Goal: Check status: Check status

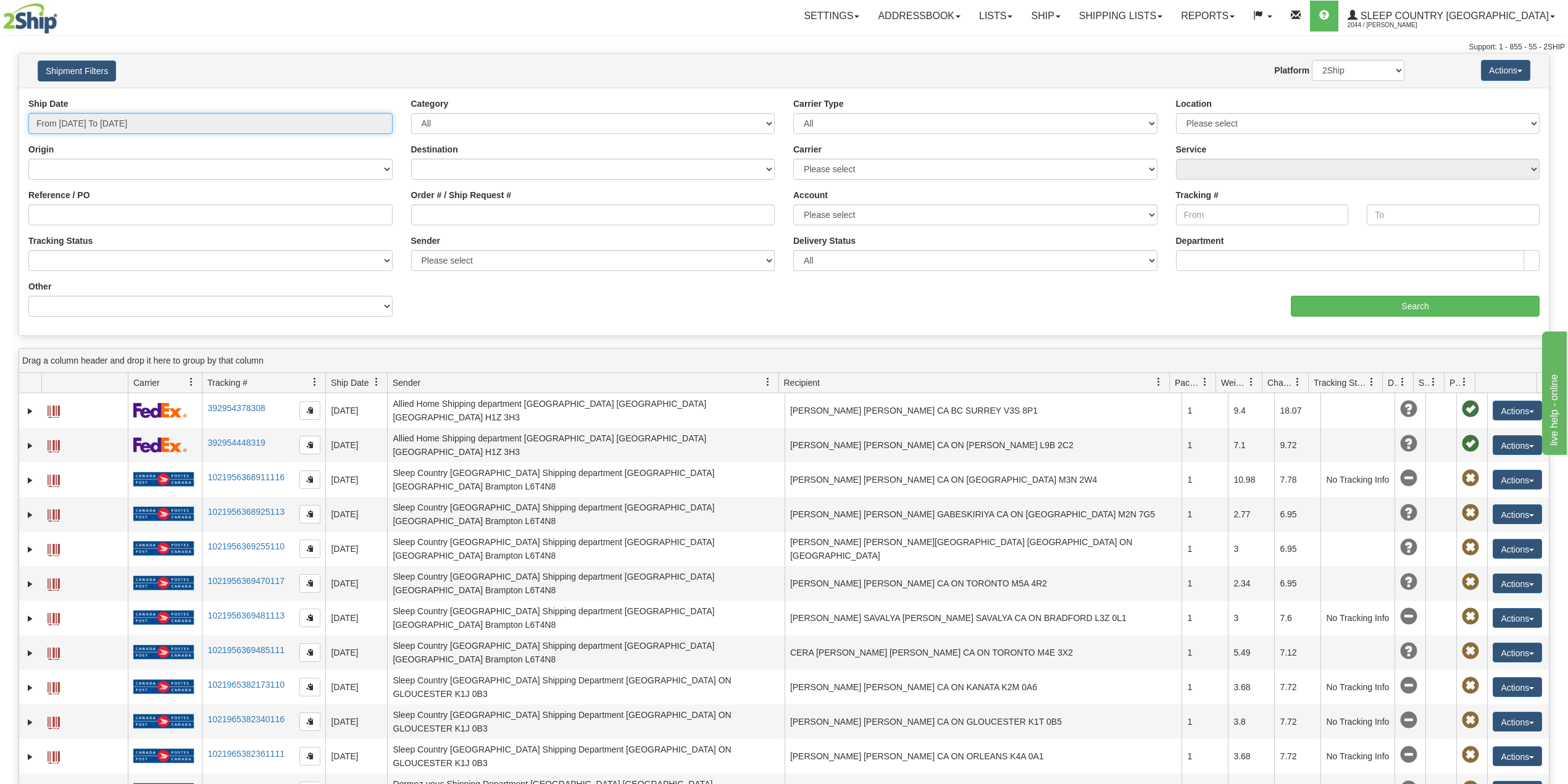
click at [114, 128] on input "From 09/07/2025 To 09/08/2025" at bounding box center [210, 123] width 364 height 21
click at [90, 220] on li "Last 30 Days" at bounding box center [83, 213] width 99 height 17
type input "From 08/10/2025 To 09/08/2025"
click at [92, 222] on input "Reference / PO" at bounding box center [210, 215] width 364 height 21
paste input "9002I054817"
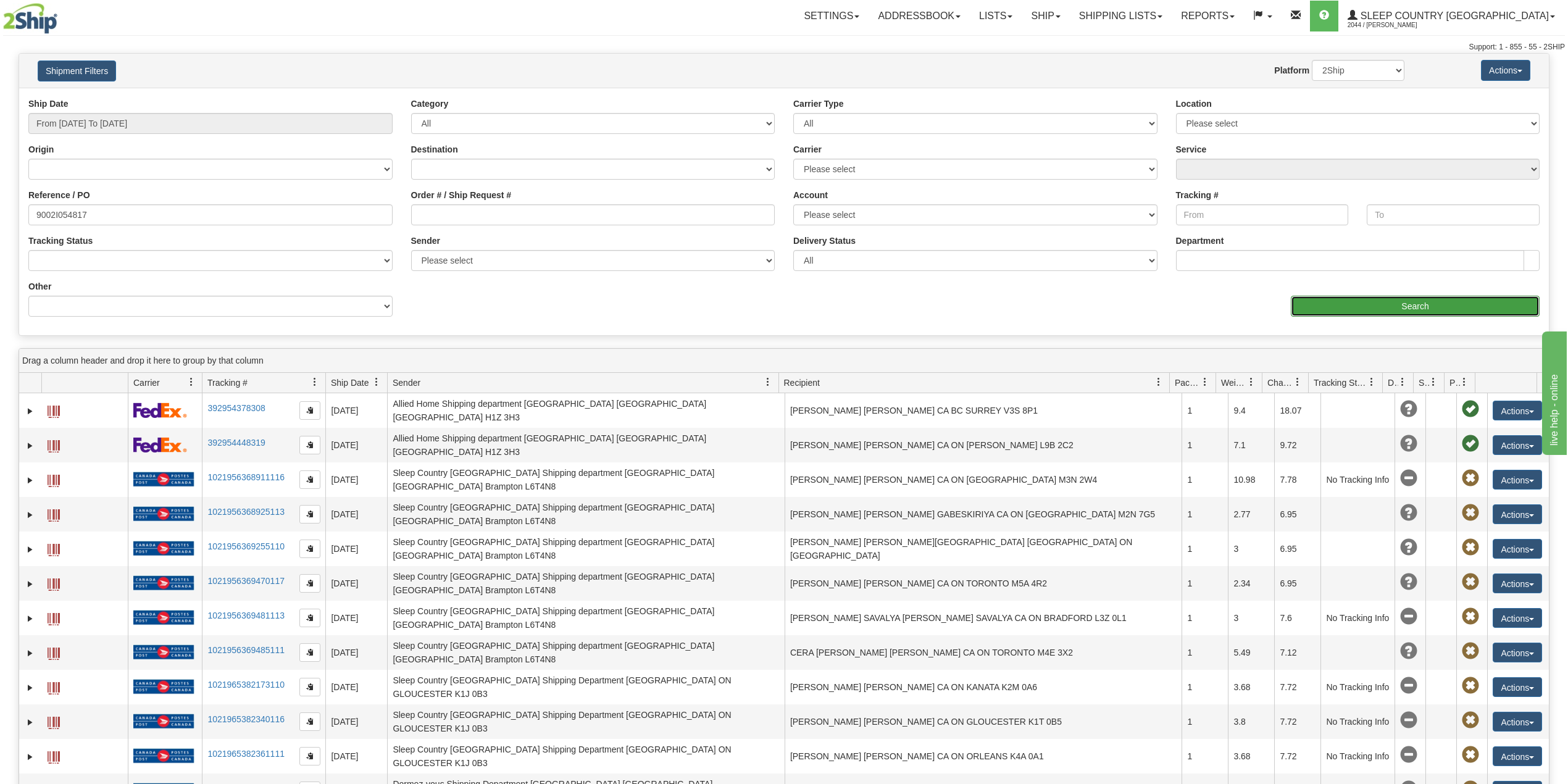
click at [1410, 312] on input "Search" at bounding box center [1416, 306] width 249 height 21
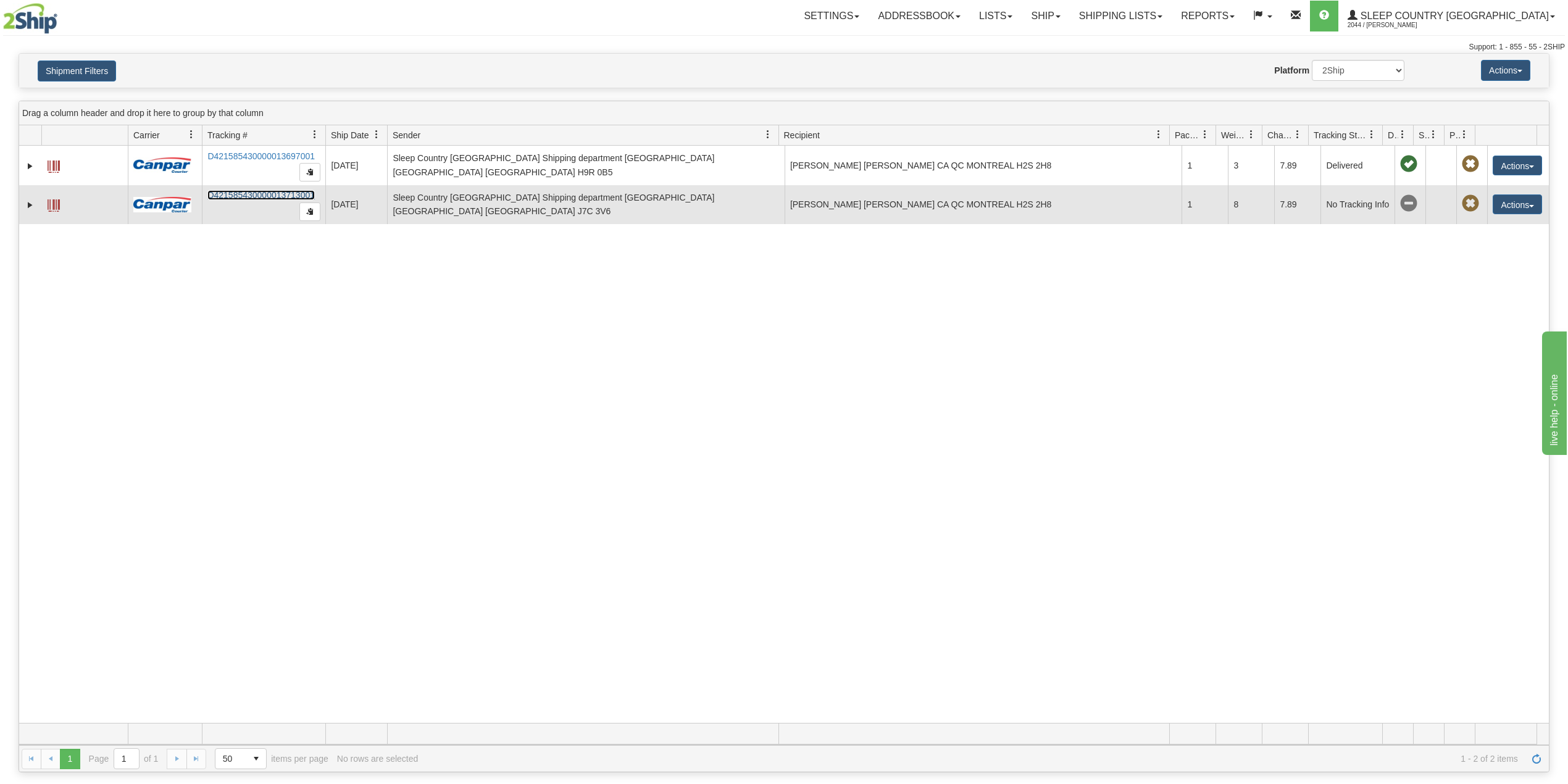
click at [270, 197] on link "D421585430000013713001" at bounding box center [261, 195] width 107 height 10
click at [255, 193] on link "D421585430000013713001" at bounding box center [261, 195] width 107 height 10
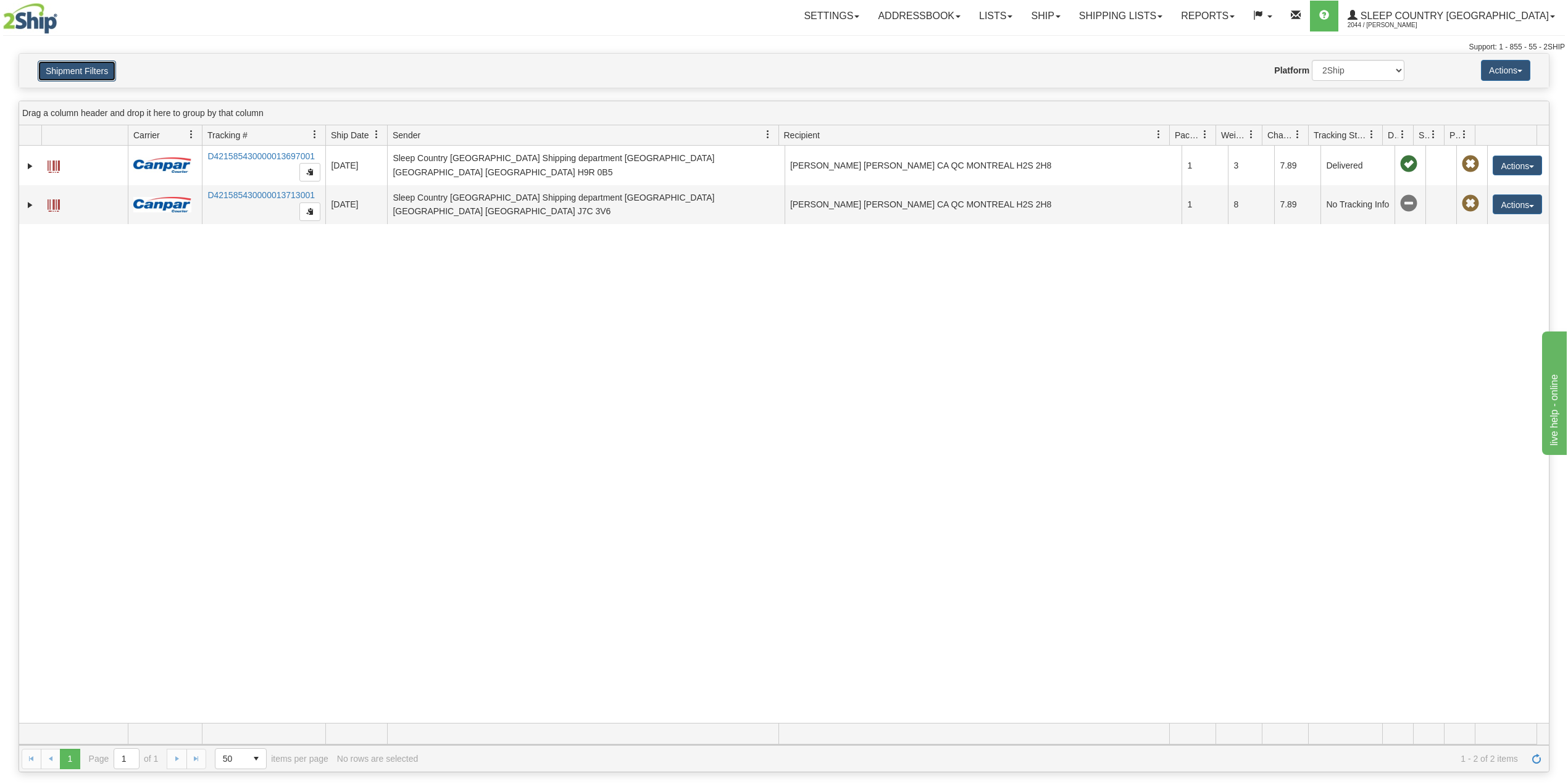
click at [78, 68] on button "Shipment Filters" at bounding box center [77, 71] width 78 height 21
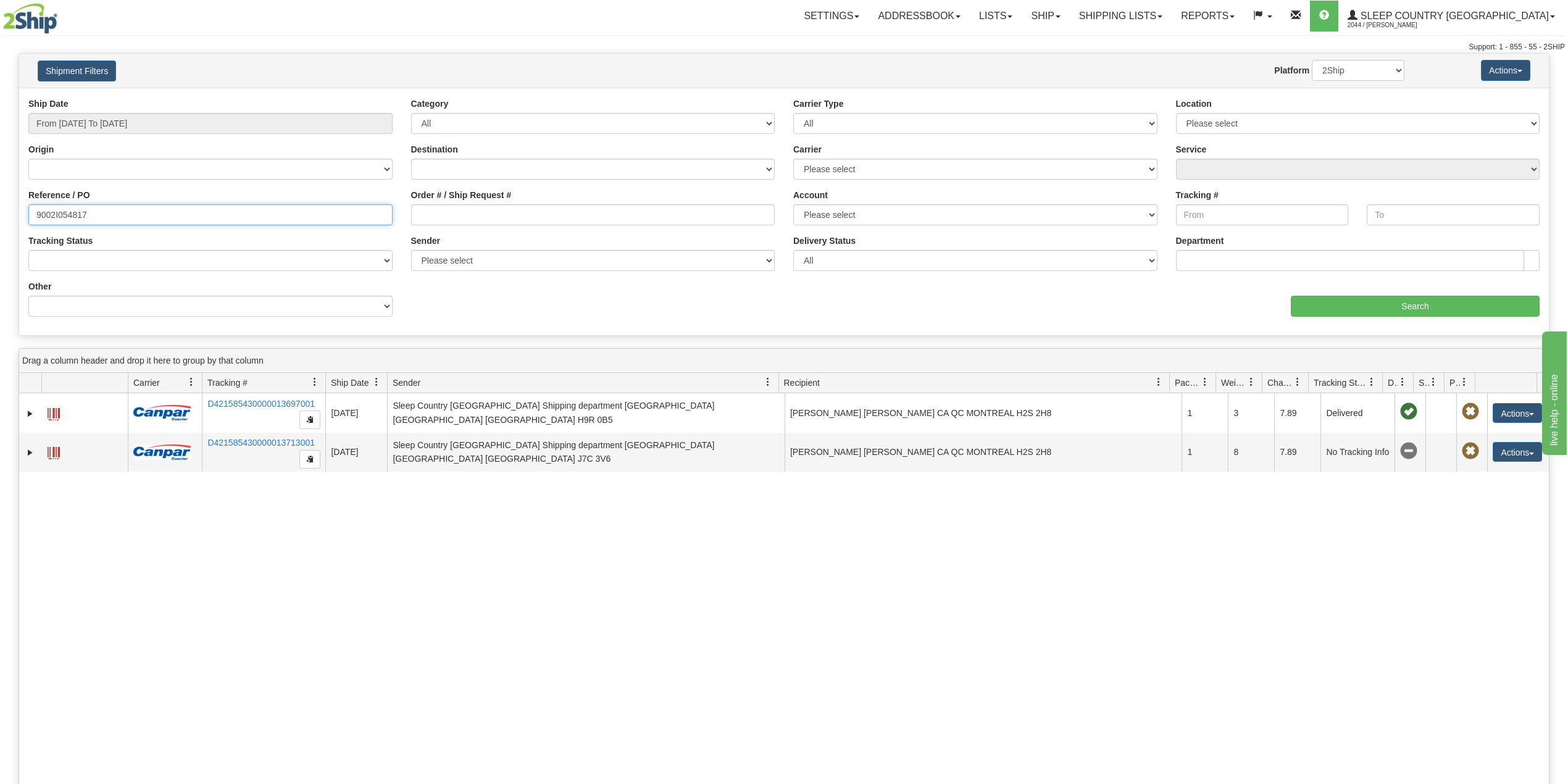
click at [70, 210] on input "9002I054817" at bounding box center [210, 215] width 364 height 21
paste input "0I061576"
type input "9000I061576"
click at [1332, 309] on input "Search" at bounding box center [1416, 306] width 249 height 21
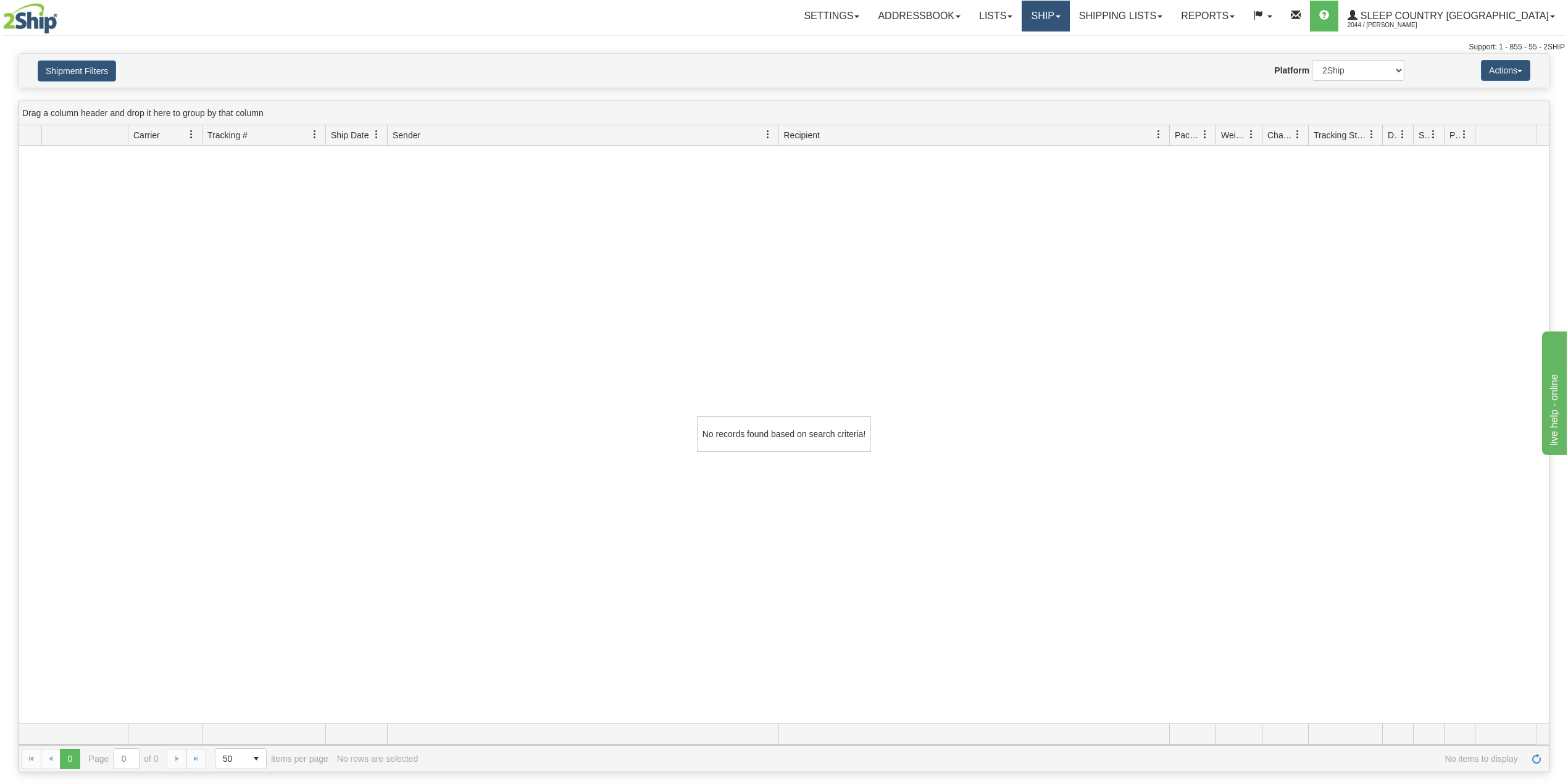
click at [1069, 22] on link "Ship" at bounding box center [1046, 16] width 48 height 31
click at [1057, 58] on span "OnHold / Order Queue" at bounding box center [1013, 59] width 87 height 10
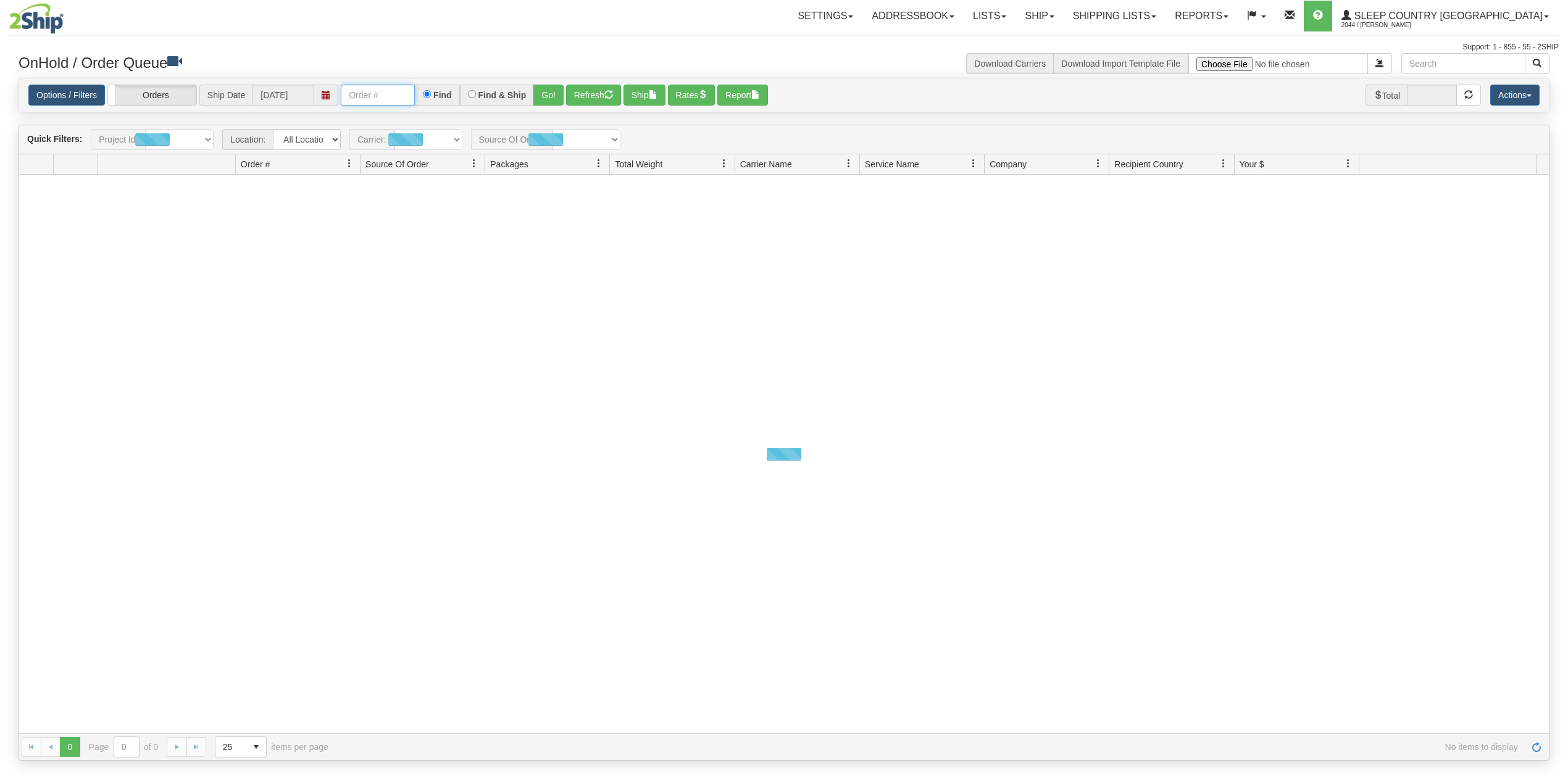
click at [366, 93] on input "text" at bounding box center [378, 95] width 74 height 21
paste input "9000I061576"
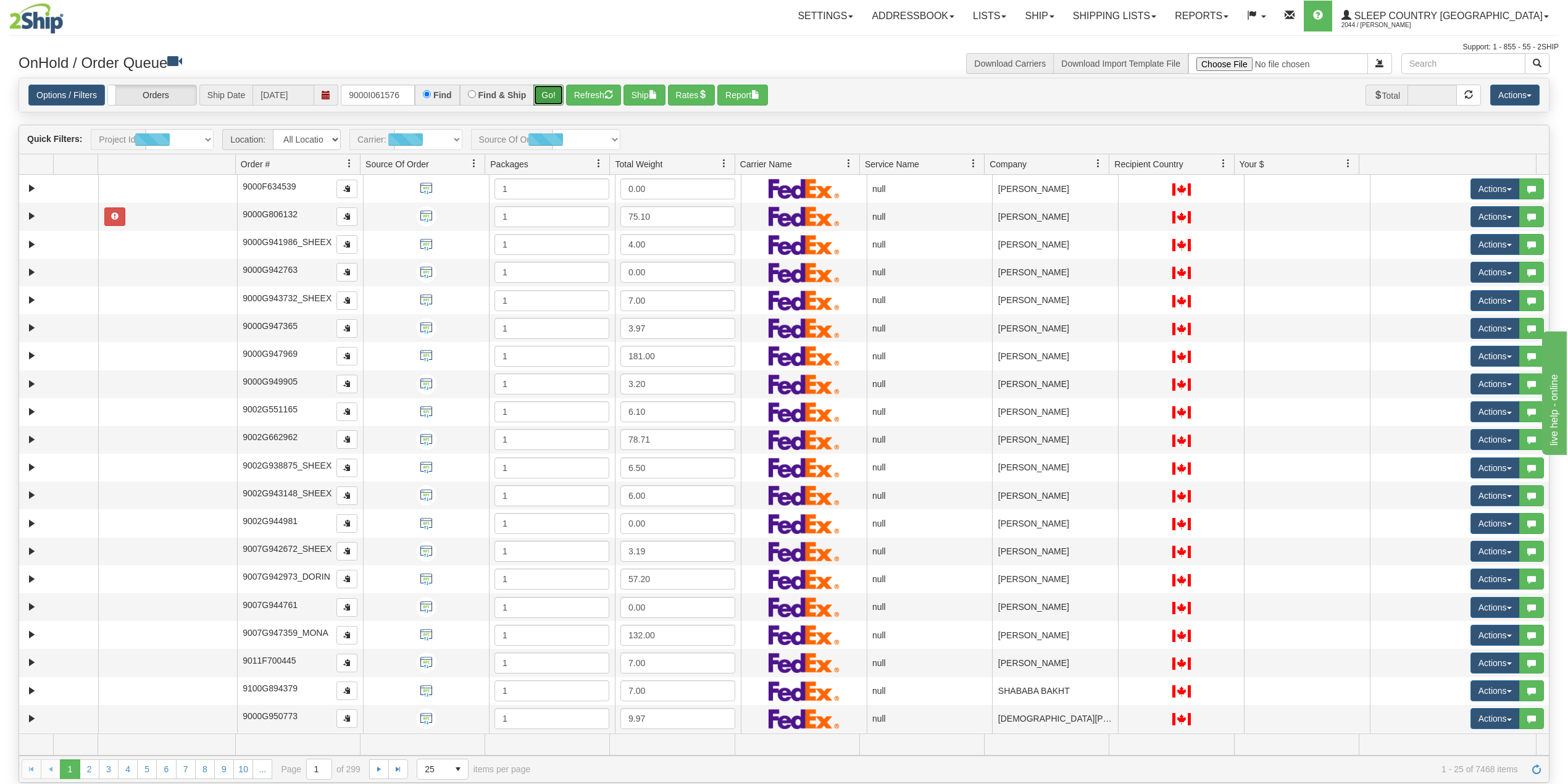
click at [549, 95] on button "Go!" at bounding box center [549, 95] width 30 height 21
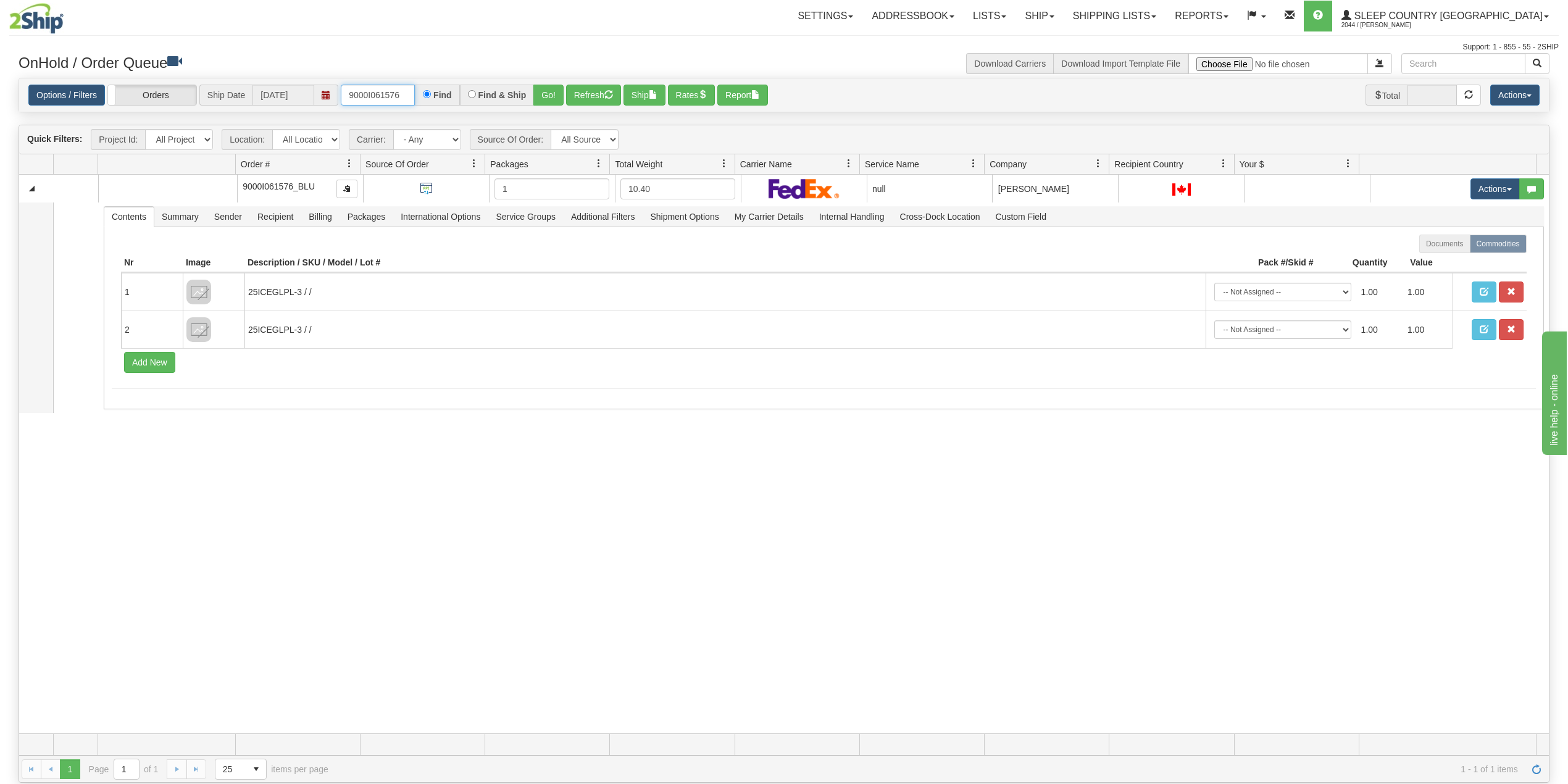
click at [393, 92] on input "9000I061576" at bounding box center [378, 95] width 74 height 21
paste input "59491"
click at [554, 90] on button "Go!" at bounding box center [549, 95] width 30 height 21
click at [376, 95] on input "9000I059491" at bounding box center [378, 95] width 74 height 21
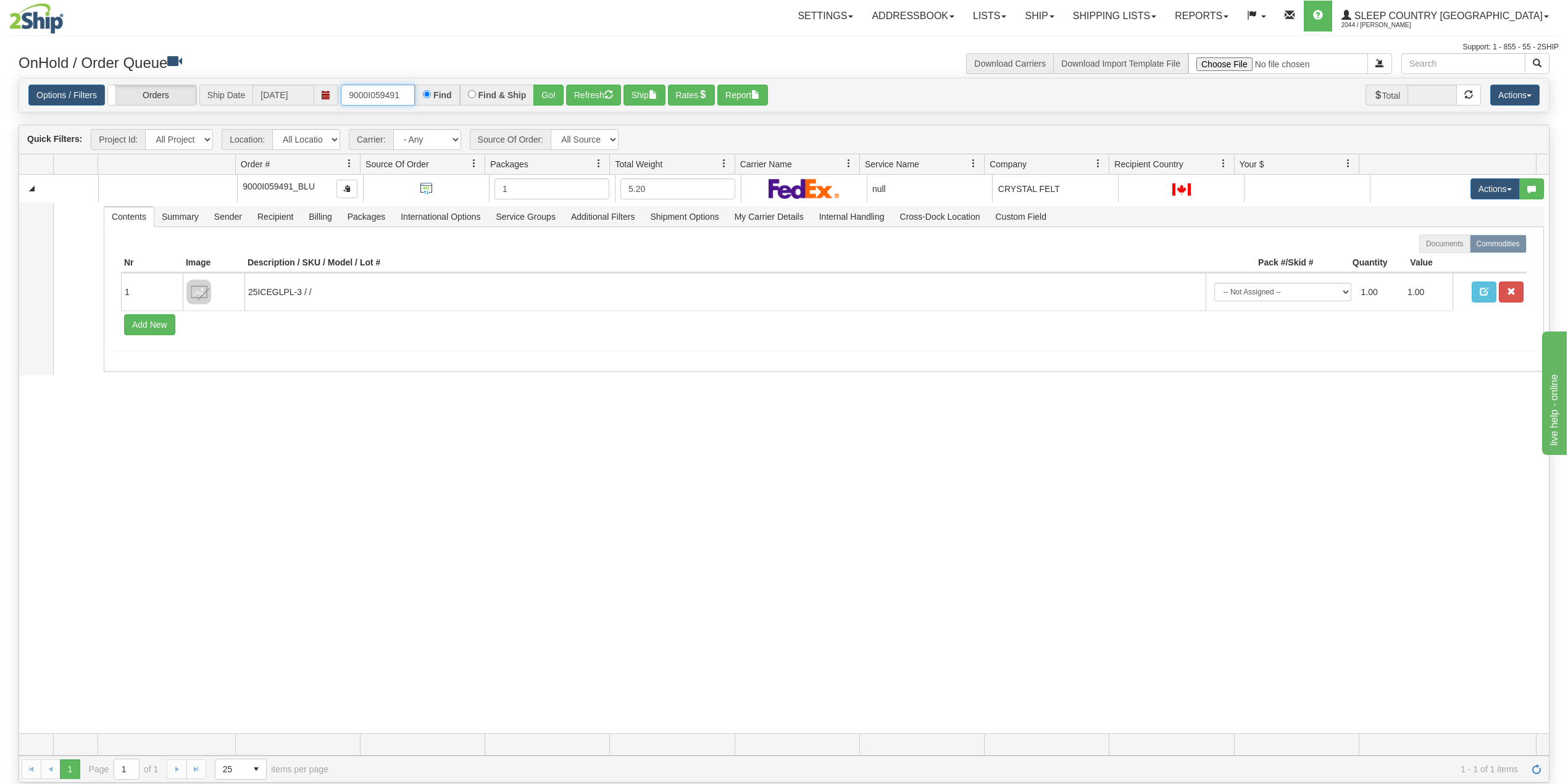
click at [376, 95] on input "9000I059491" at bounding box center [378, 95] width 74 height 21
paste input "0001"
type input "9000I050001"
click at [554, 94] on button "Go!" at bounding box center [549, 95] width 30 height 21
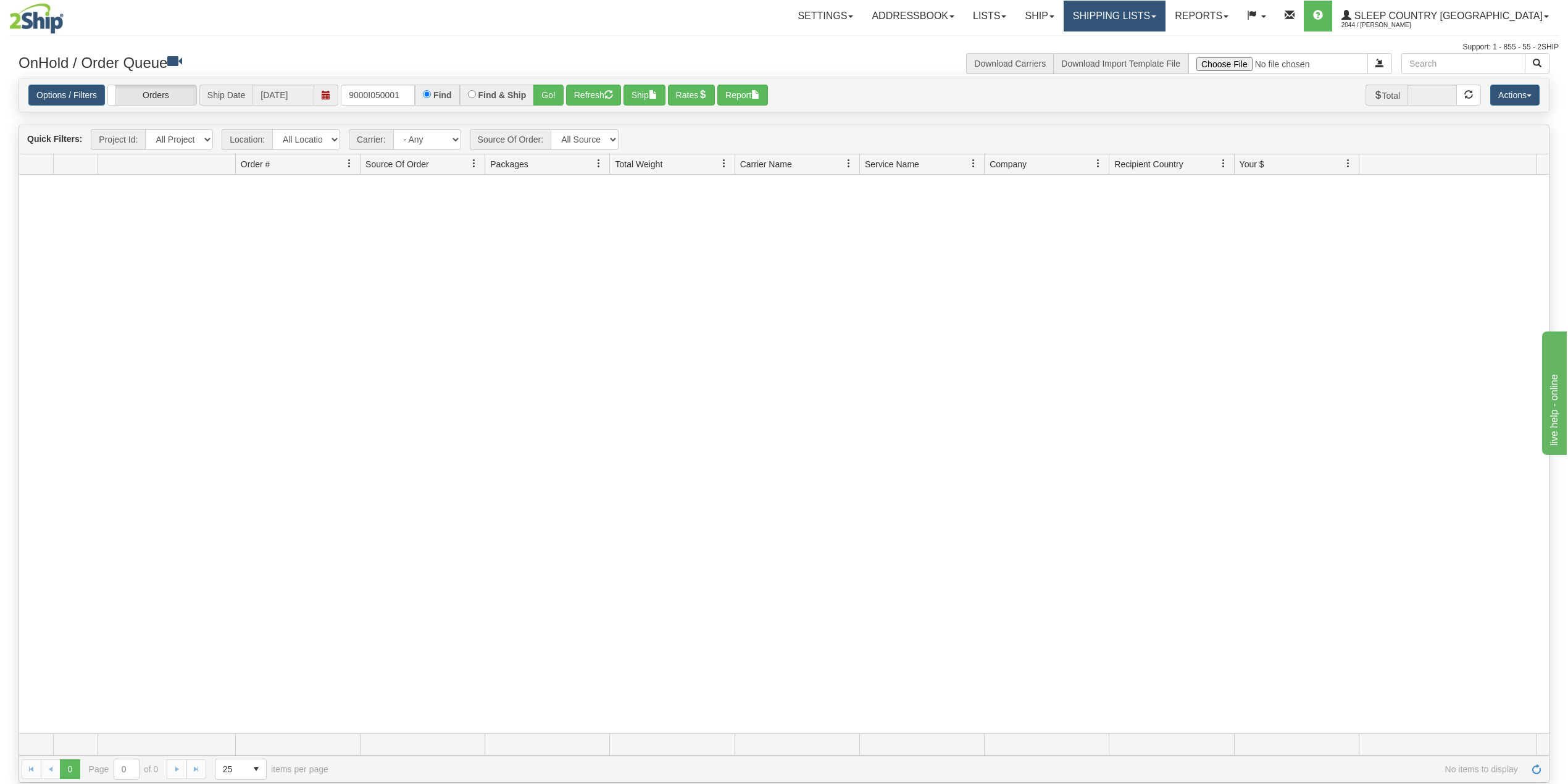
click at [1166, 19] on link "Shipping lists" at bounding box center [1115, 16] width 102 height 31
click at [1153, 59] on span "Search Shipment History" at bounding box center [1105, 59] width 95 height 10
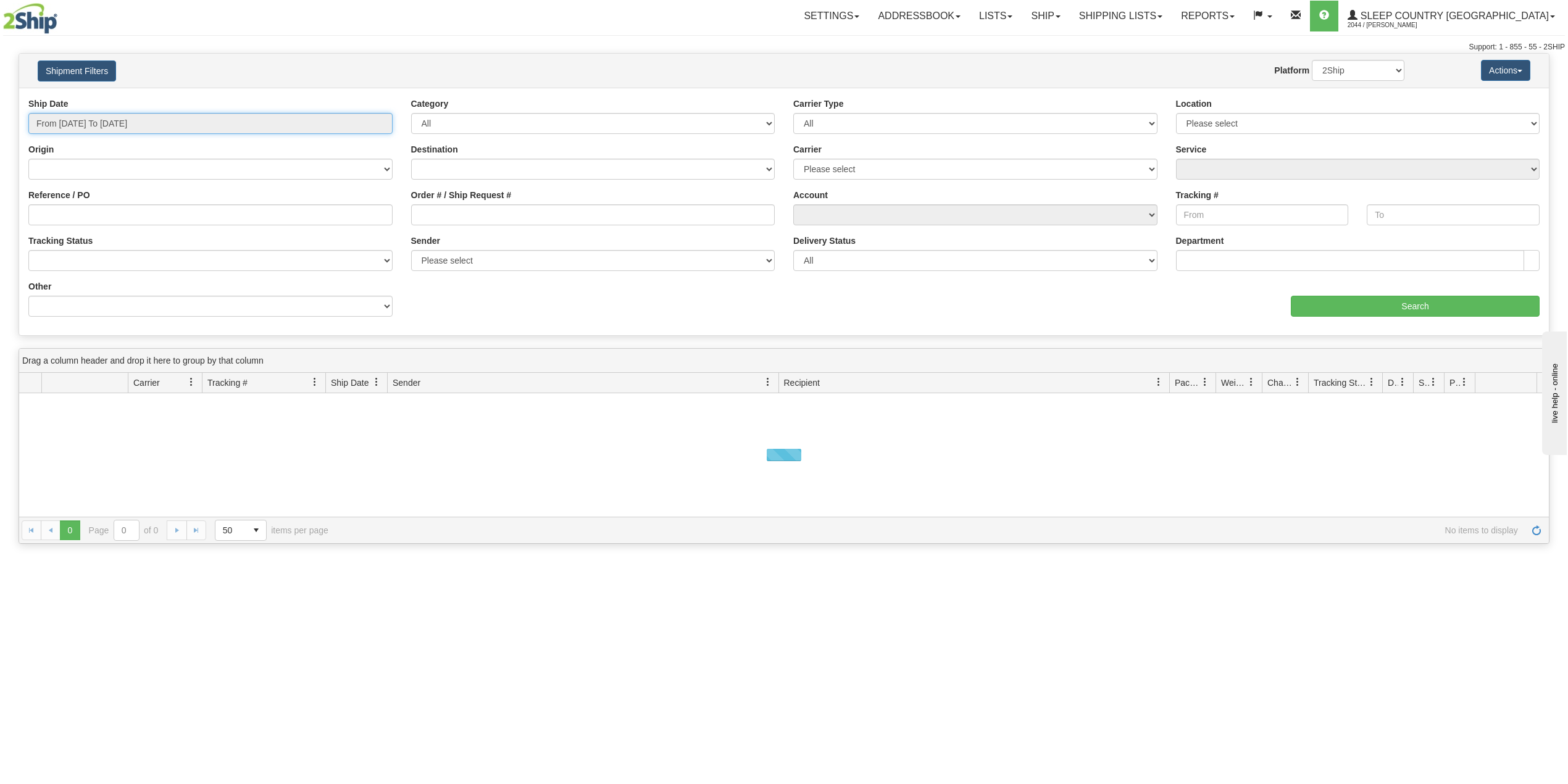
click at [111, 124] on input "From 09/07/2025 To 09/08/2025" at bounding box center [210, 123] width 364 height 21
click at [89, 213] on li "Last 30 Days" at bounding box center [83, 213] width 99 height 17
type input "From 08/10/2025 To 09/08/2025"
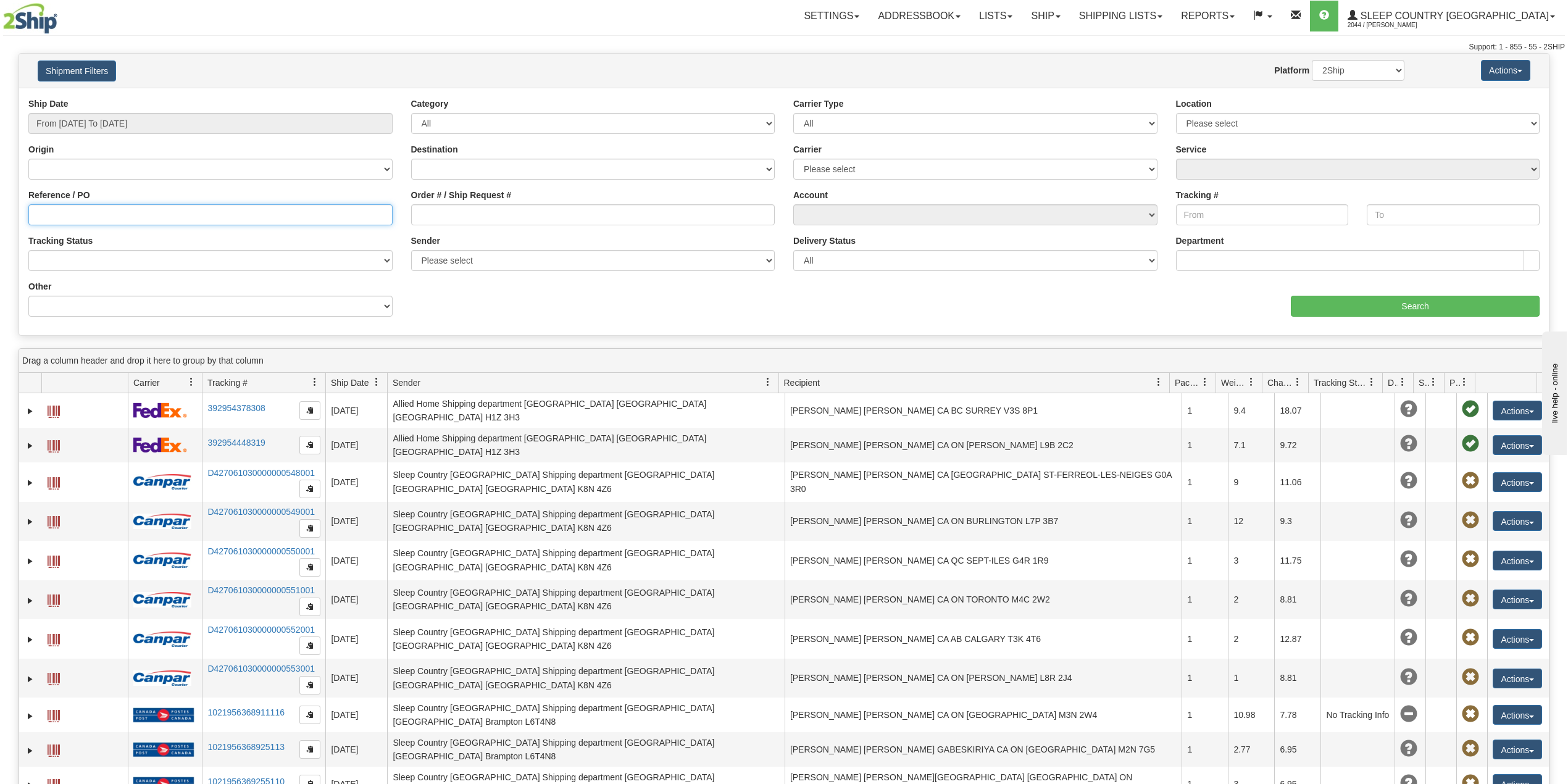
click at [89, 213] on input "Reference / PO" at bounding box center [210, 215] width 364 height 21
paste input "9000I050001"
type input "9000I050001"
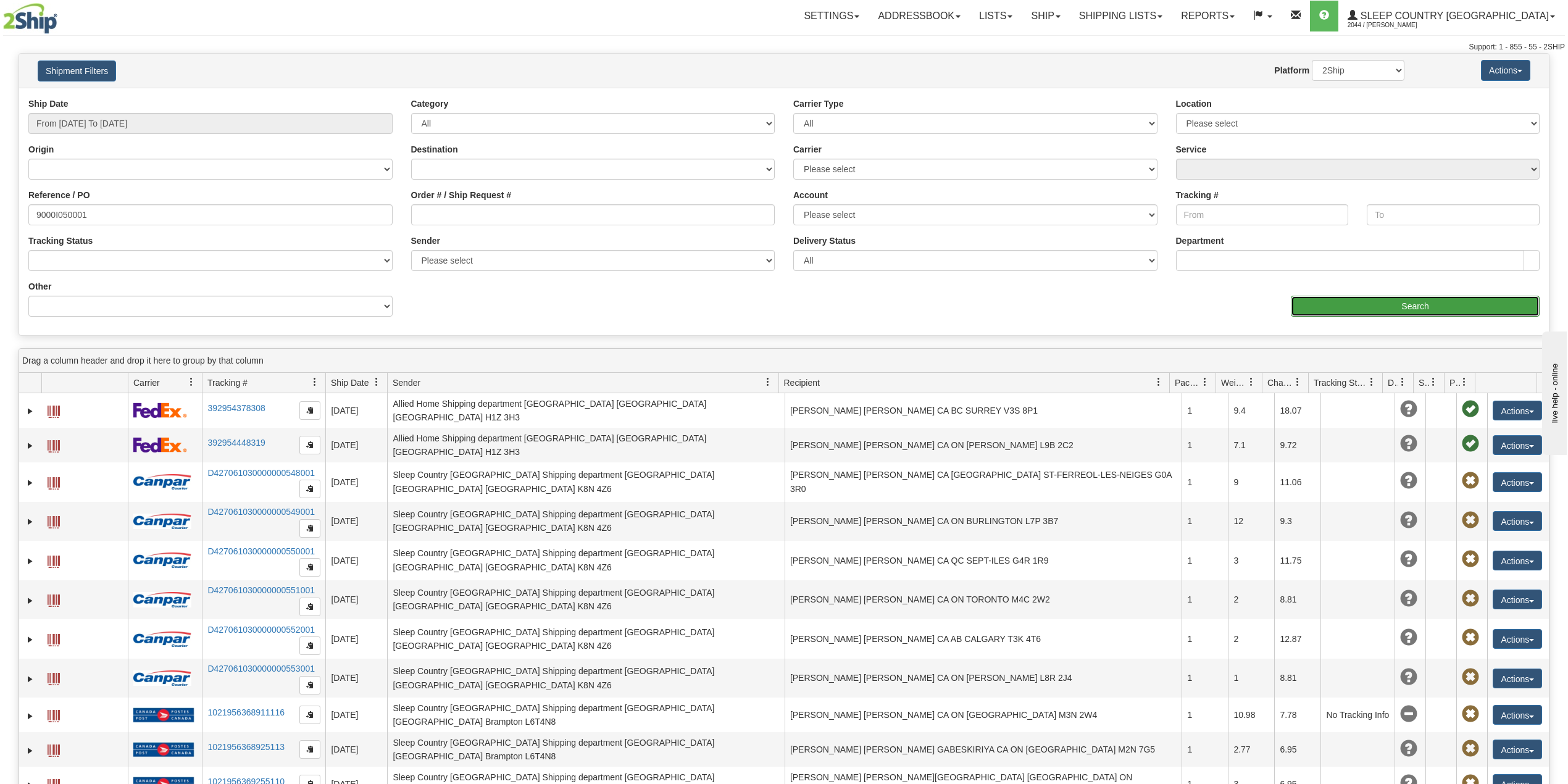
click at [1386, 297] on input "Search" at bounding box center [1416, 306] width 249 height 21
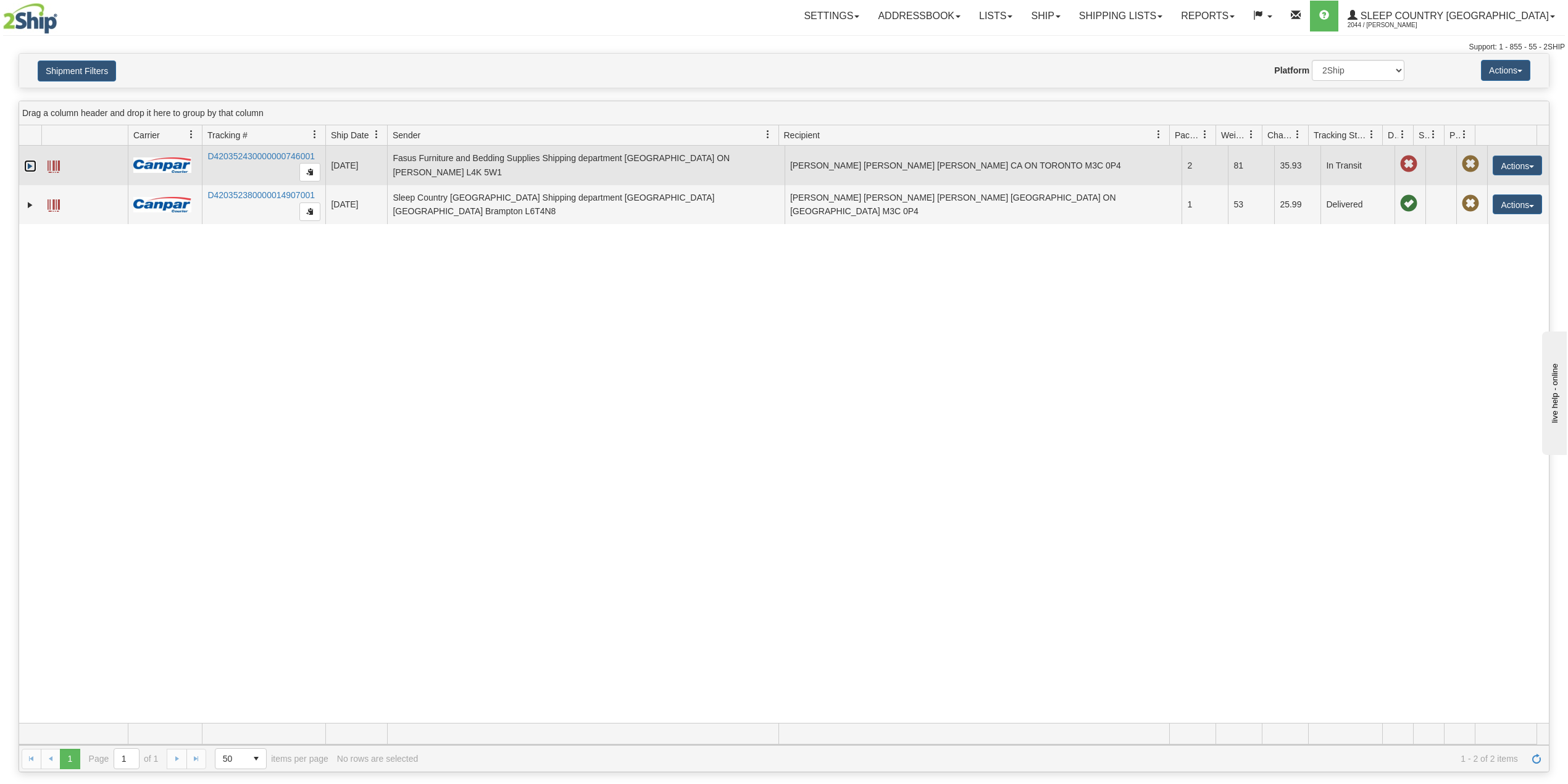
click at [28, 168] on link "Expand" at bounding box center [30, 165] width 12 height 12
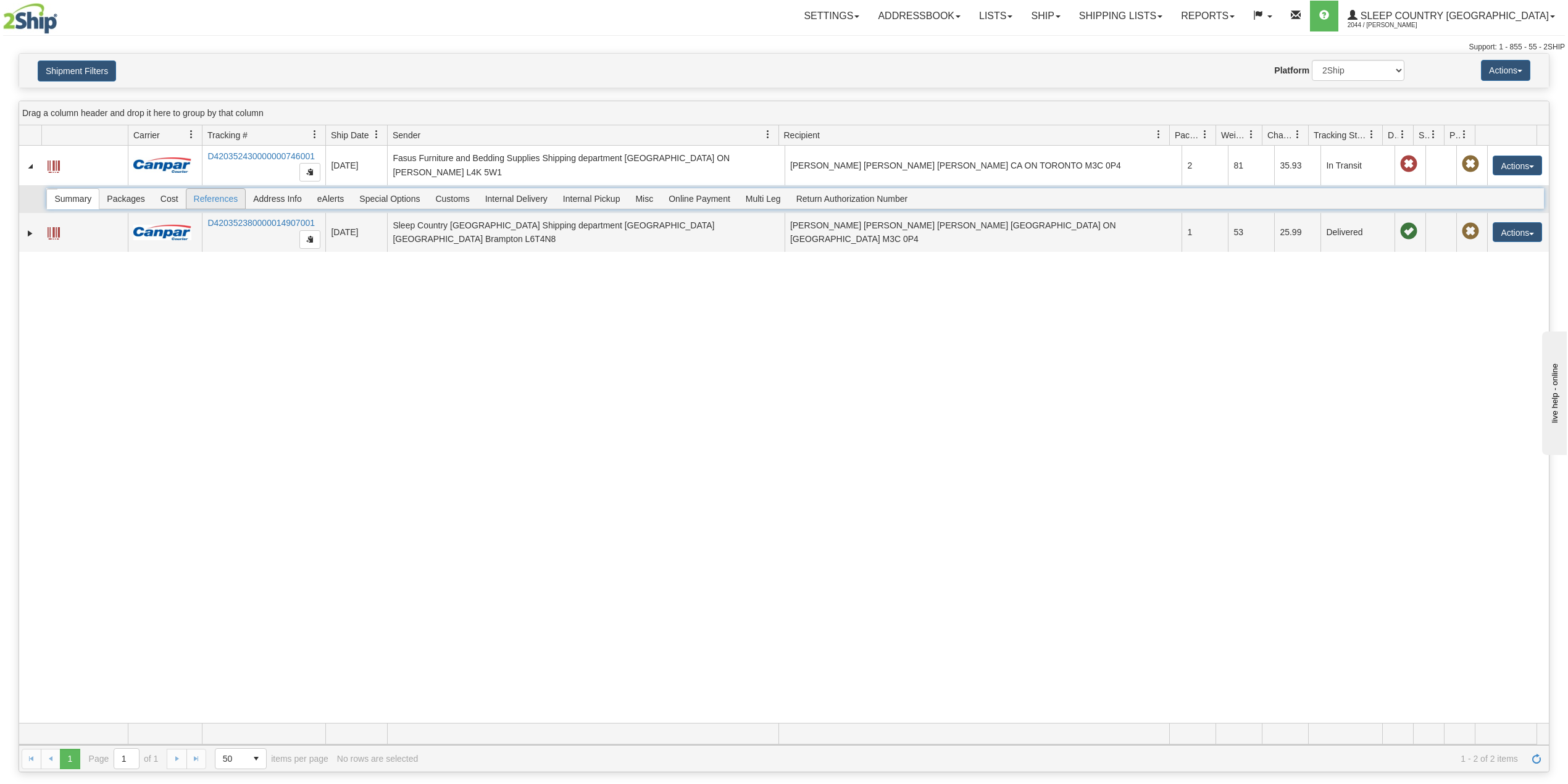
click at [219, 199] on div "Summary Packages Cost References Address Info eAlerts Special Options Customs C…" at bounding box center [795, 199] width 1497 height 21
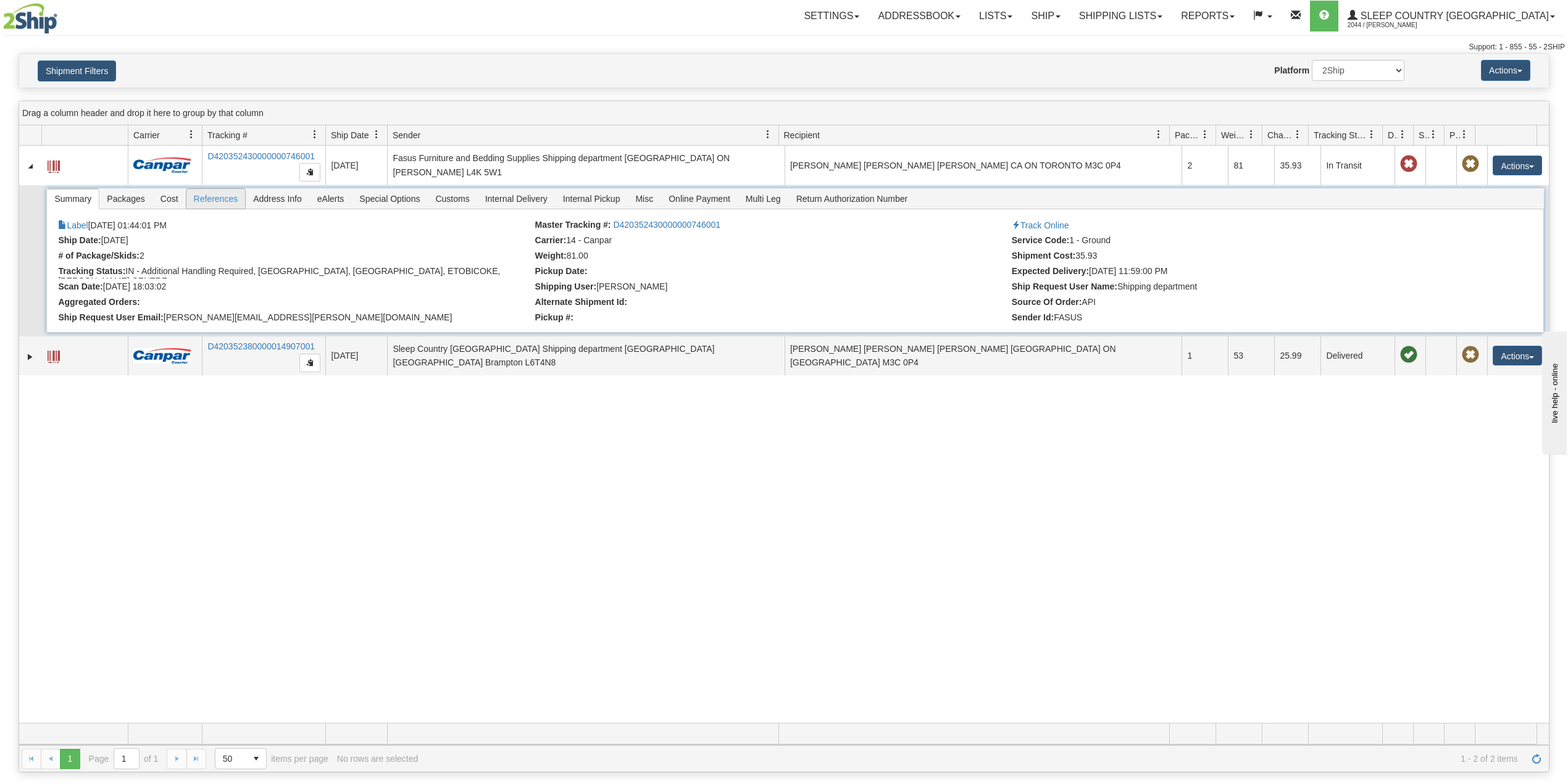
click at [219, 193] on span "References" at bounding box center [216, 198] width 59 height 20
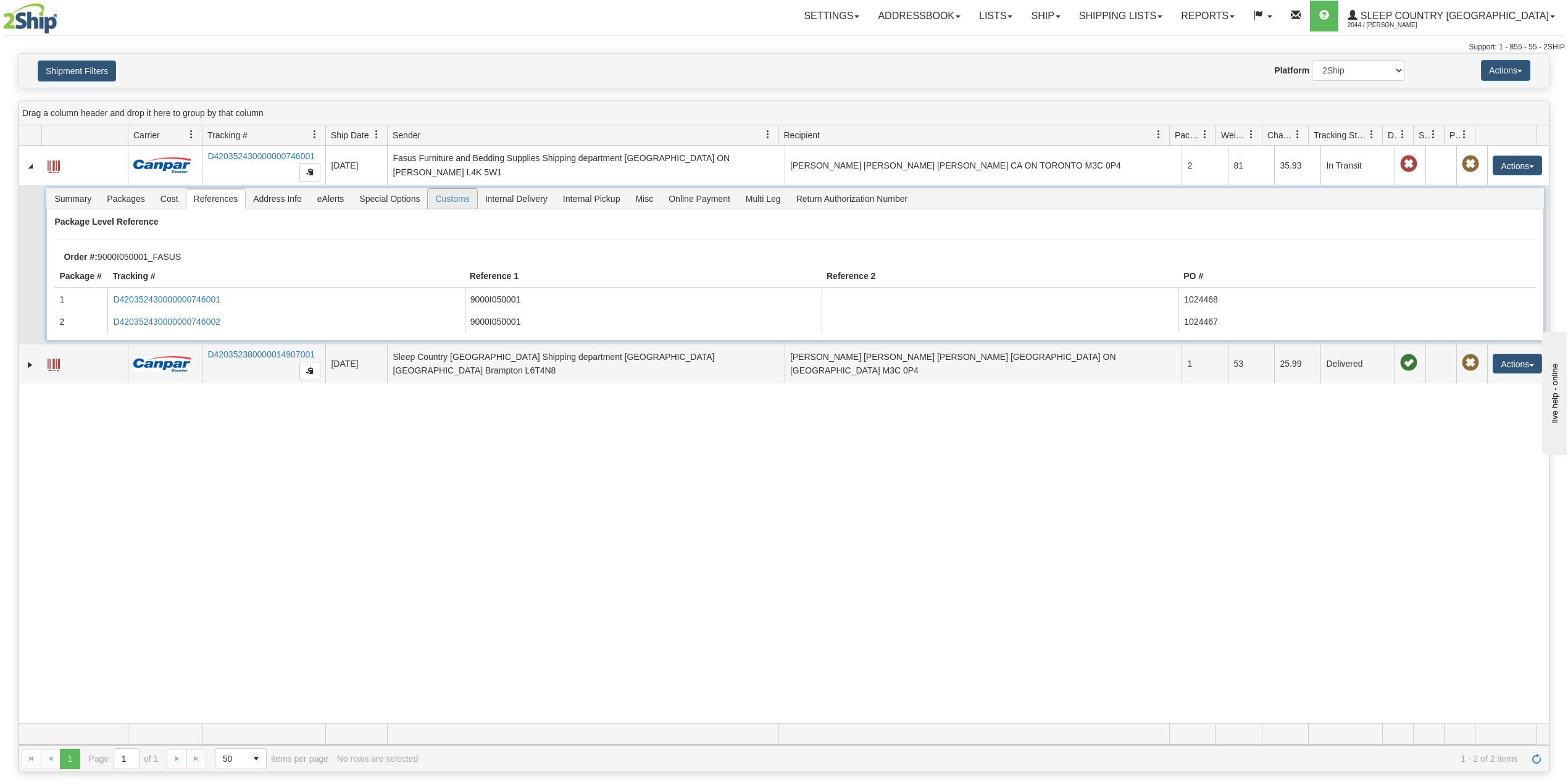
click at [467, 199] on span "Customs" at bounding box center [452, 198] width 49 height 20
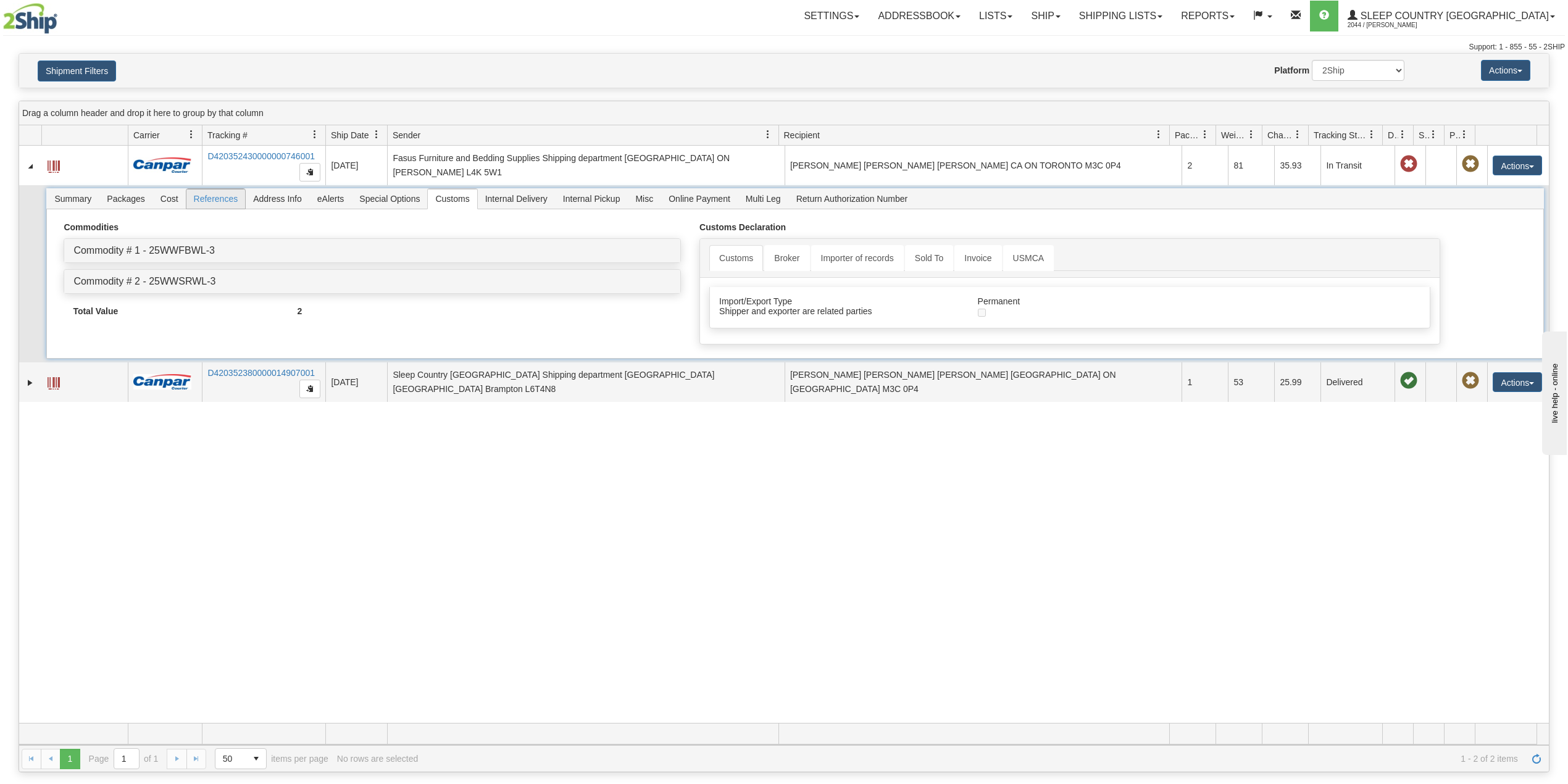
click at [218, 204] on span "References" at bounding box center [216, 198] width 59 height 20
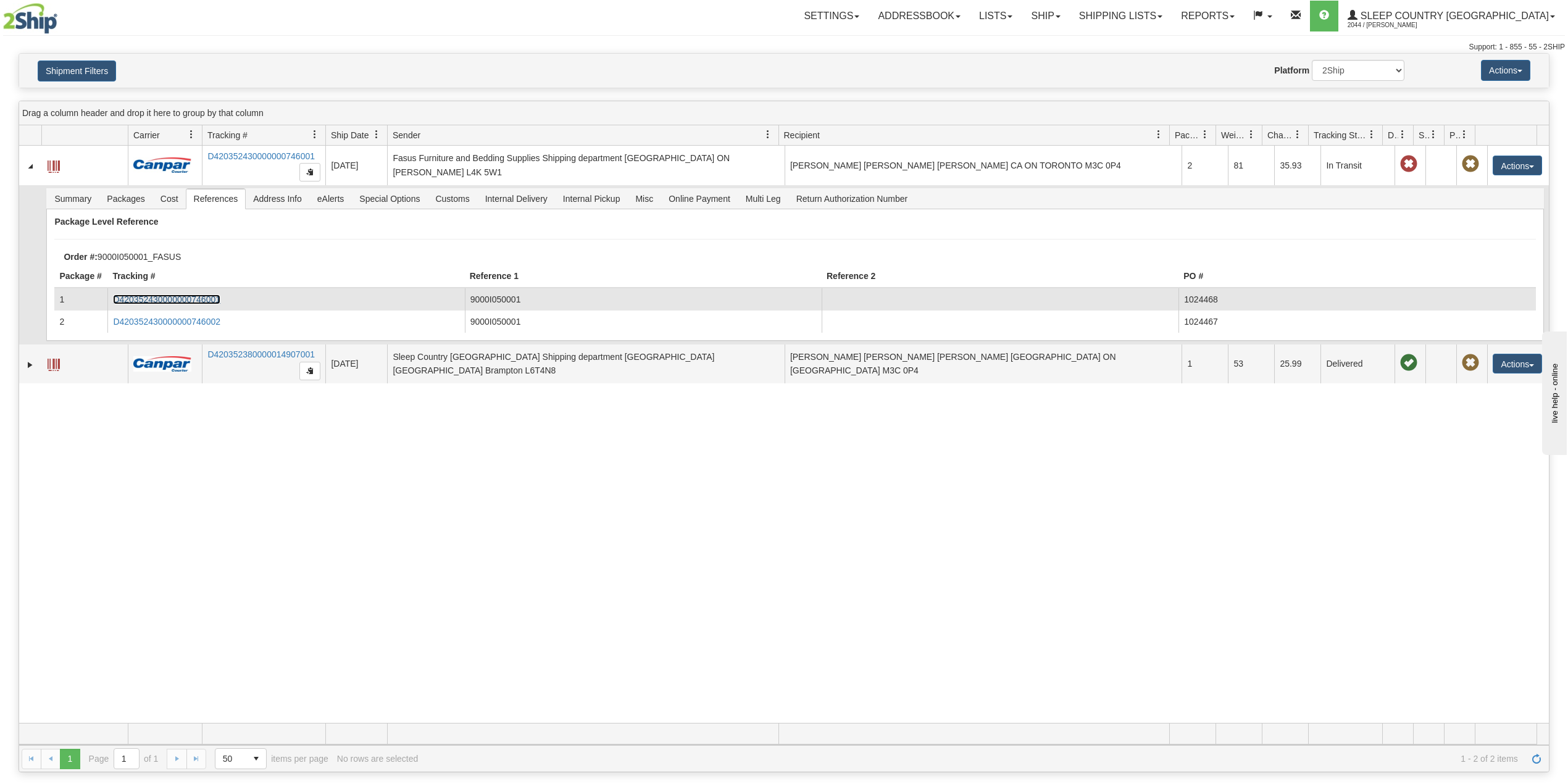
click at [187, 296] on link "D420352430000000746001" at bounding box center [166, 299] width 107 height 10
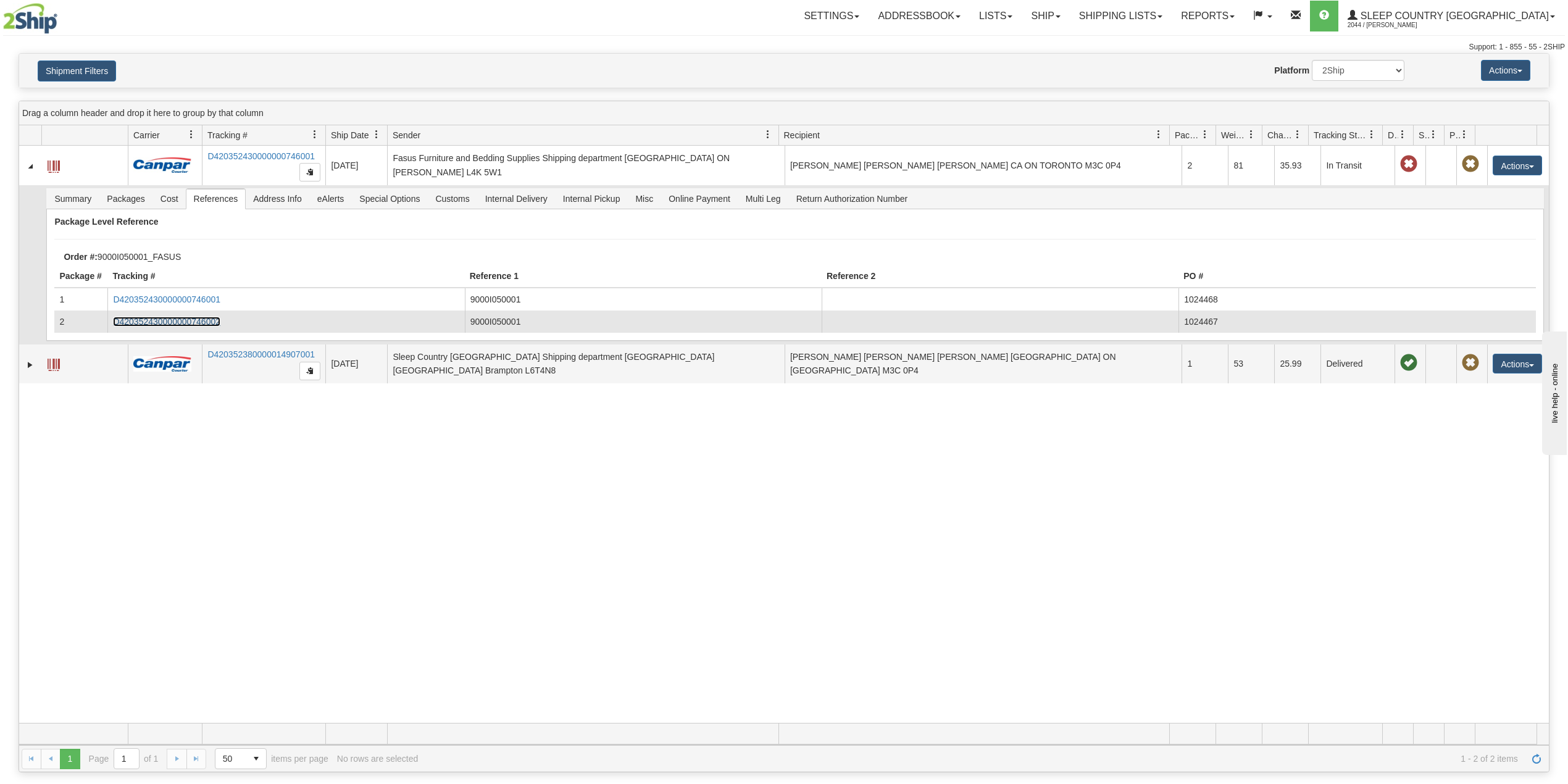
click at [177, 321] on link "D420352430000000746002" at bounding box center [166, 321] width 107 height 10
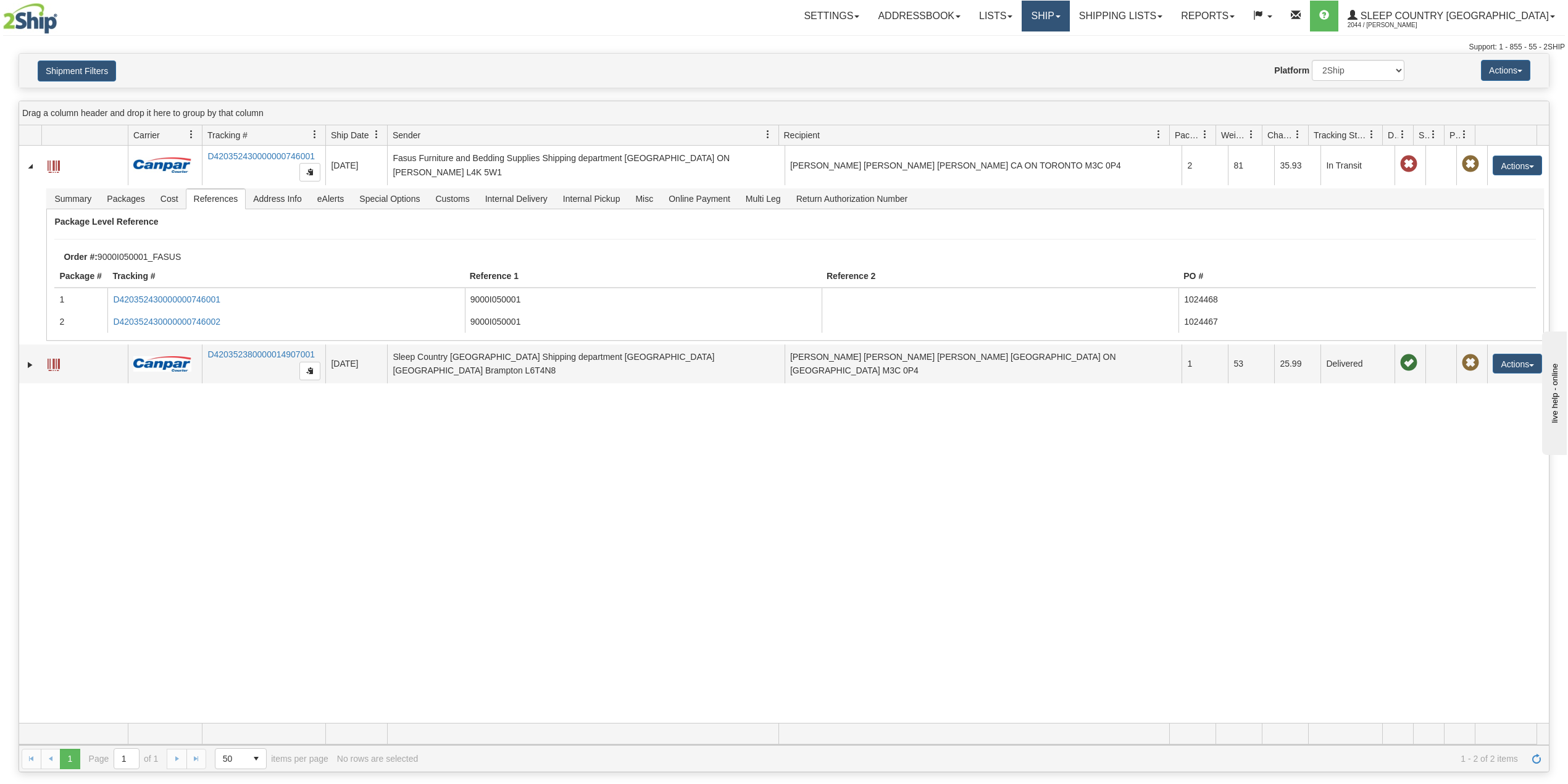
click at [1069, 7] on link "Ship" at bounding box center [1046, 16] width 48 height 31
click at [1057, 58] on span "OnHold / Order Queue" at bounding box center [1013, 59] width 87 height 10
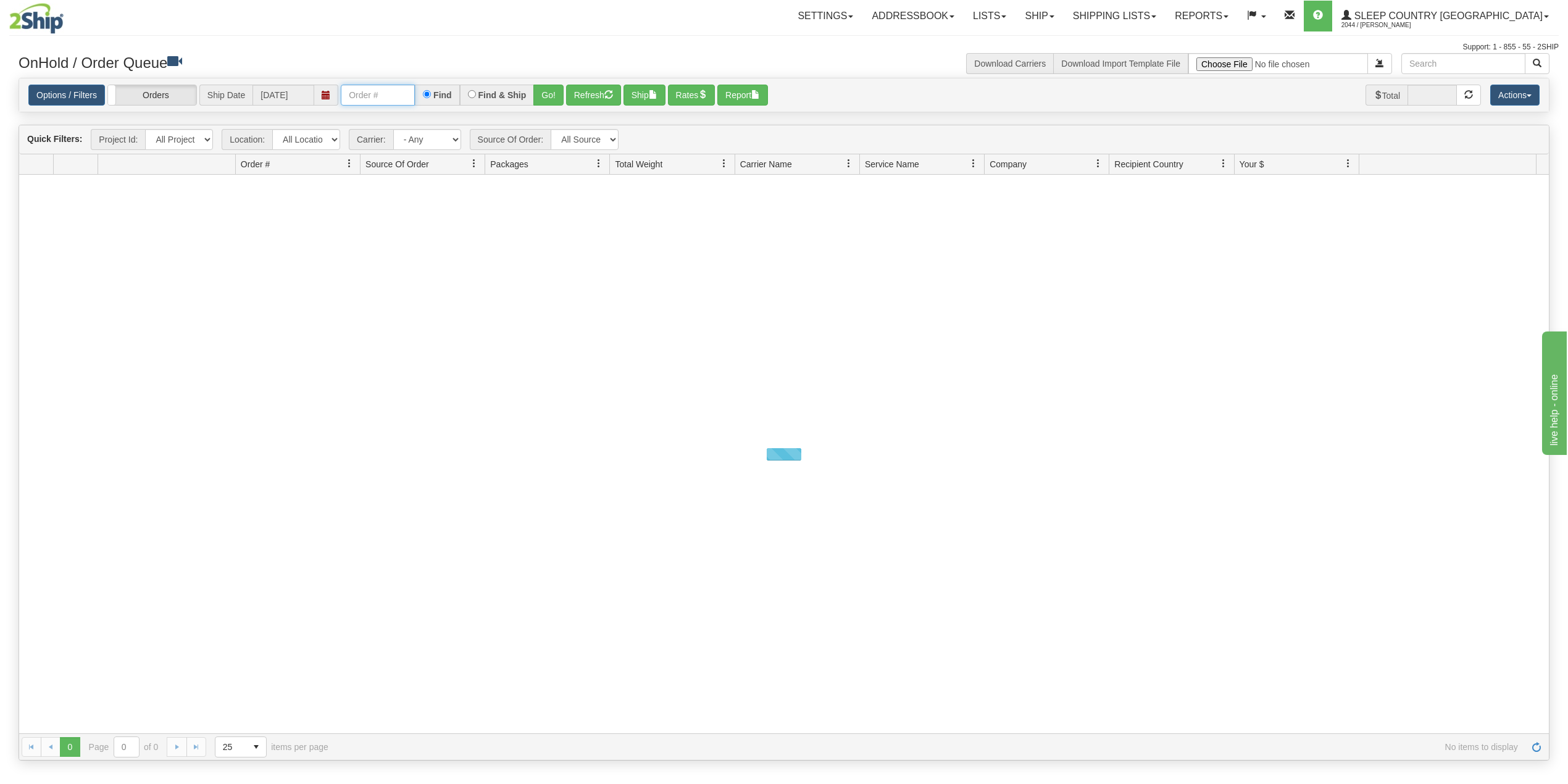
click at [378, 90] on input "text" at bounding box center [378, 95] width 74 height 21
paste input "9000I067517"
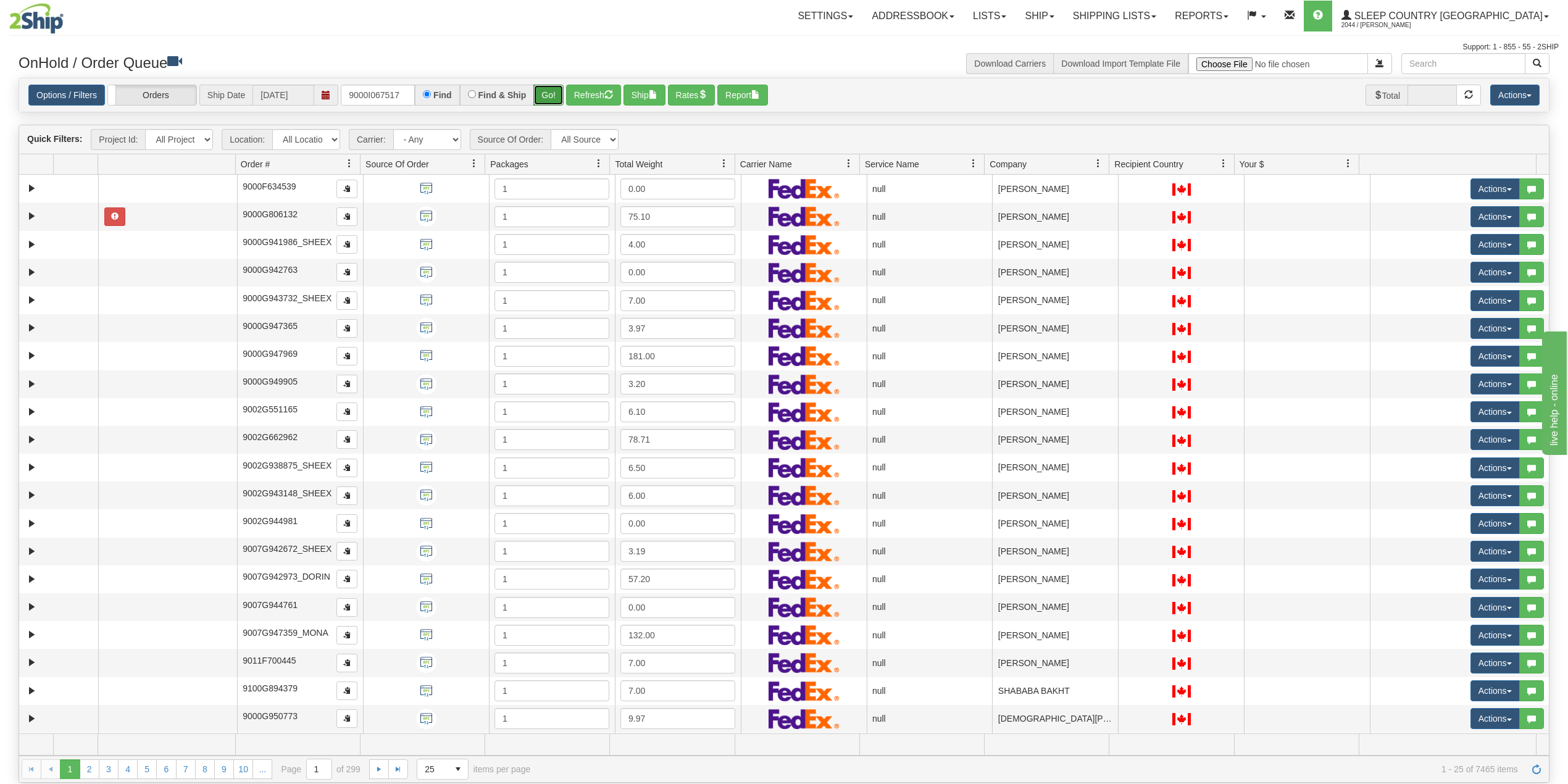
click at [549, 88] on button "Go!" at bounding box center [549, 95] width 30 height 21
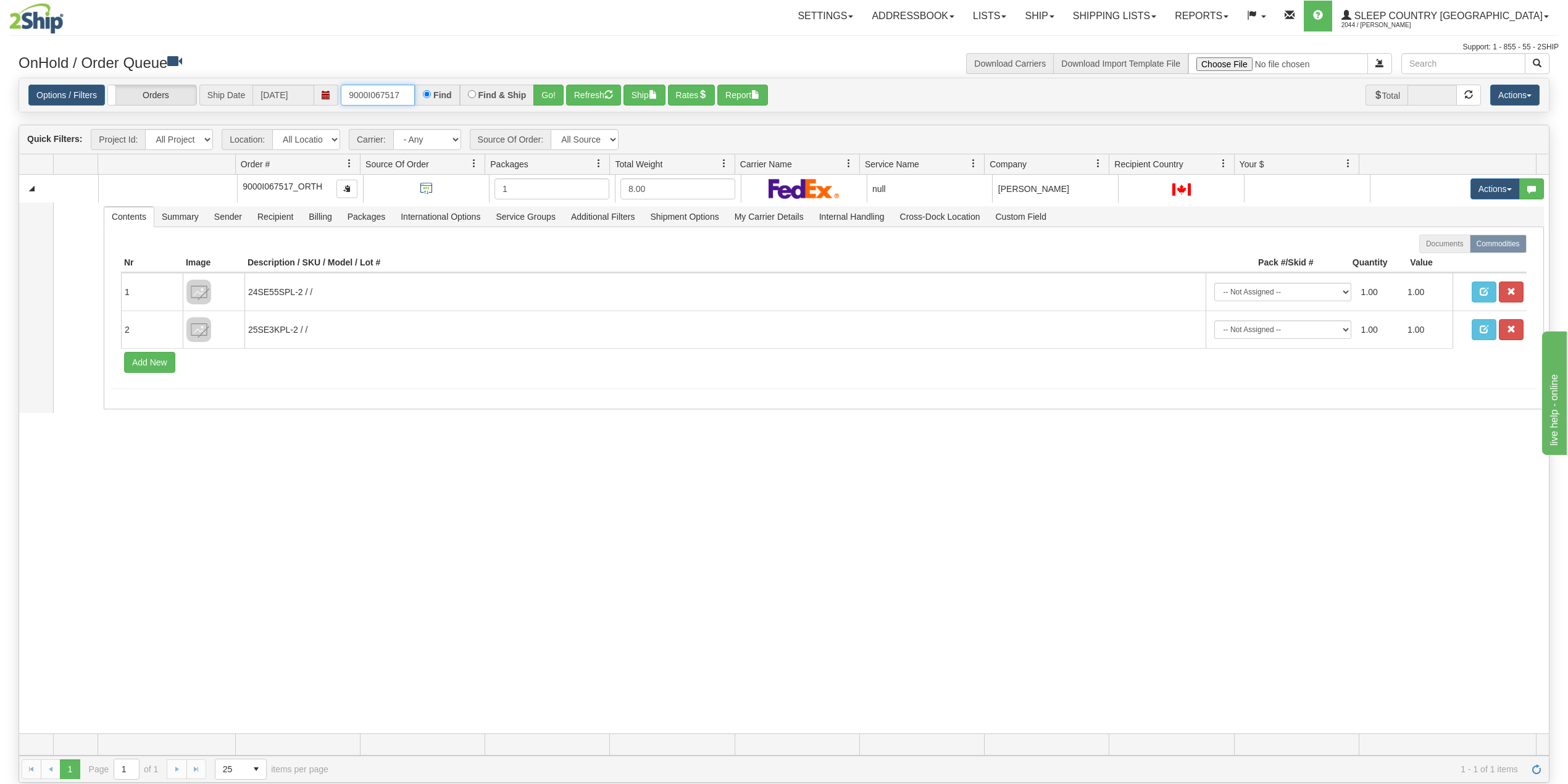
click at [389, 93] on input "9000I067517" at bounding box center [378, 95] width 74 height 21
paste input "42406"
type input "9000I042406"
click at [554, 99] on button "Go!" at bounding box center [549, 95] width 30 height 21
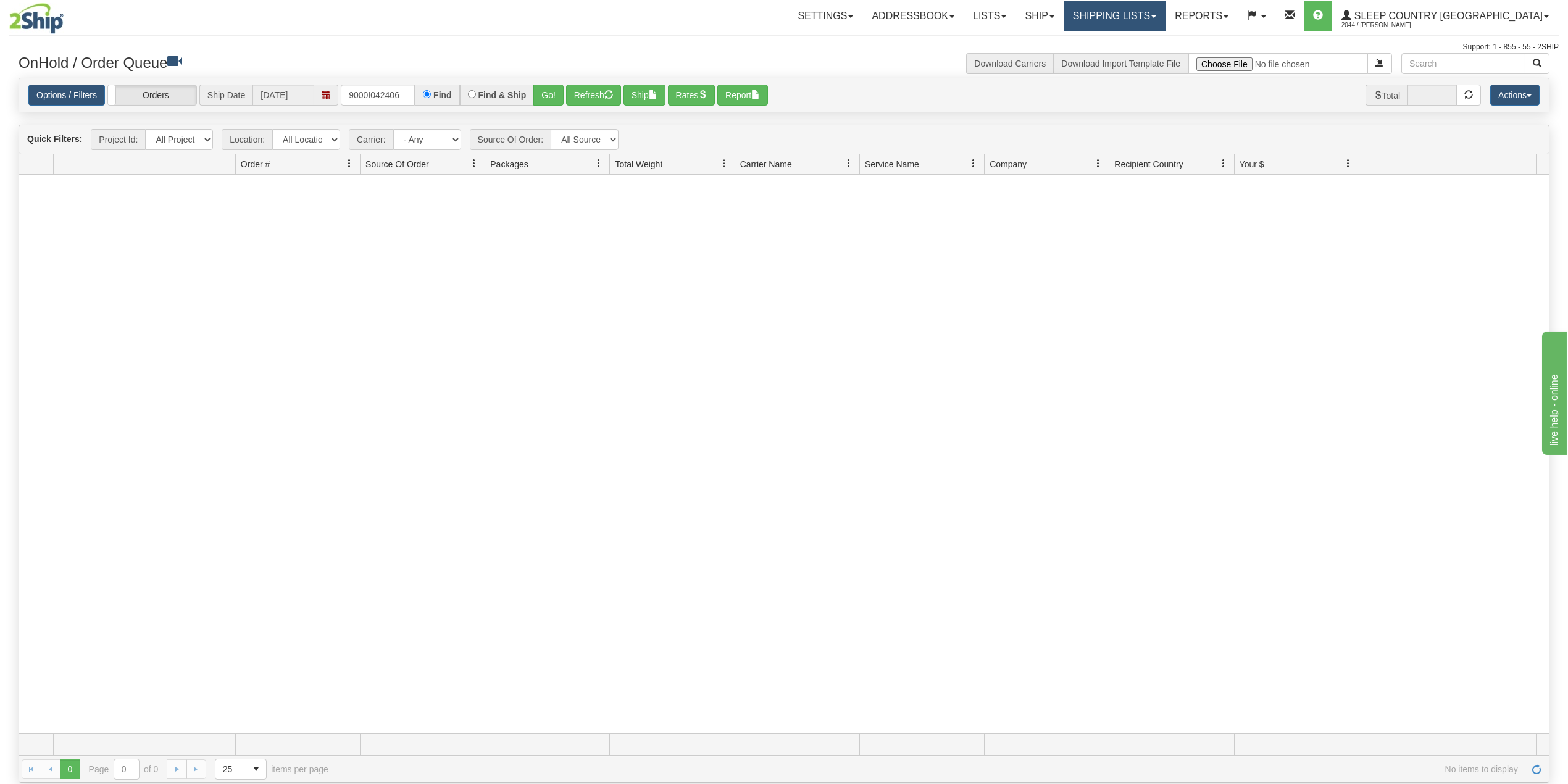
click at [1157, 25] on link "Shipping lists" at bounding box center [1115, 16] width 102 height 31
click at [1130, 43] on span "Current Shipments" at bounding box center [1092, 43] width 72 height 10
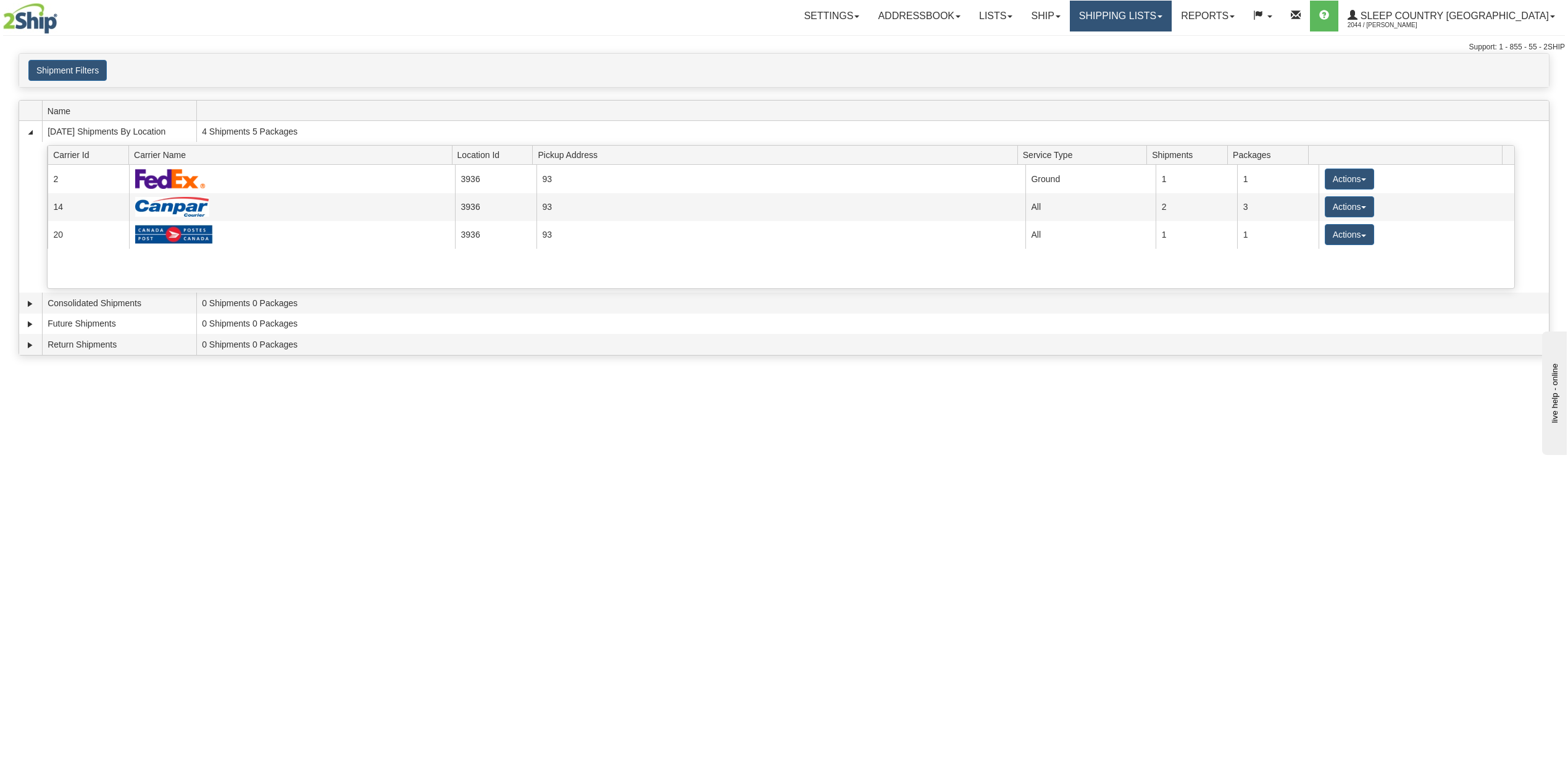
click at [1157, 15] on link "Shipping lists" at bounding box center [1120, 16] width 102 height 31
click at [1159, 59] on span "Search Shipment History" at bounding box center [1111, 59] width 95 height 10
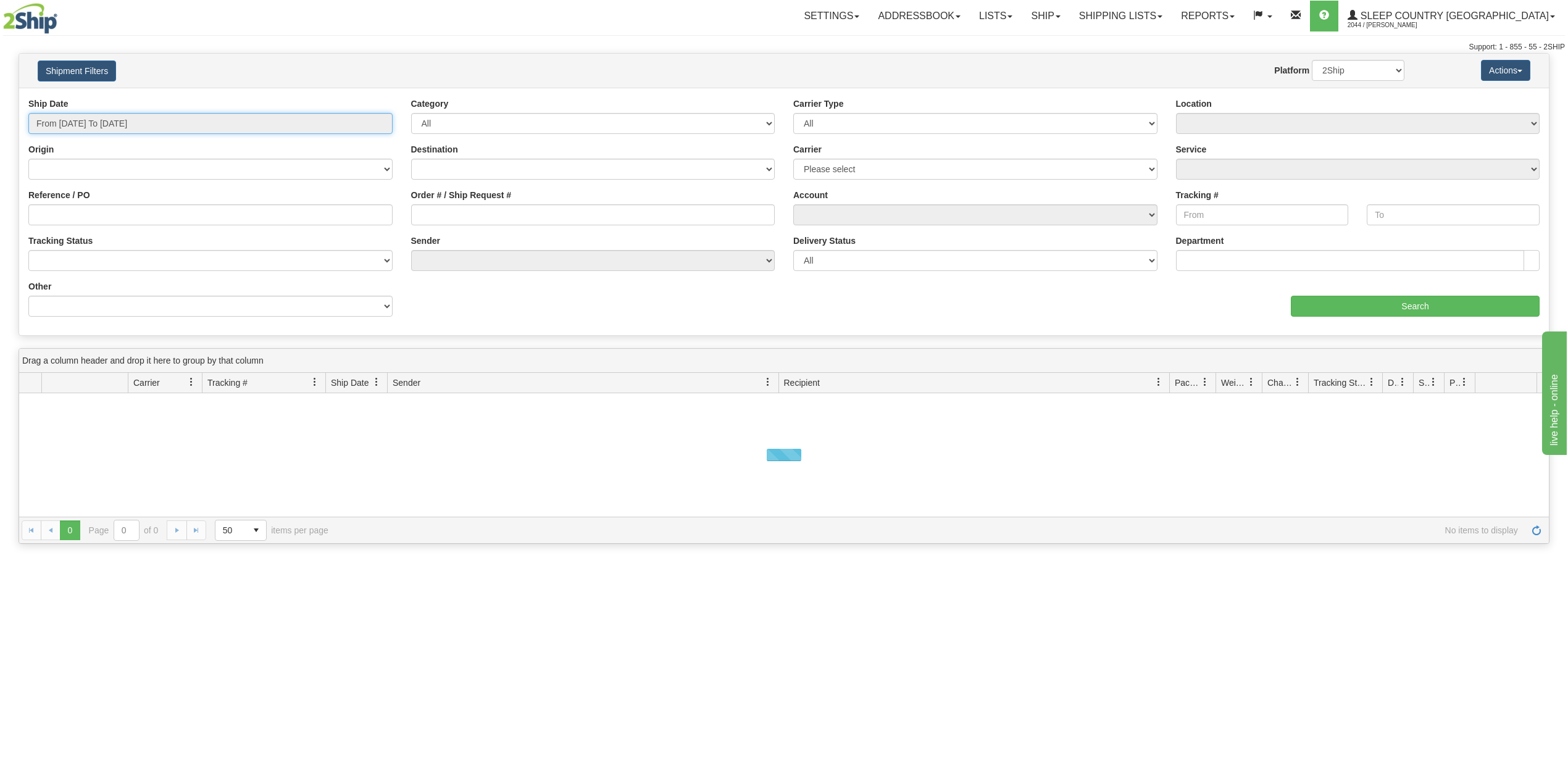
click at [120, 132] on input "From [DATE] To [DATE]" at bounding box center [210, 123] width 364 height 21
click at [105, 213] on li "Last 30 Days" at bounding box center [83, 213] width 99 height 17
type input "From [DATE] To [DATE]"
click at [105, 213] on input "Reference / PO" at bounding box center [210, 215] width 364 height 21
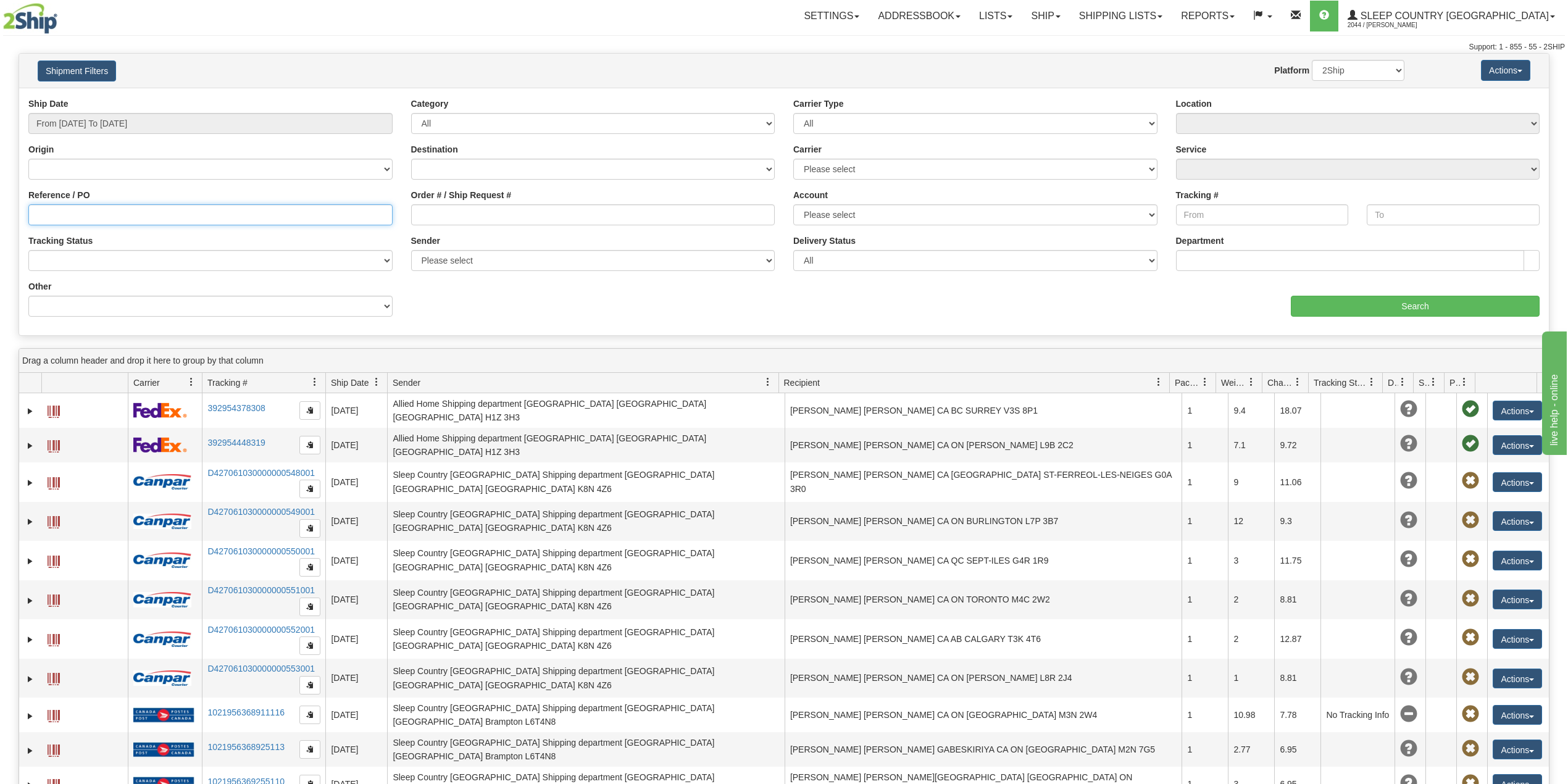
paste input "9000I042406"
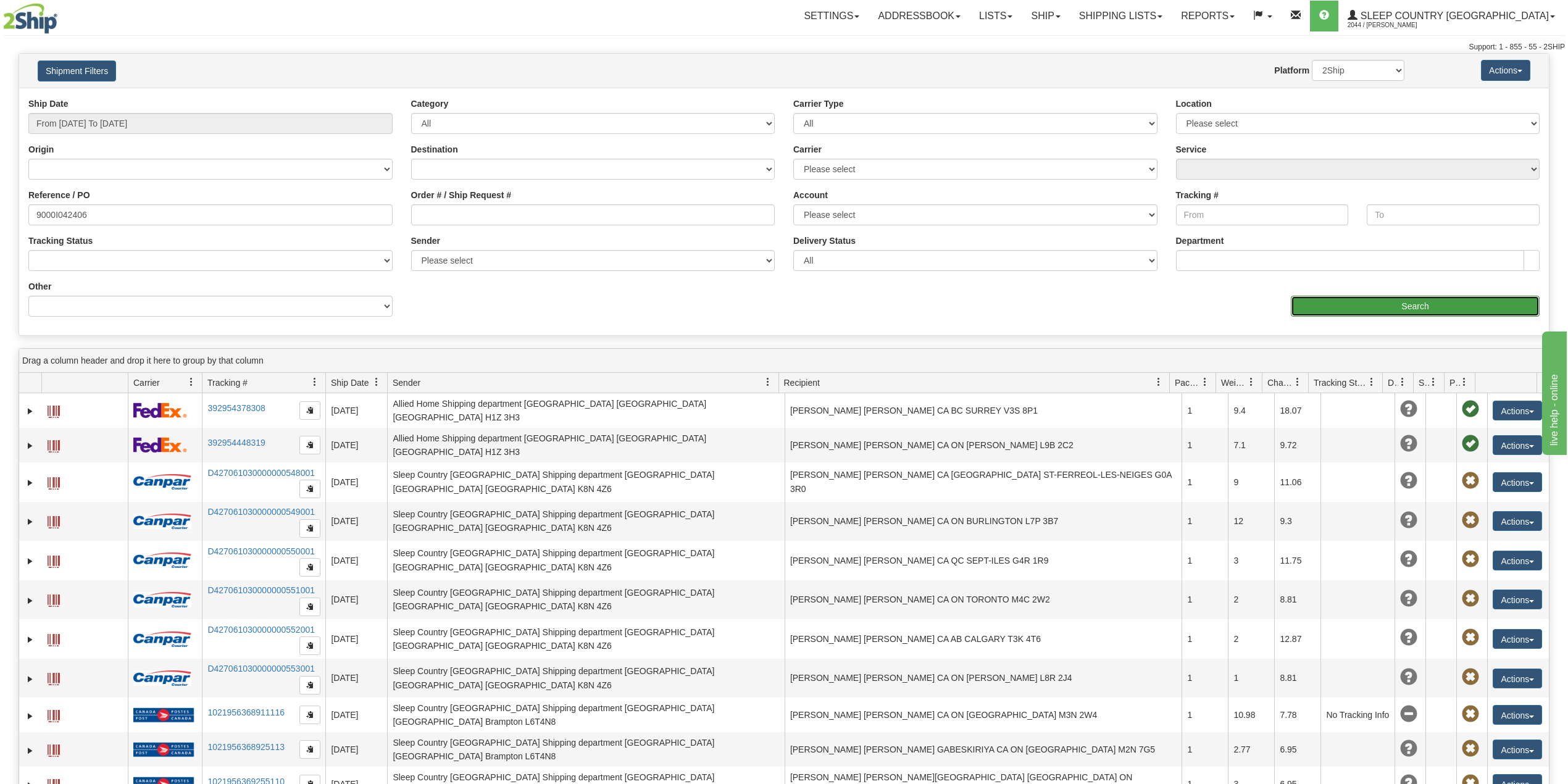
click at [1406, 301] on input "Search" at bounding box center [1416, 306] width 249 height 21
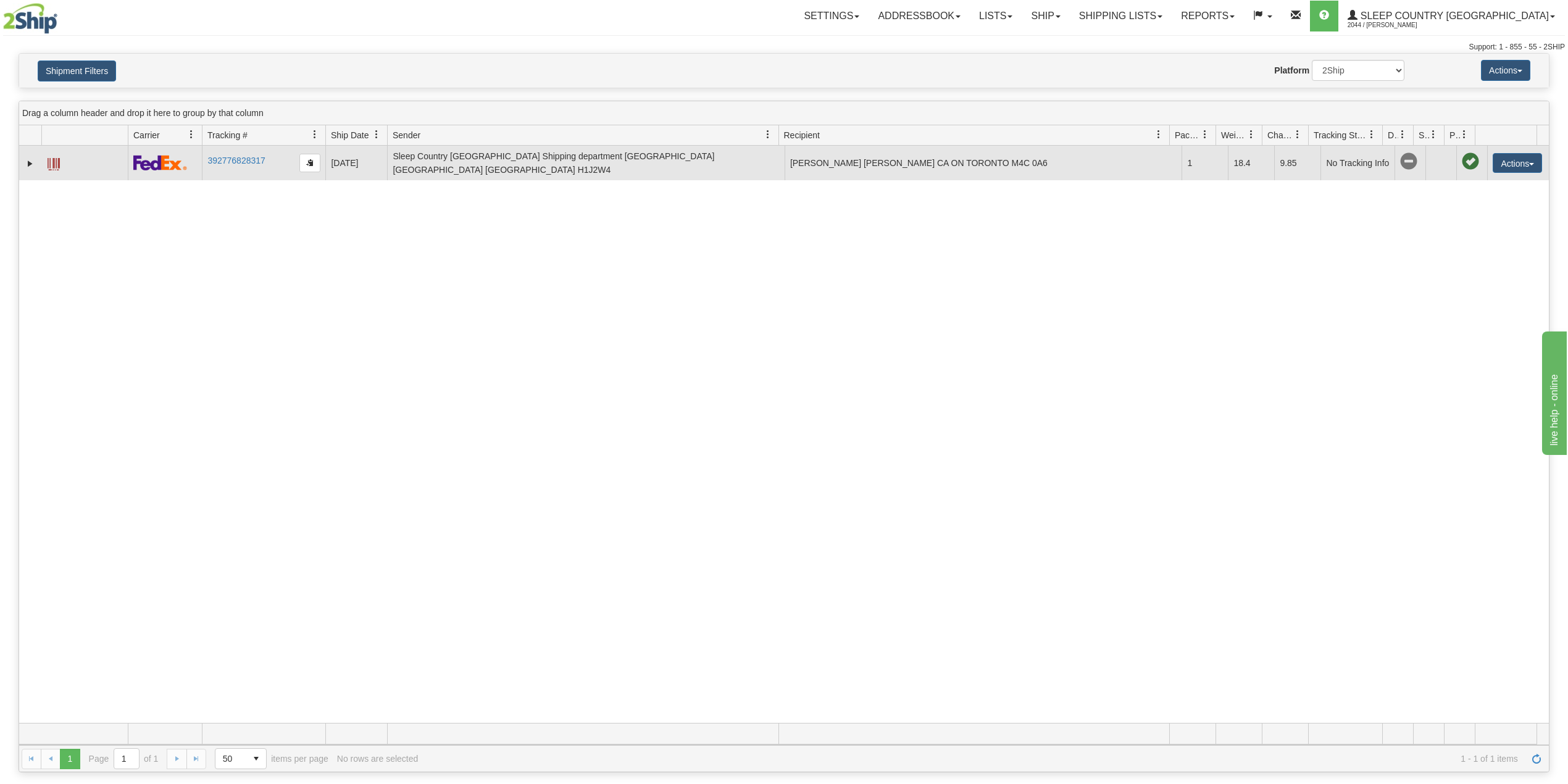
click at [225, 169] on td "392776828317" at bounding box center [264, 163] width 123 height 35
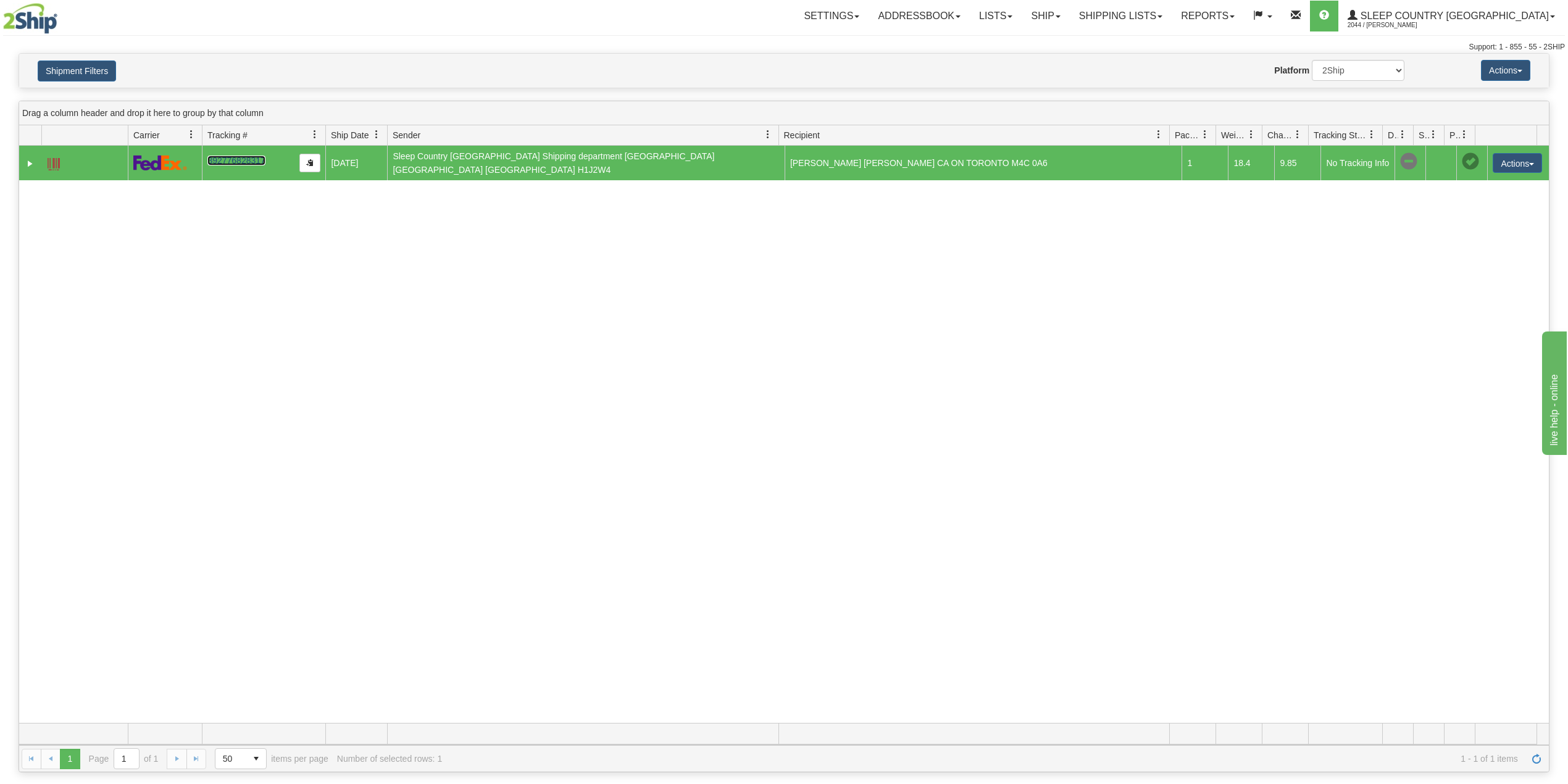
click at [230, 159] on link "392776828317" at bounding box center [235, 161] width 57 height 10
click at [99, 78] on button "Shipment Filters" at bounding box center [77, 71] width 78 height 21
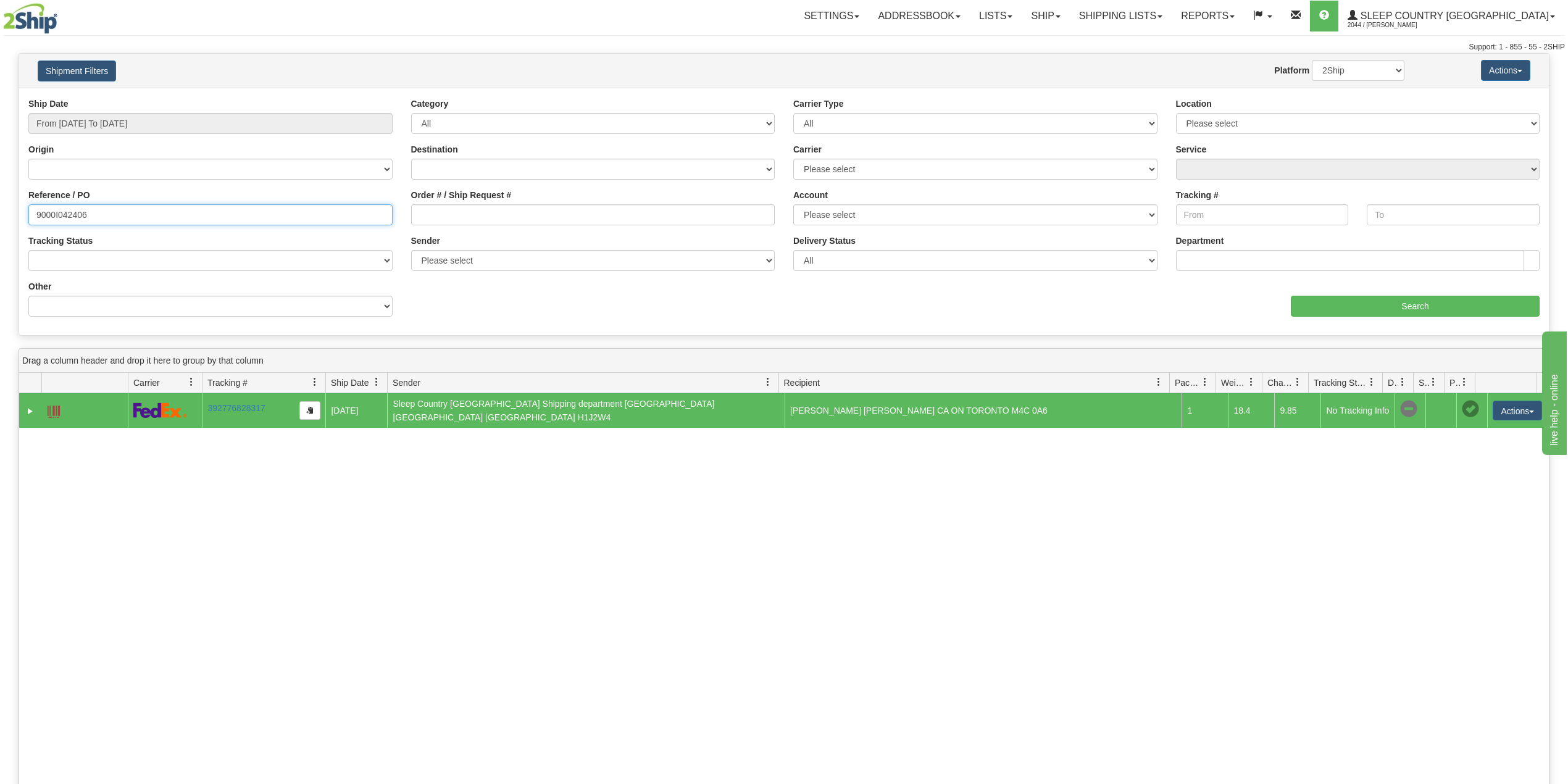
click at [76, 215] on input "9000I042406" at bounding box center [210, 215] width 364 height 21
paste input "50110"
type input "9000I050110"
click at [1432, 317] on input "Search" at bounding box center [1416, 306] width 249 height 21
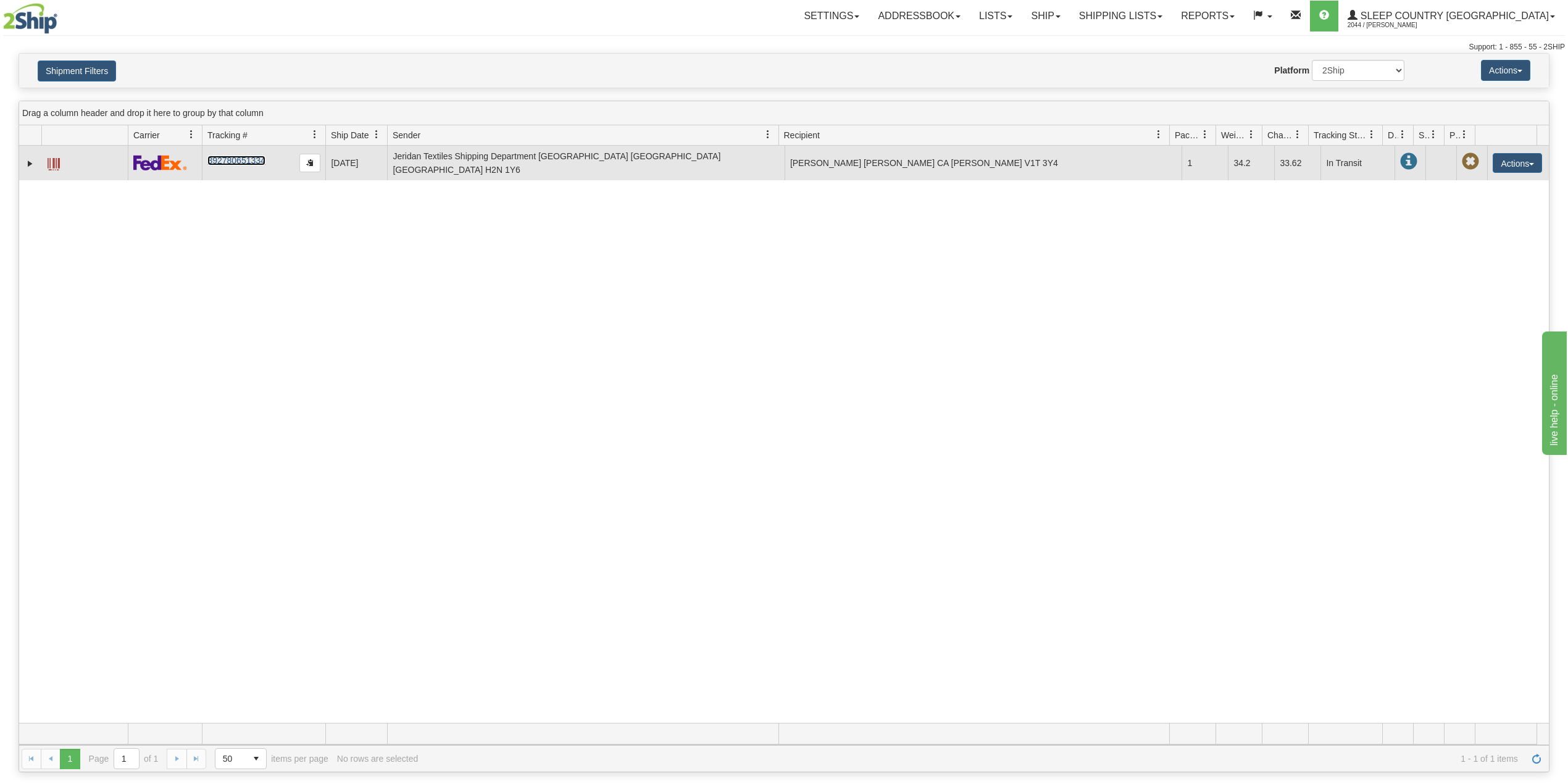
click at [252, 156] on link "392780651334" at bounding box center [235, 161] width 57 height 10
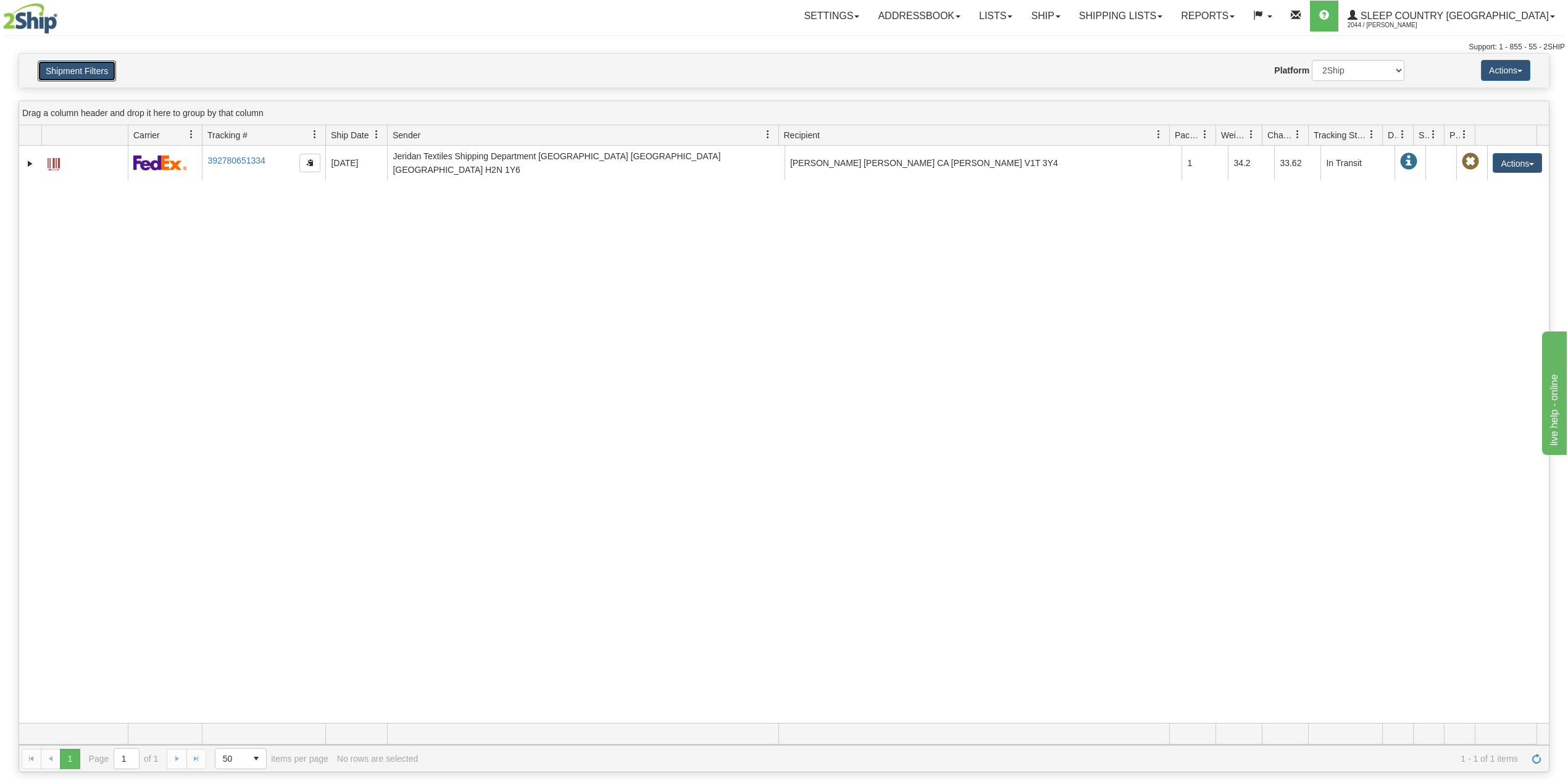
click at [88, 69] on button "Shipment Filters" at bounding box center [77, 71] width 78 height 21
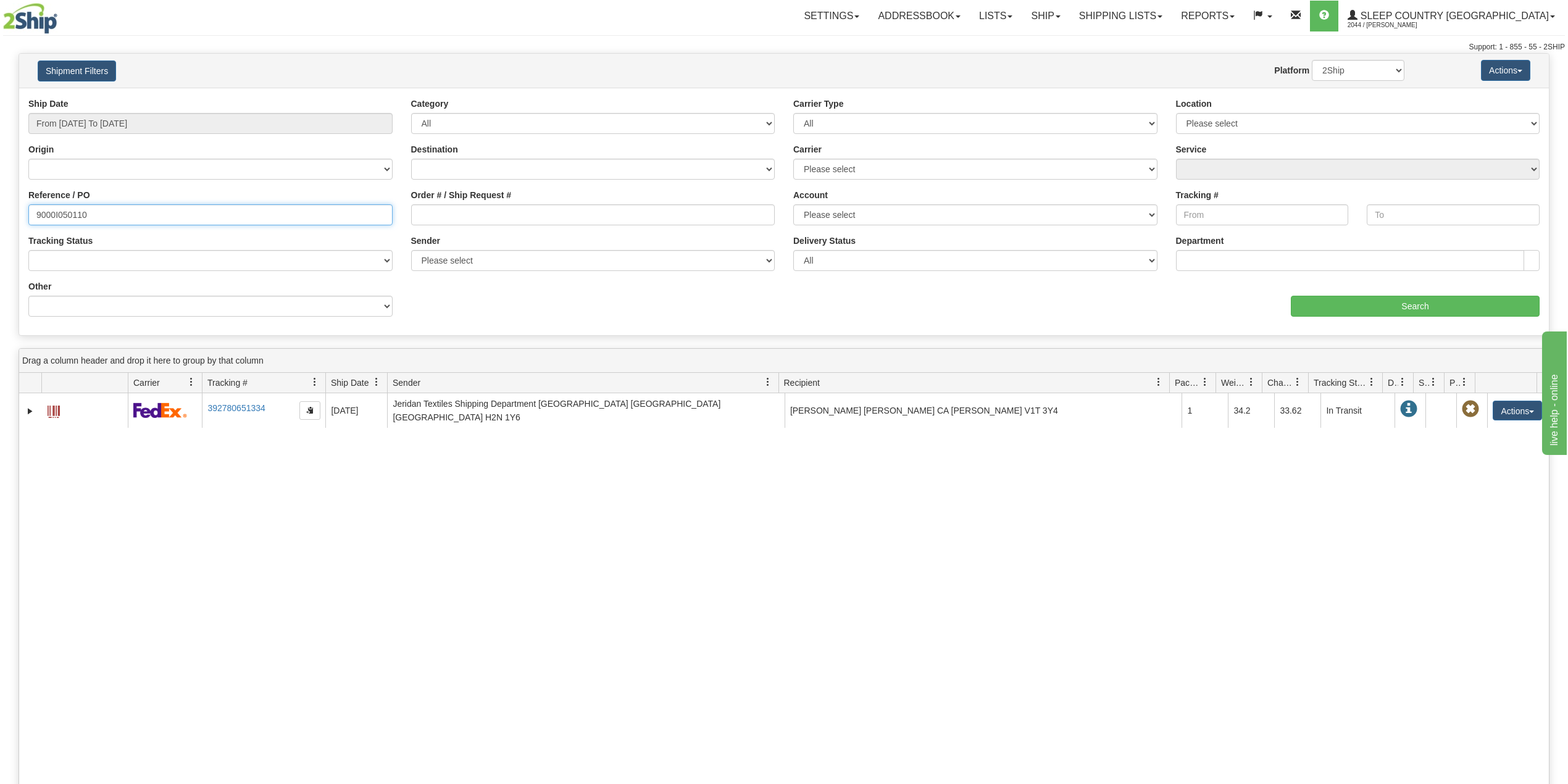
click at [72, 216] on input "9000I050110" at bounding box center [210, 215] width 364 height 21
click at [450, 210] on input "Order # / Ship Request #" at bounding box center [593, 215] width 364 height 21
paste input "1055773"
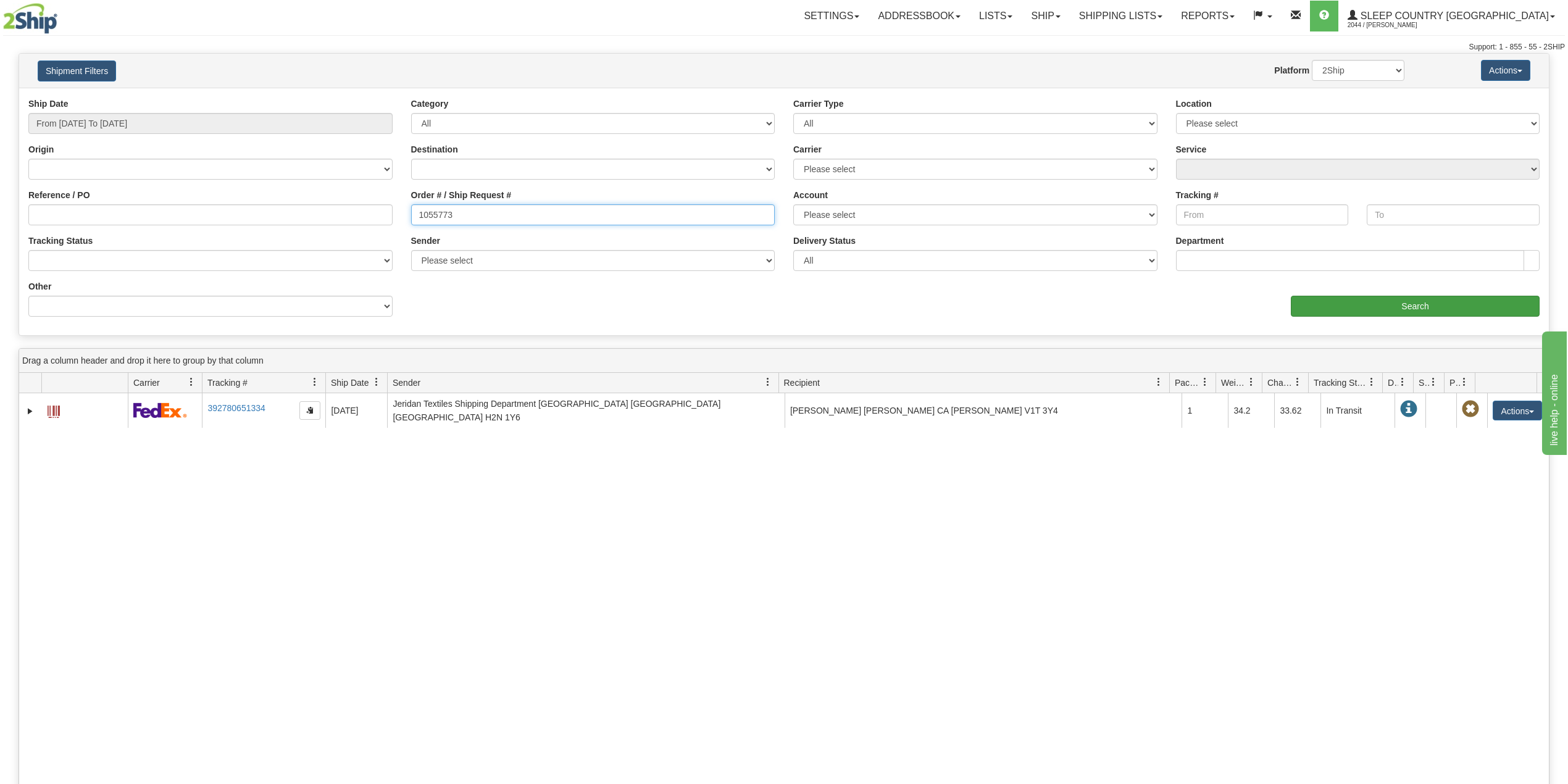
type input "1055773"
click at [1354, 301] on input "Search" at bounding box center [1416, 306] width 249 height 21
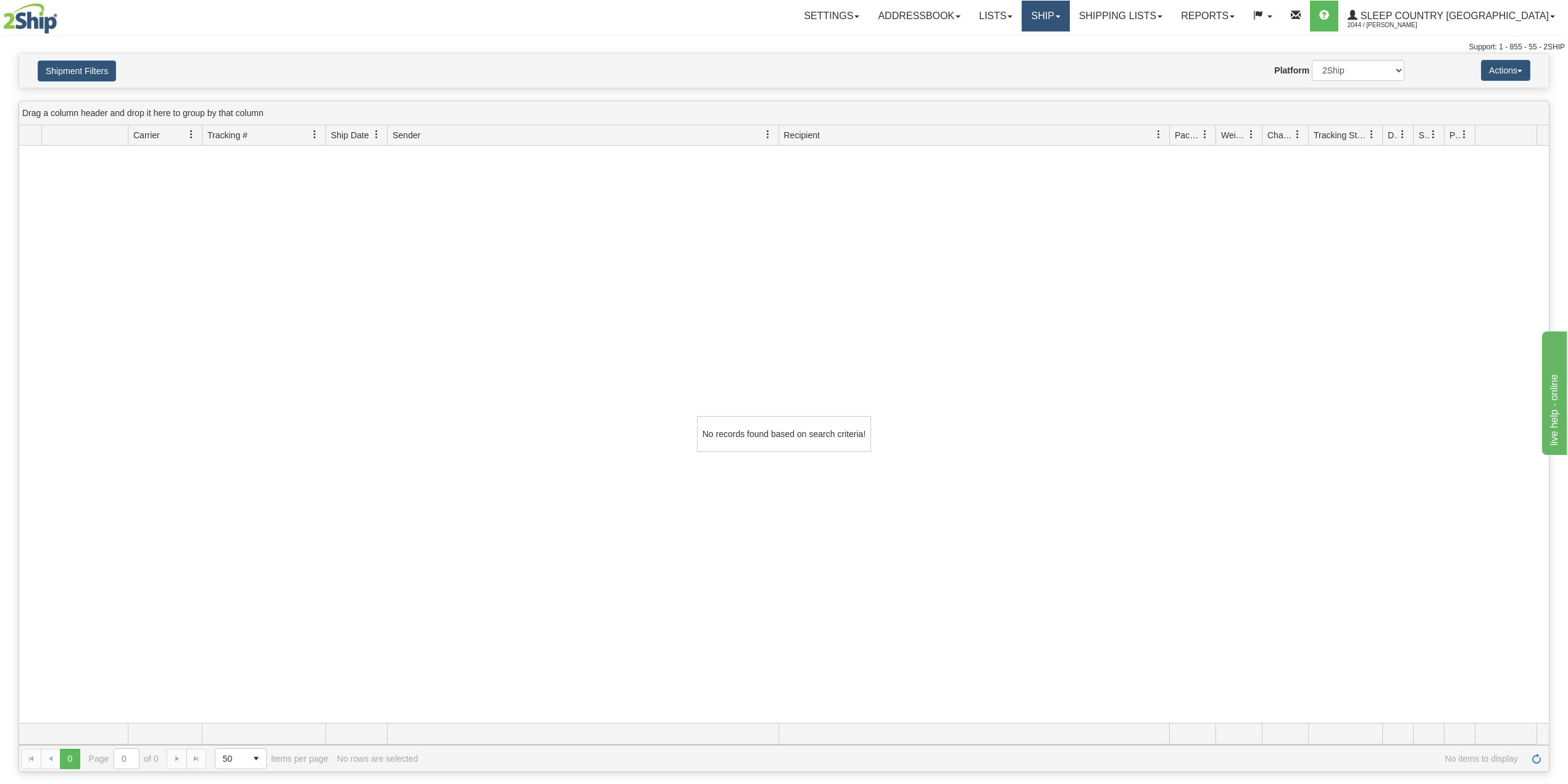
click at [1069, 18] on link "Ship" at bounding box center [1046, 16] width 48 height 31
click at [1057, 57] on span "OnHold / Order Queue" at bounding box center [1013, 59] width 87 height 10
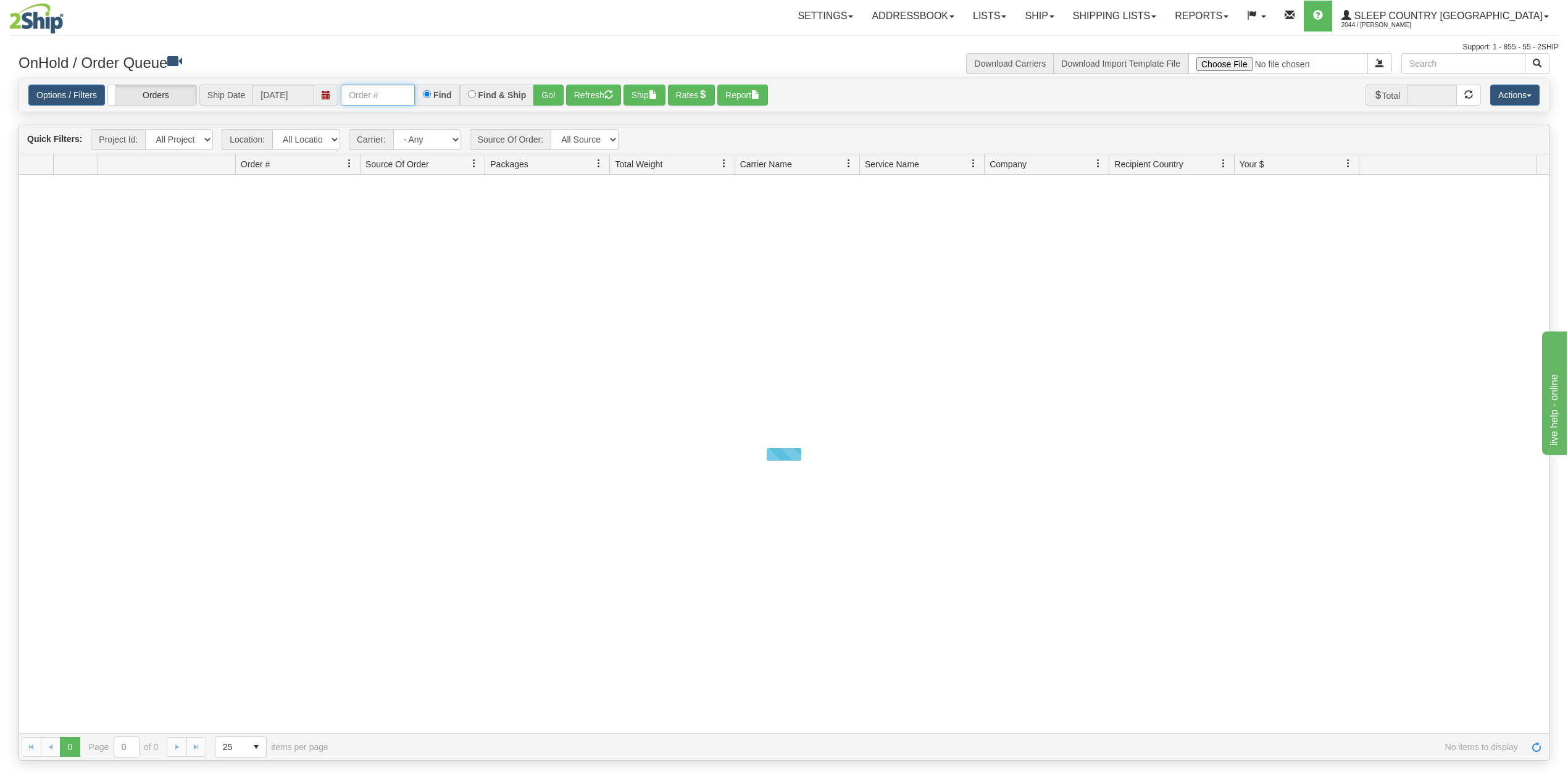
click at [407, 89] on input "text" at bounding box center [378, 95] width 74 height 21
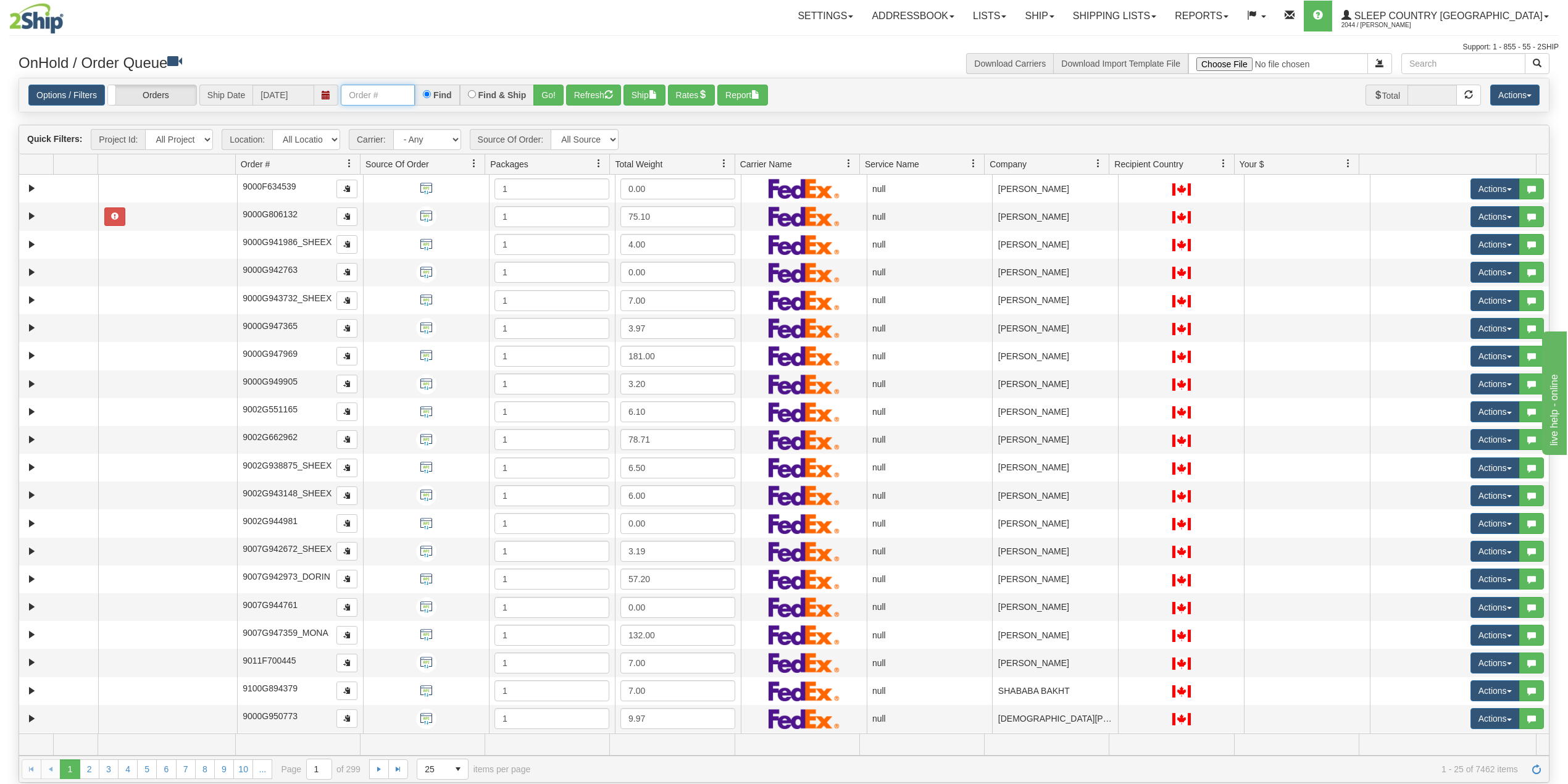
paste input "1055773"
click at [558, 93] on button "Go!" at bounding box center [549, 95] width 30 height 21
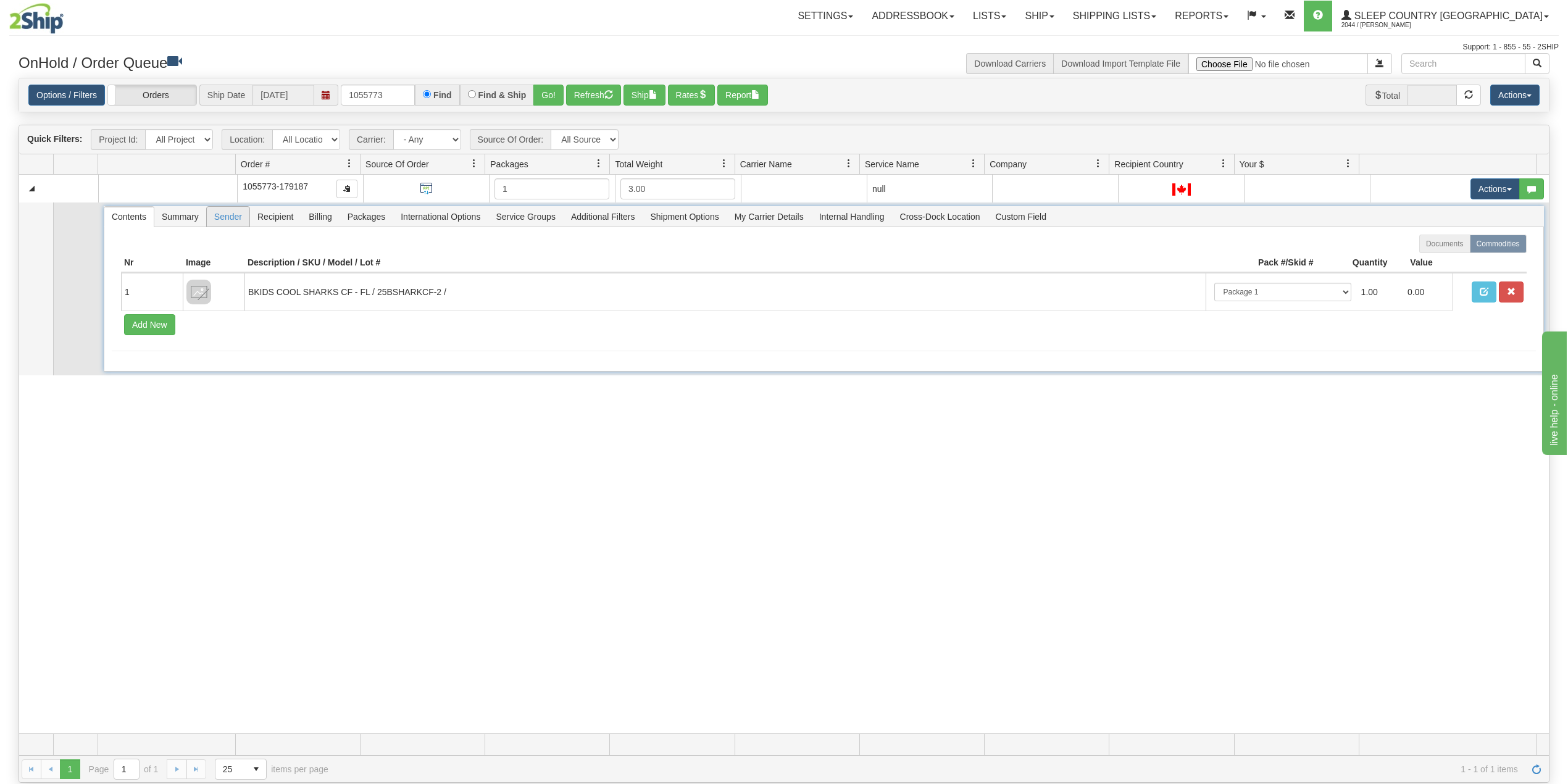
click at [234, 223] on span "Sender" at bounding box center [228, 216] width 43 height 20
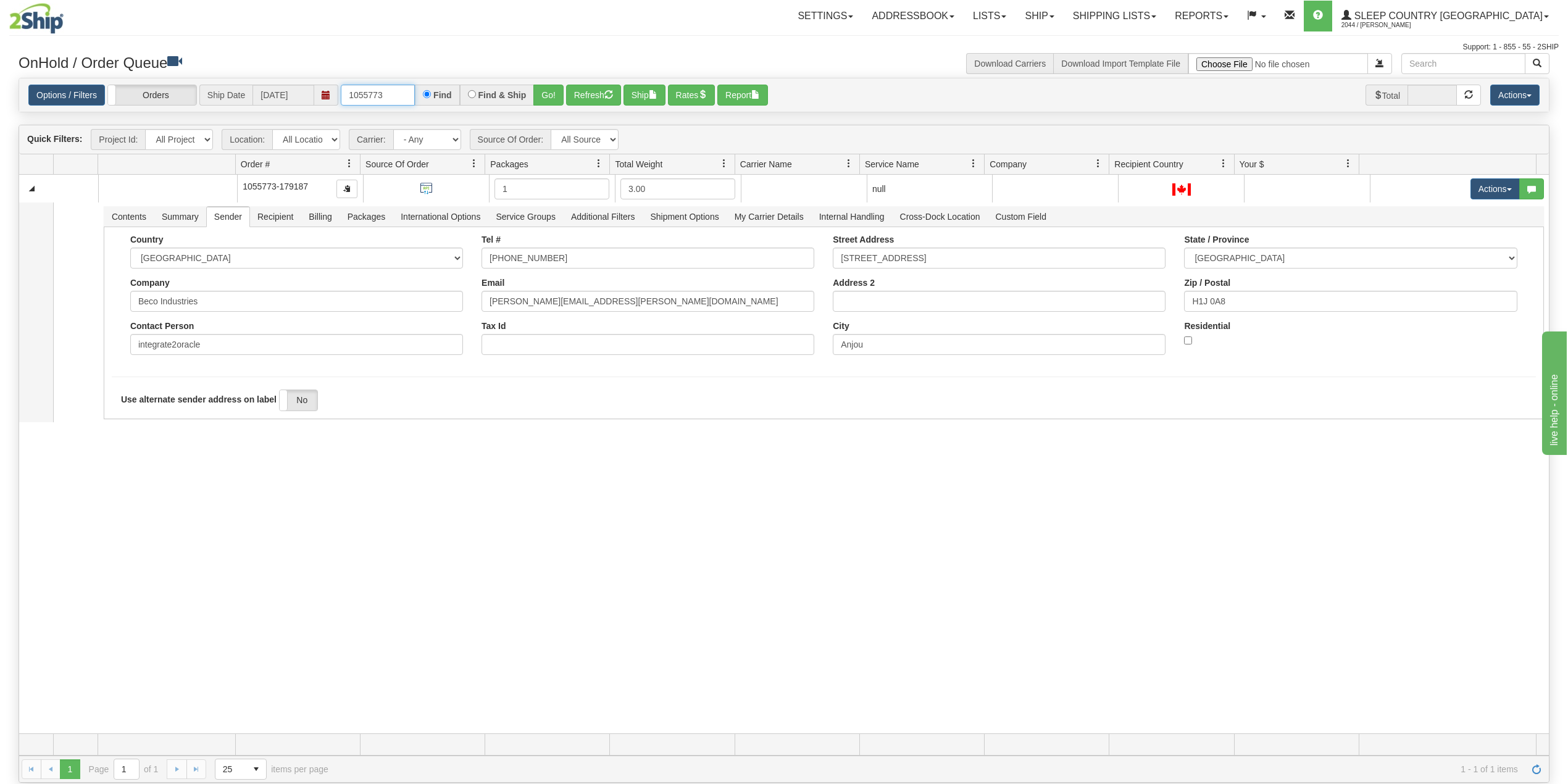
click at [366, 92] on input "1055773" at bounding box center [378, 95] width 74 height 21
paste input "9000I054826"
type input "9000I054826"
click at [553, 97] on button "Go!" at bounding box center [549, 95] width 30 height 21
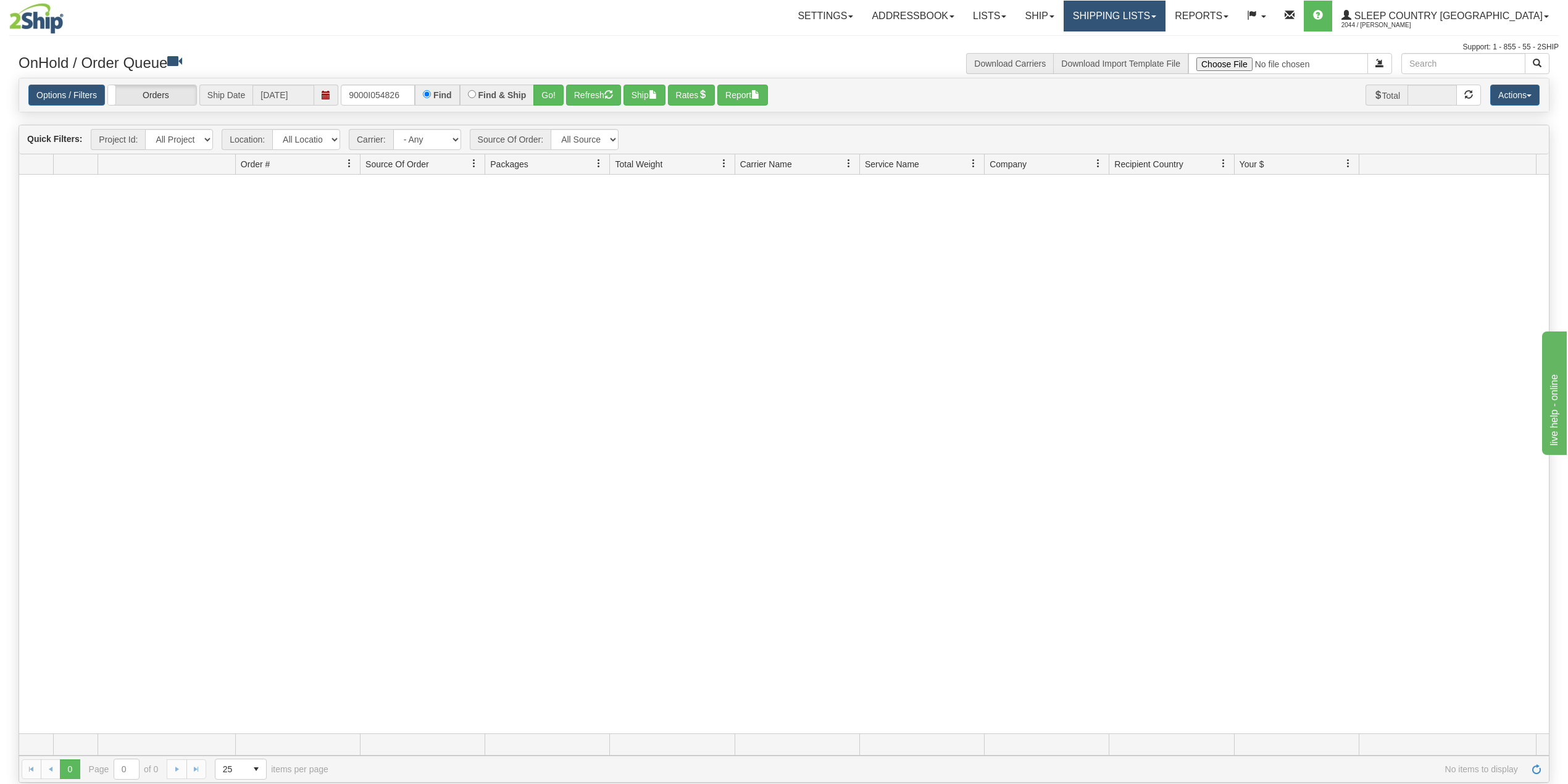
click at [1162, 18] on link "Shipping lists" at bounding box center [1115, 16] width 102 height 31
click at [1148, 52] on link "Search Shipment History" at bounding box center [1105, 59] width 121 height 16
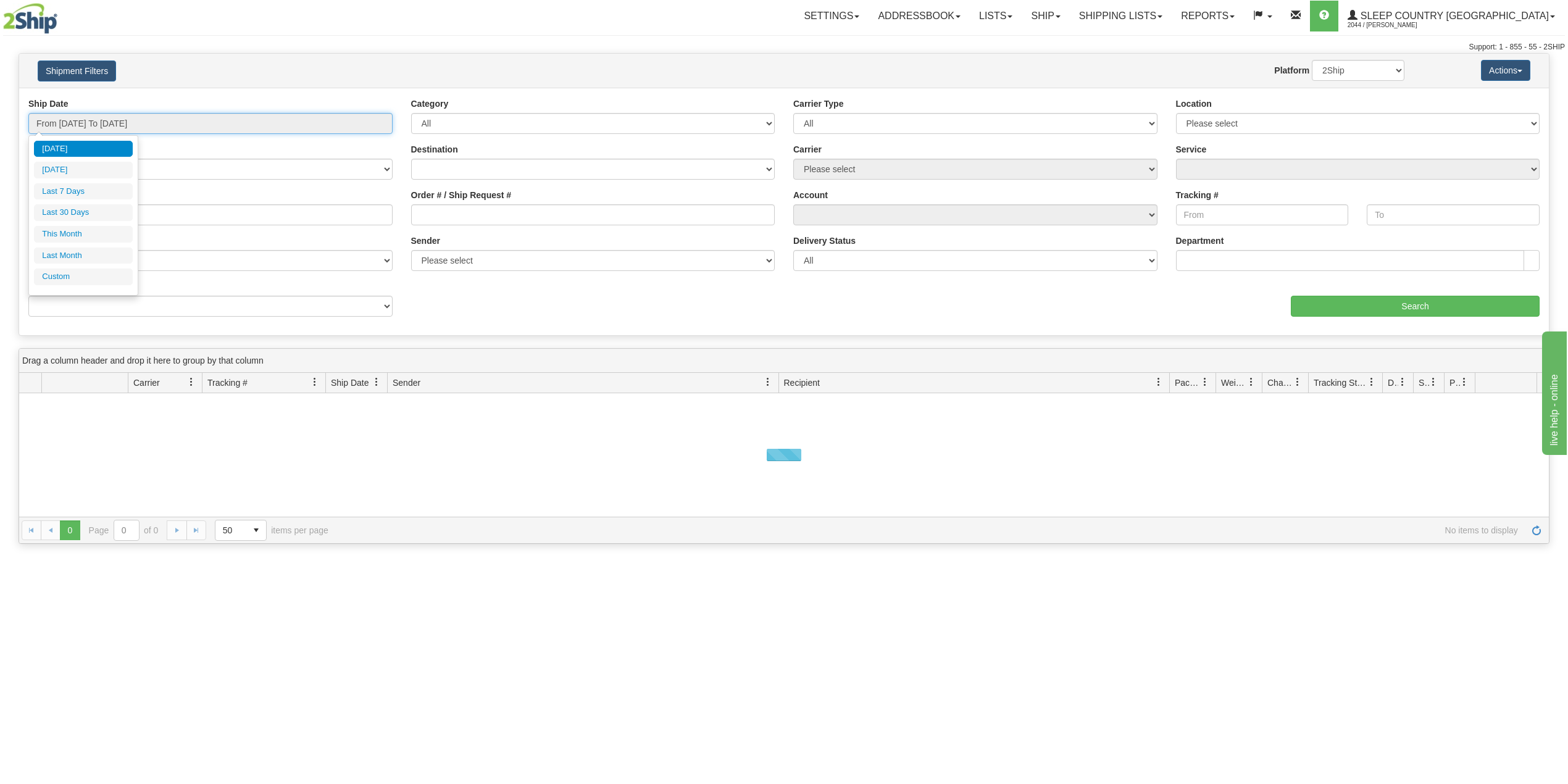
click at [127, 115] on input "From [DATE] To [DATE]" at bounding box center [210, 123] width 364 height 21
click at [74, 218] on li "Last 30 Days" at bounding box center [83, 213] width 99 height 17
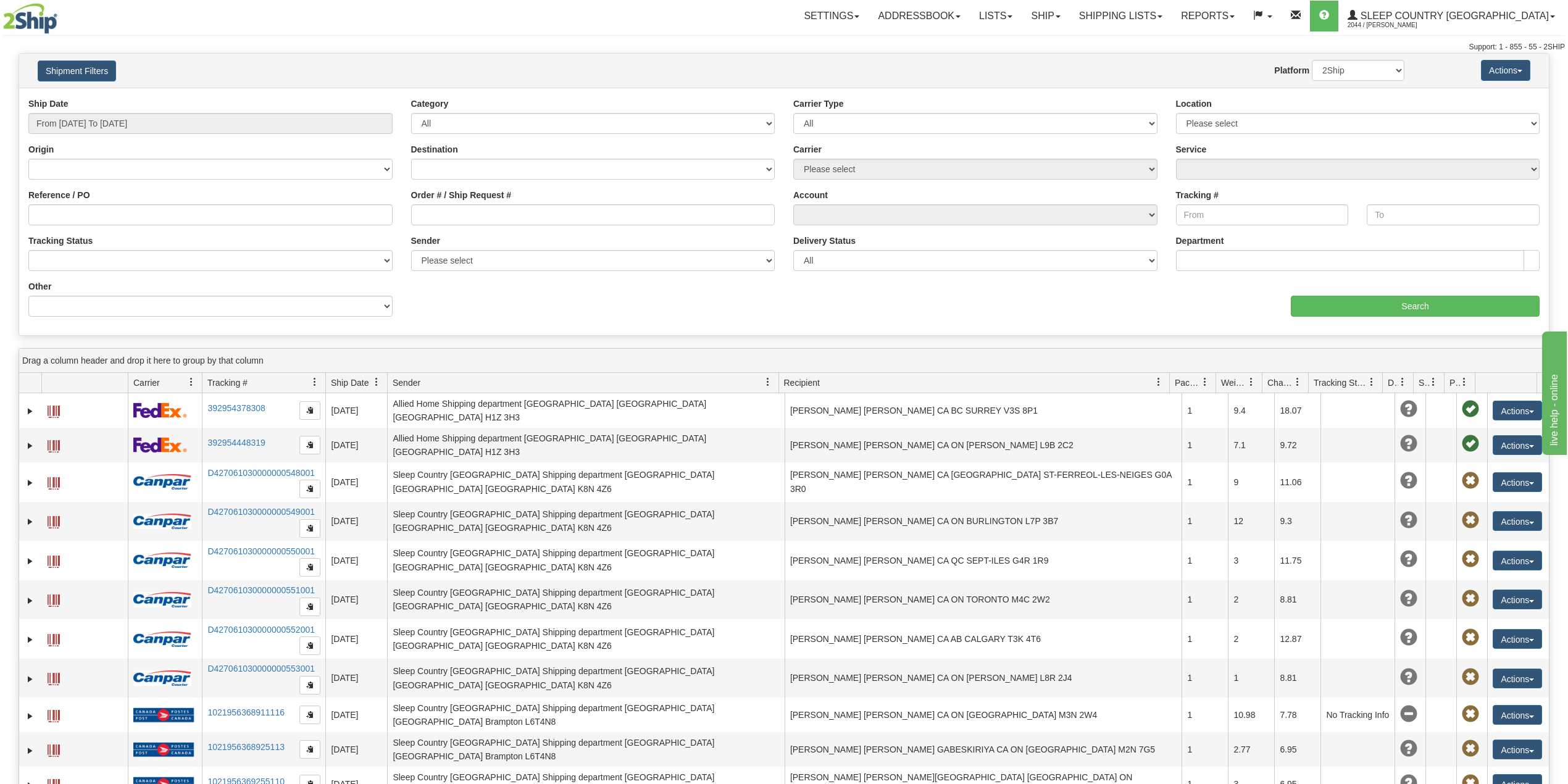
type input "From [DATE] To [DATE]"
click at [74, 218] on input "Reference / PO" at bounding box center [210, 215] width 364 height 21
paste input "9000I054826"
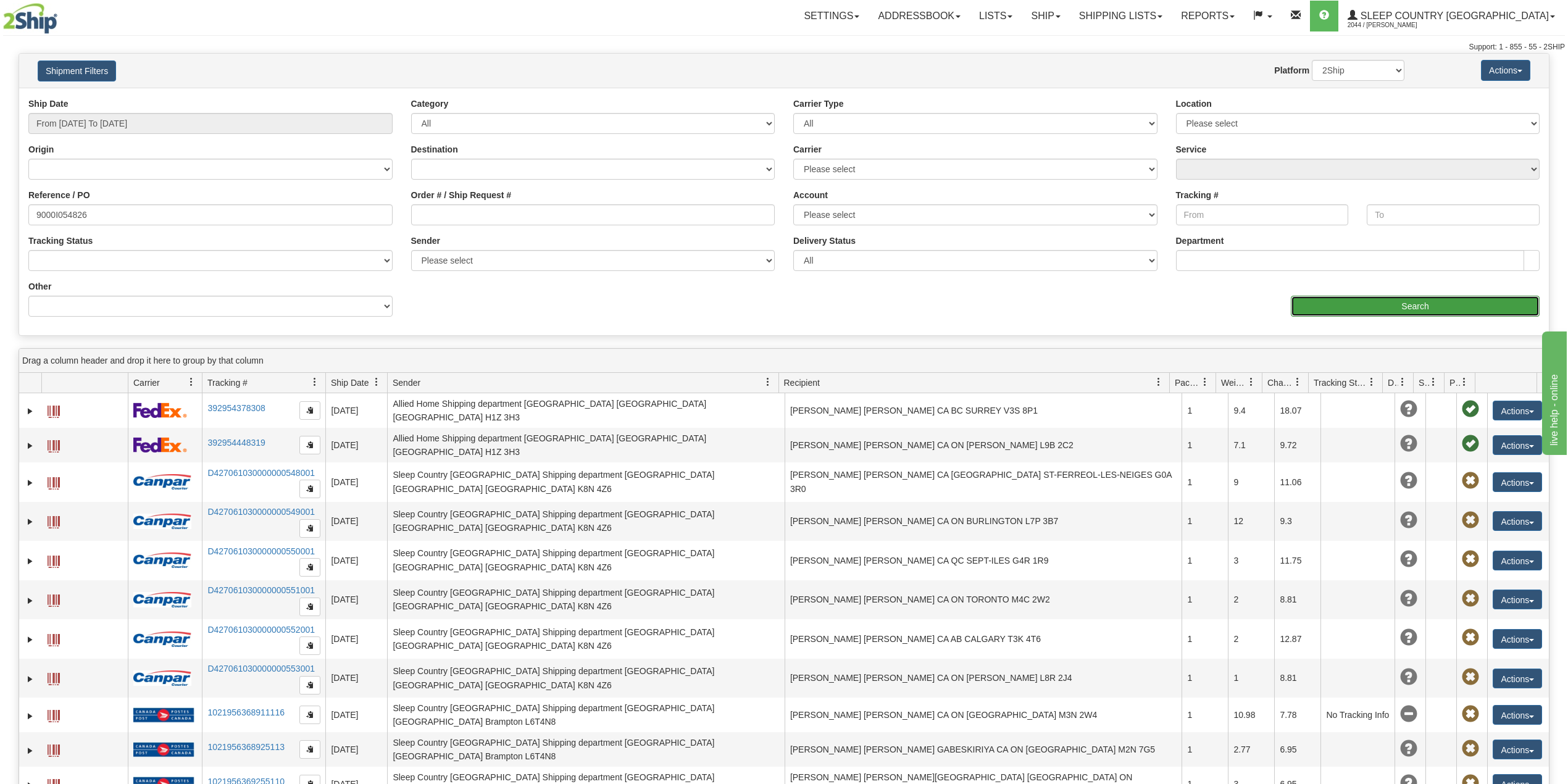
click at [1341, 299] on input "Search" at bounding box center [1416, 306] width 249 height 21
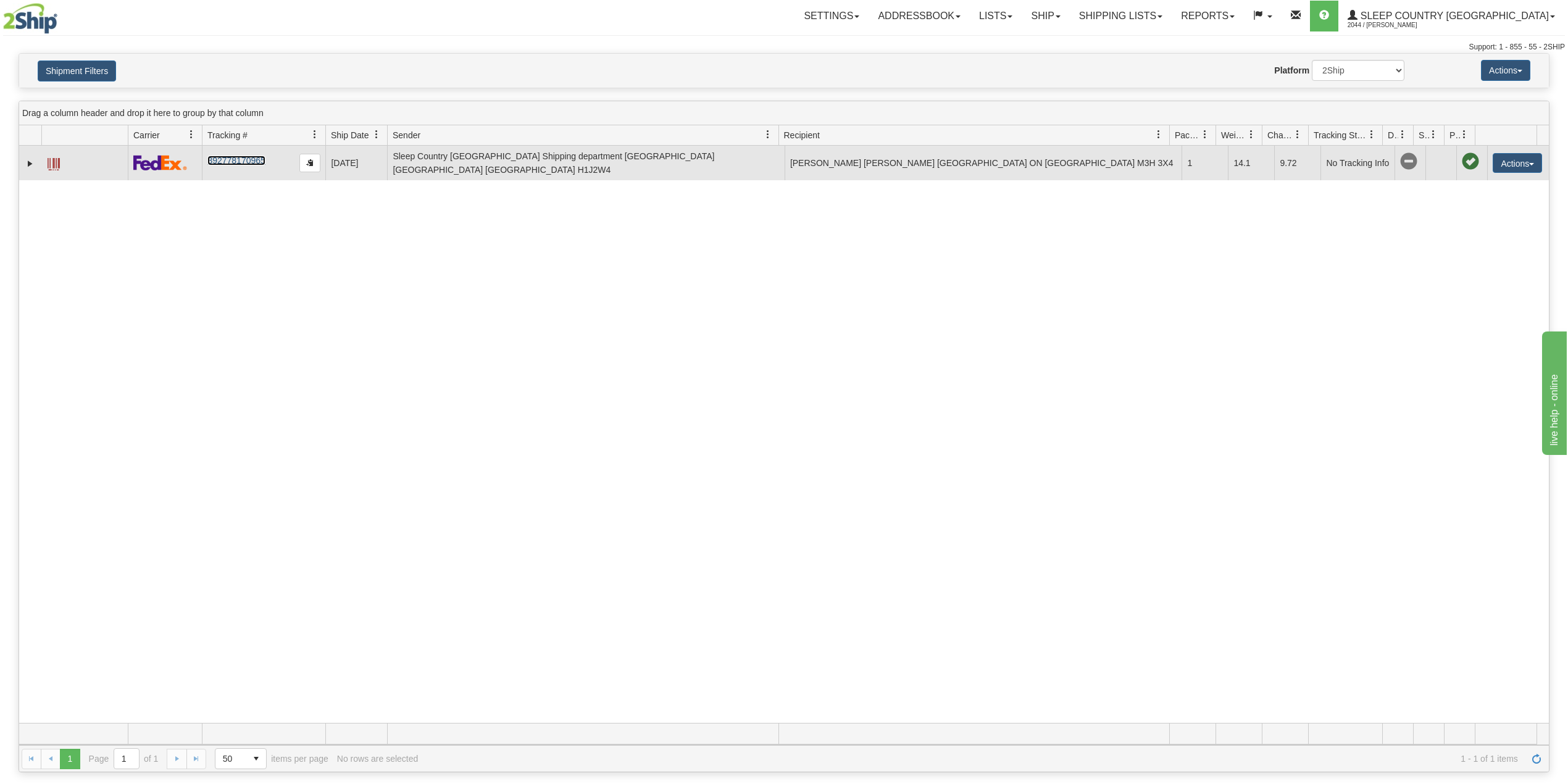
click at [227, 161] on link "392778170965" at bounding box center [235, 161] width 57 height 10
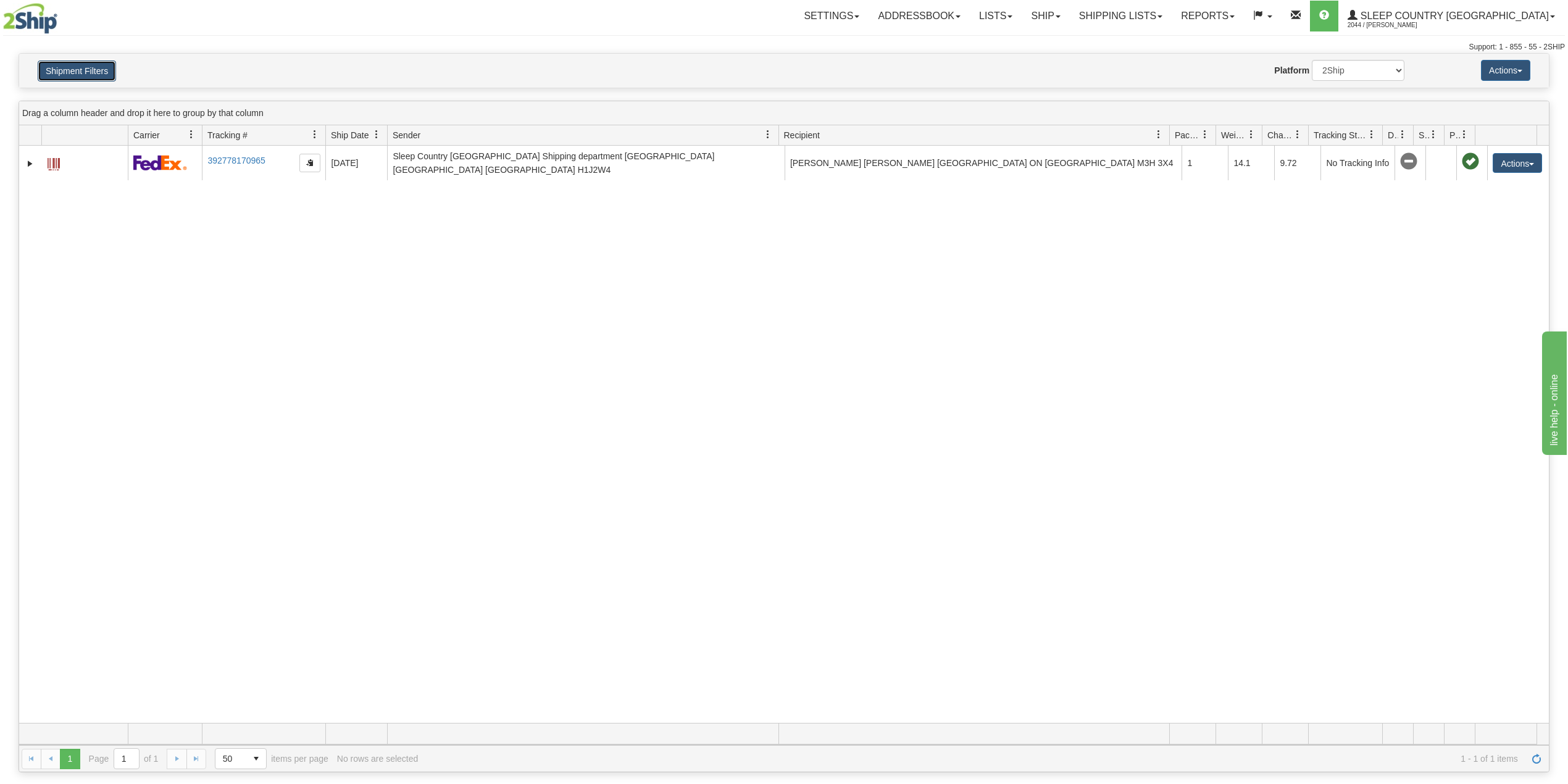
click at [89, 69] on button "Shipment Filters" at bounding box center [77, 71] width 78 height 21
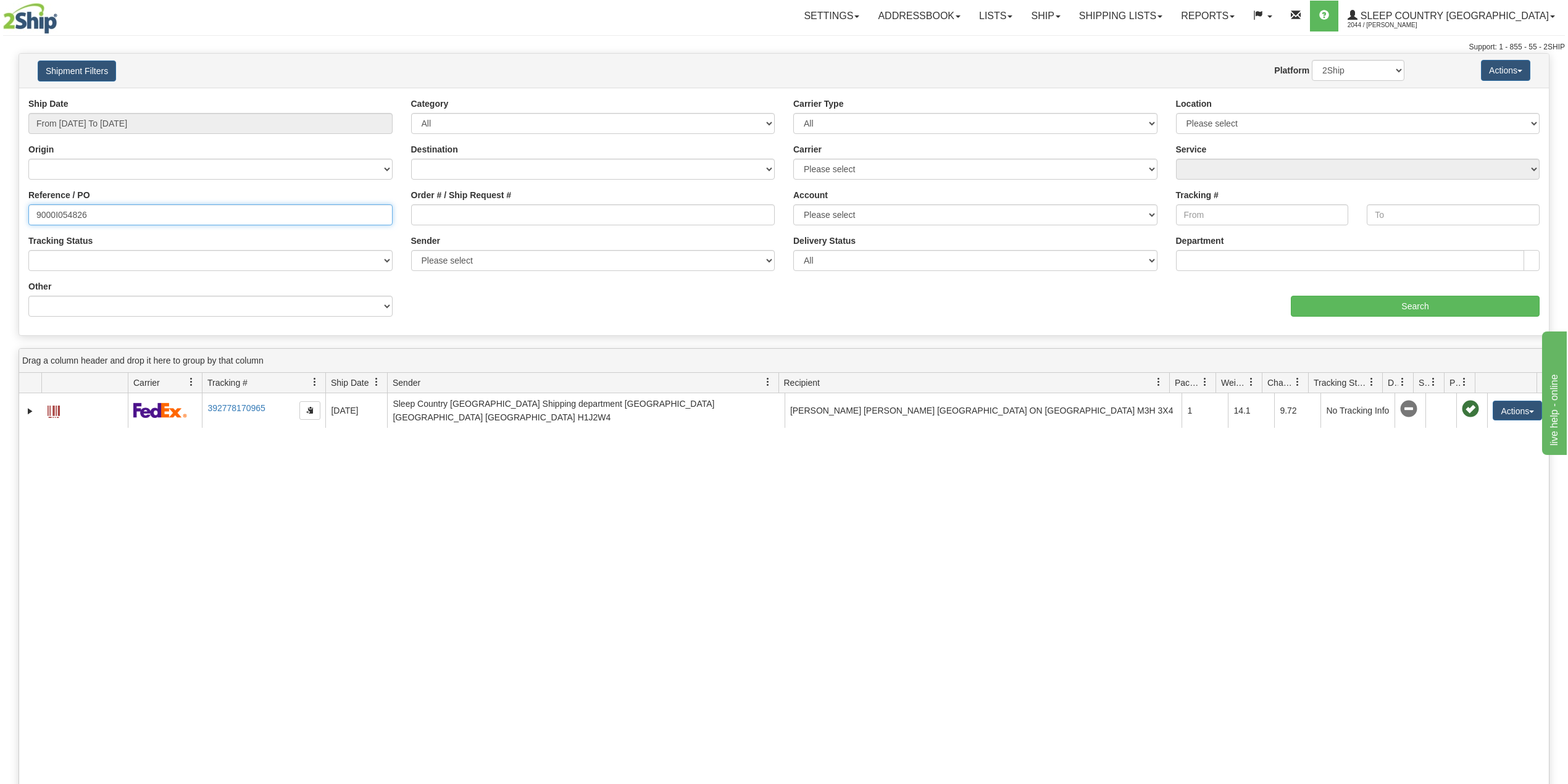
click at [64, 214] on input "9000I054826" at bounding box center [210, 215] width 364 height 21
paste input "2I054901"
type input "9002I054901"
click at [1408, 299] on input "Search" at bounding box center [1416, 306] width 249 height 21
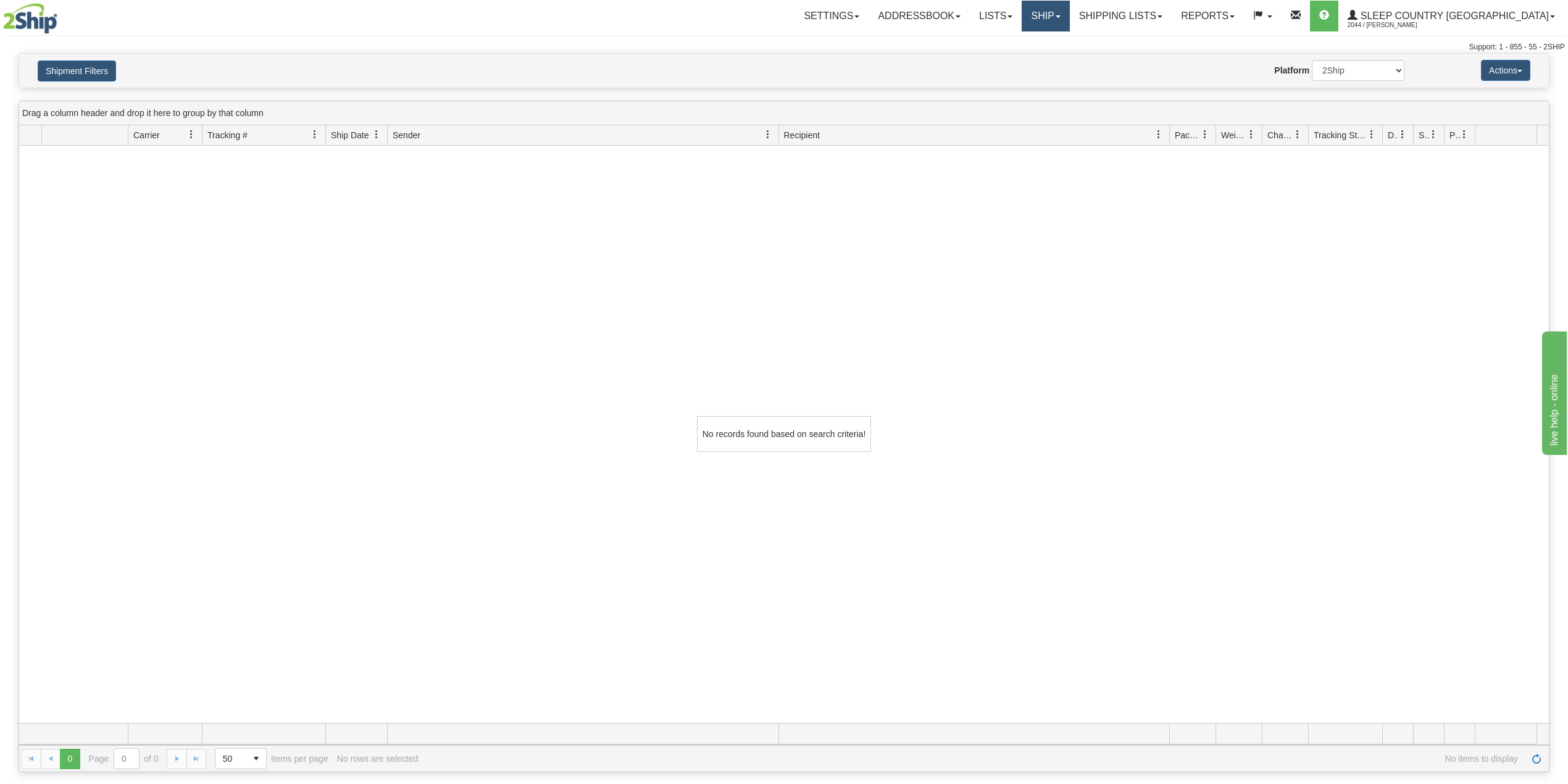
click at [1069, 10] on link "Ship" at bounding box center [1046, 16] width 48 height 31
click at [1057, 57] on span "OnHold / Order Queue" at bounding box center [1013, 59] width 87 height 10
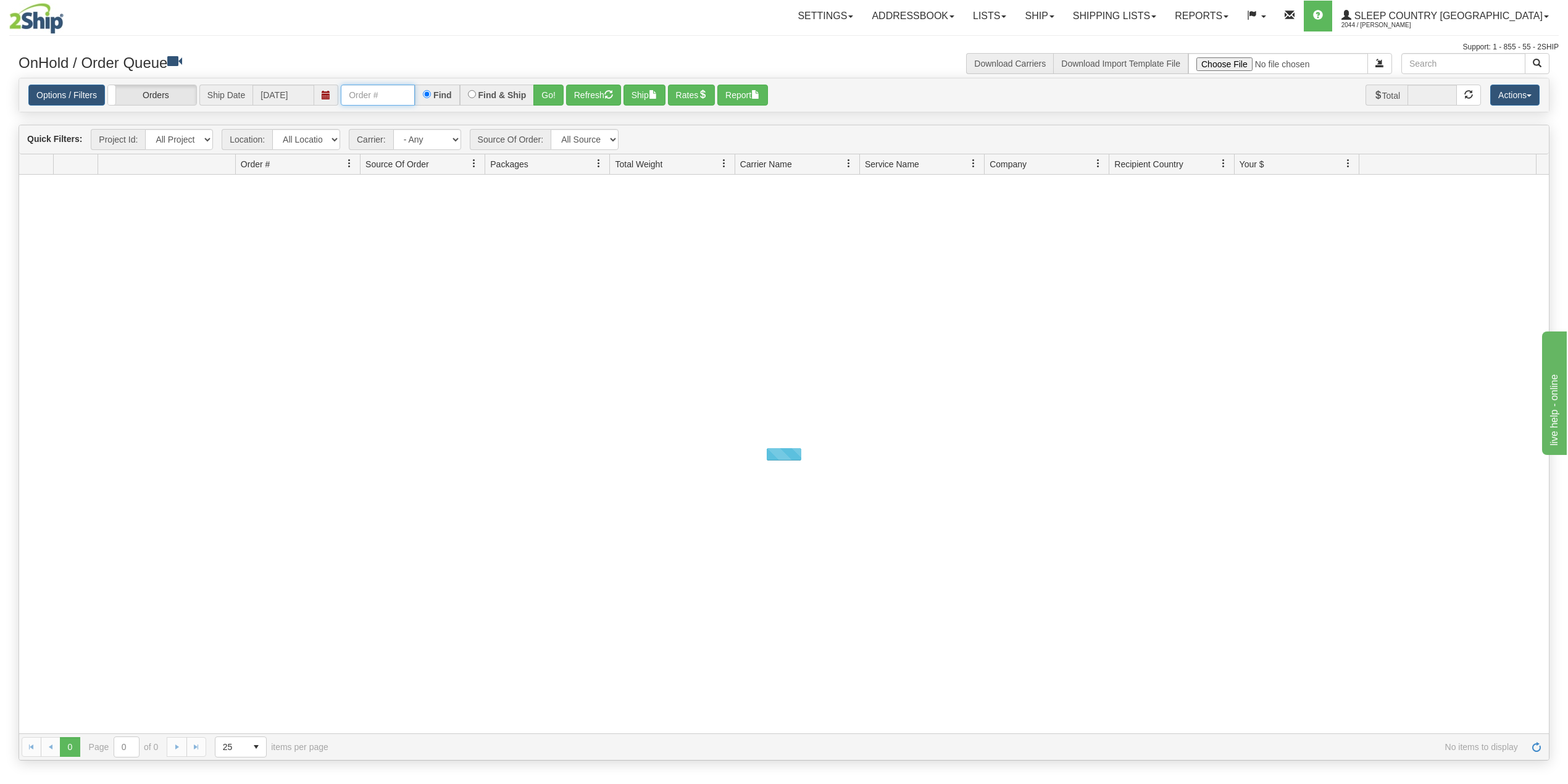
drag, startPoint x: 392, startPoint y: 99, endPoint x: 402, endPoint y: 102, distance: 10.4
click at [392, 99] on input "text" at bounding box center [378, 95] width 74 height 21
paste input "9002I054901"
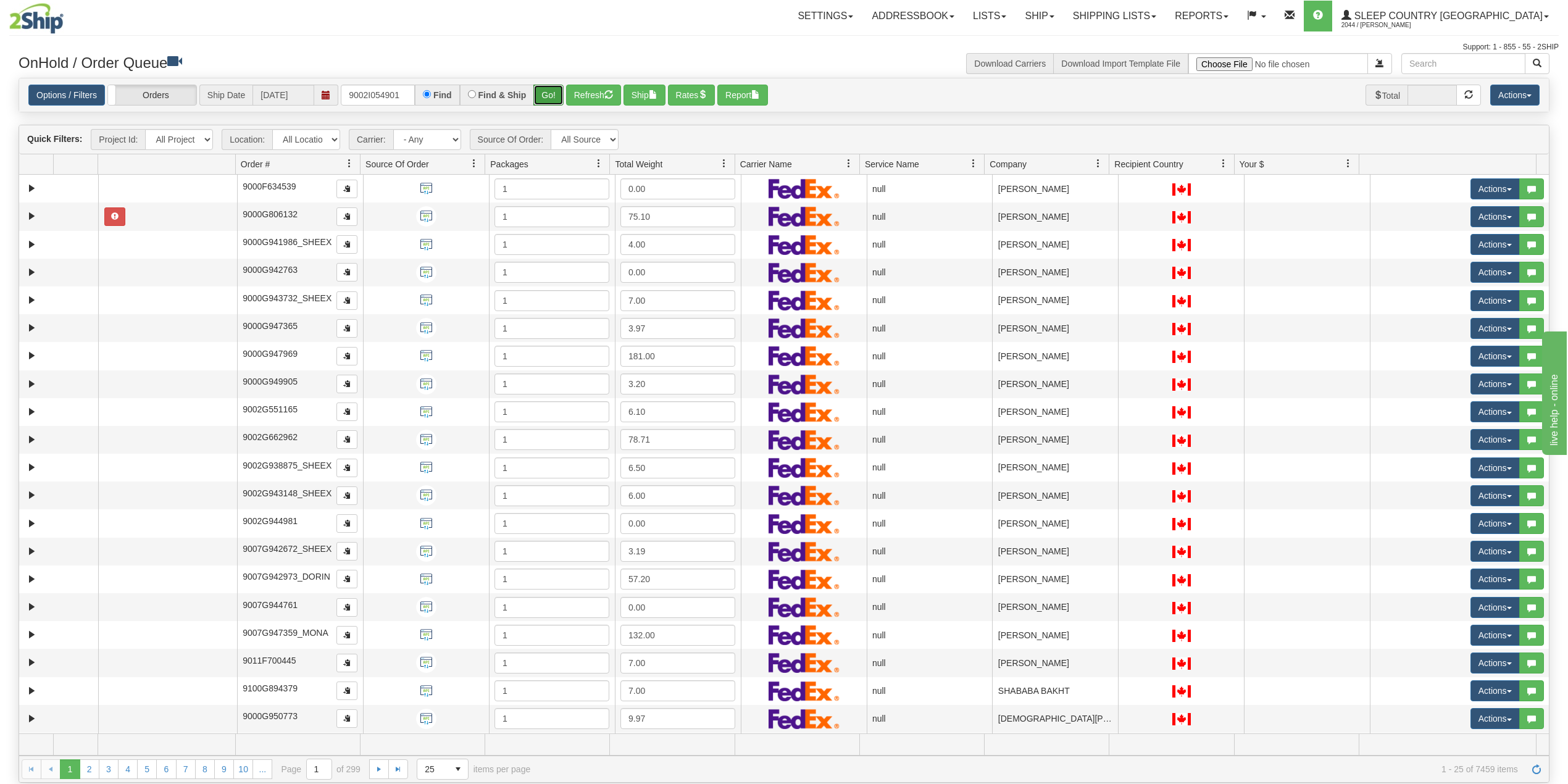
click at [549, 93] on button "Go!" at bounding box center [549, 95] width 30 height 21
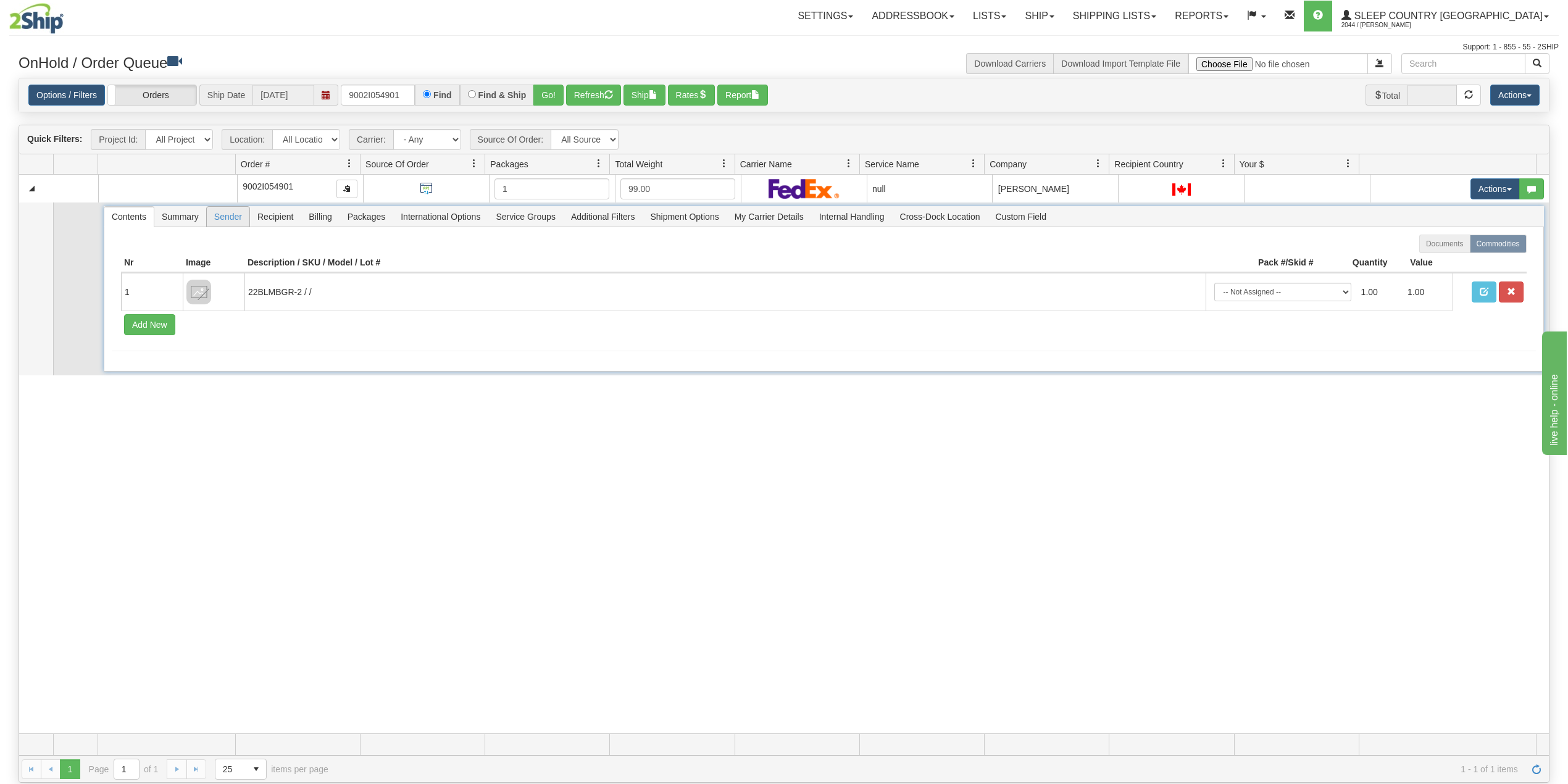
click at [225, 221] on span "Sender" at bounding box center [228, 216] width 43 height 20
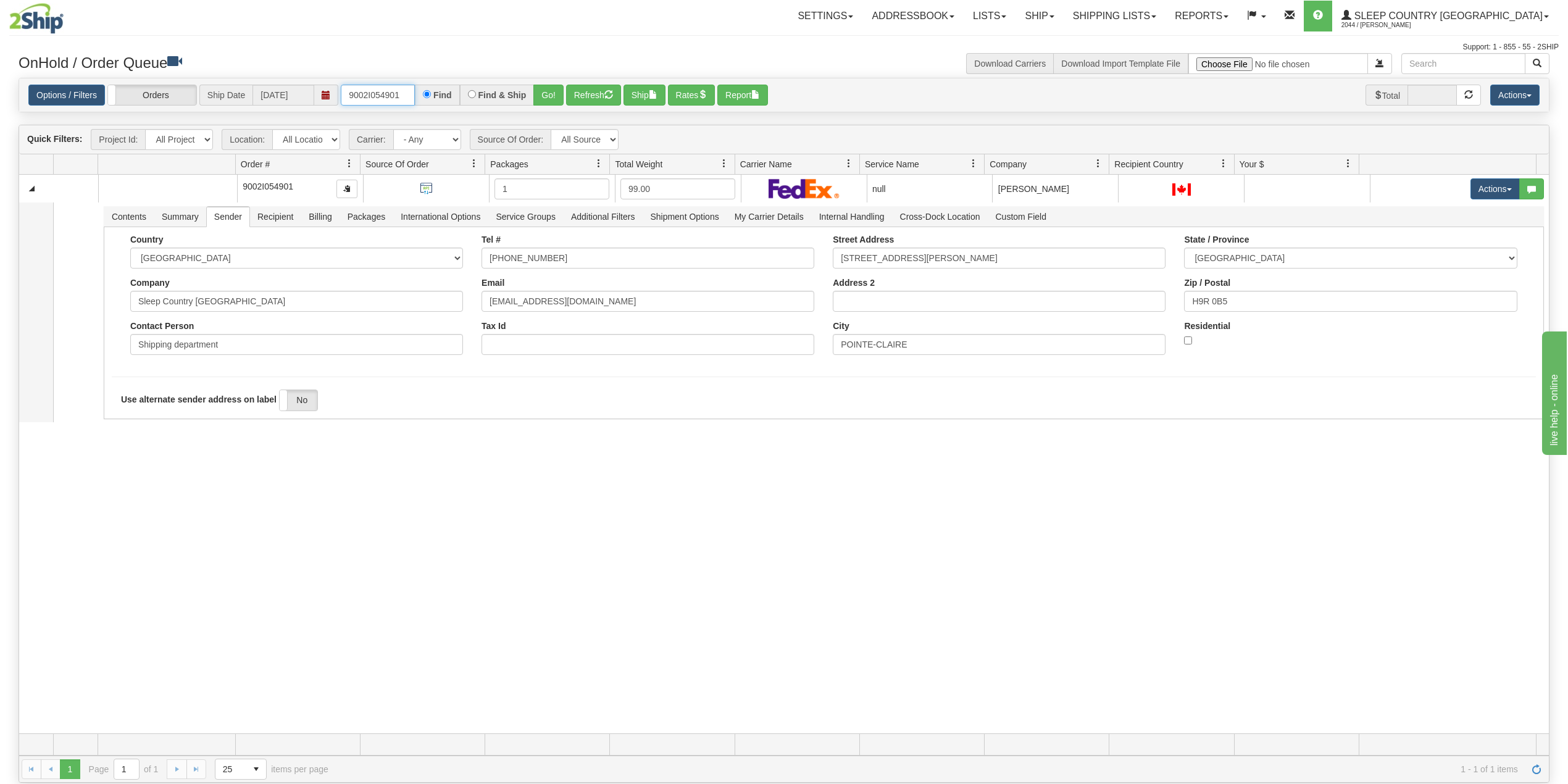
click at [389, 93] on input "9002I054901" at bounding box center [378, 95] width 74 height 21
paste input "0I067559"
type input "9000I067559"
click at [551, 93] on button "Go!" at bounding box center [549, 95] width 30 height 21
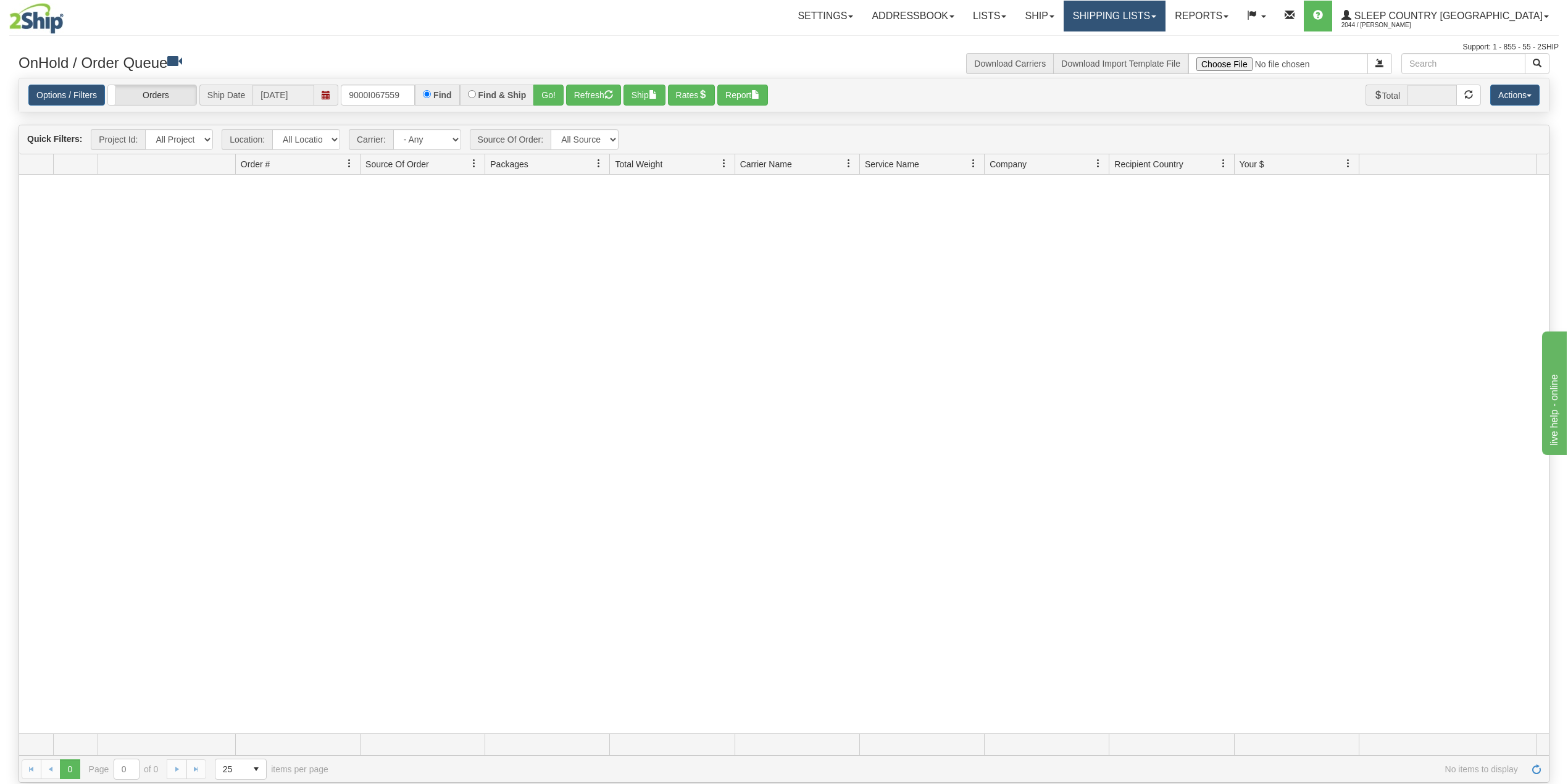
click at [1166, 16] on link "Shipping lists" at bounding box center [1115, 16] width 102 height 31
click at [1153, 58] on span "Search Shipment History" at bounding box center [1105, 59] width 95 height 10
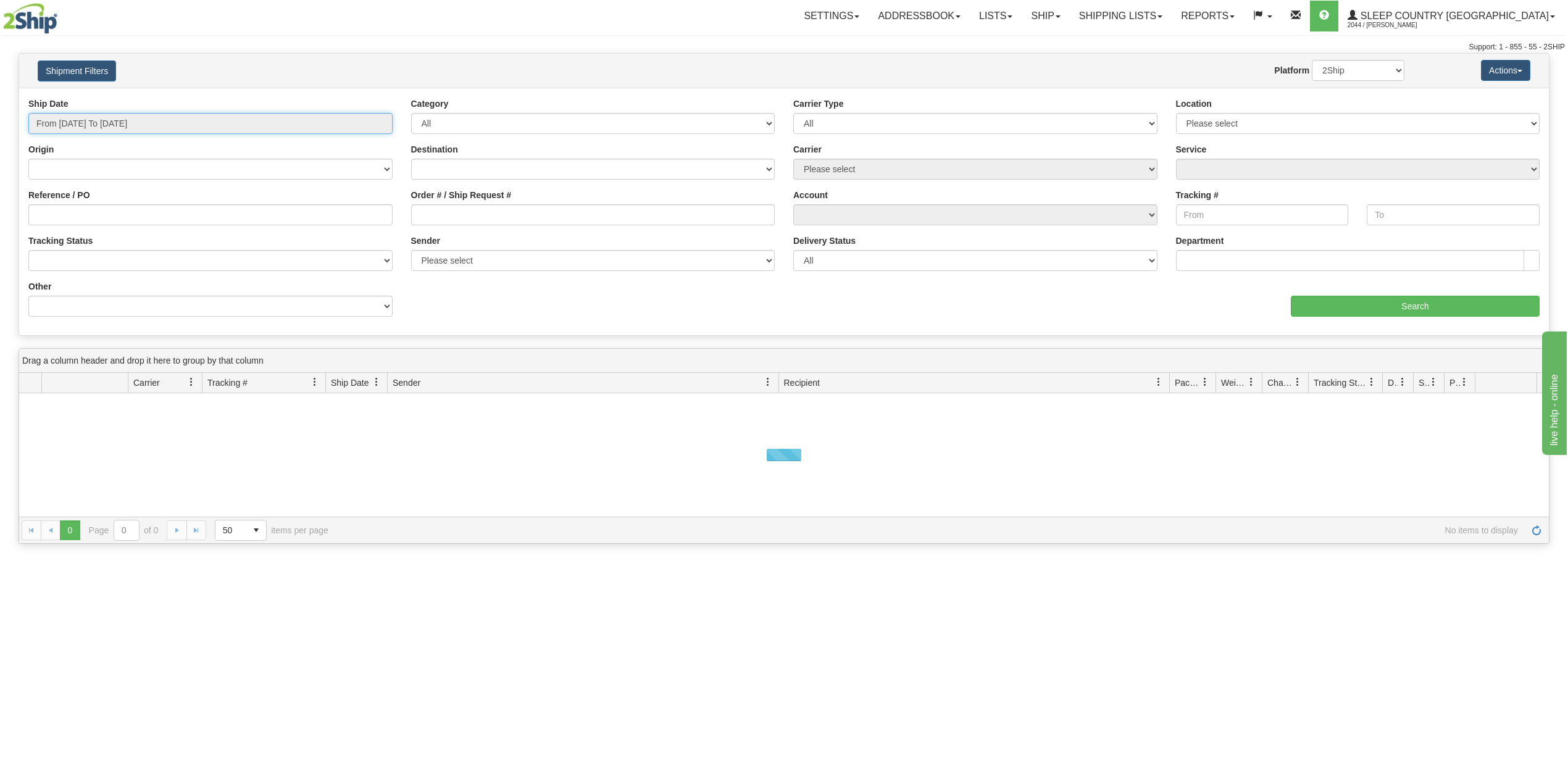
click at [179, 124] on input "From [DATE] To [DATE]" at bounding box center [210, 123] width 364 height 21
click at [97, 212] on li "Last 30 Days" at bounding box center [83, 213] width 99 height 17
type input "From [DATE] To [DATE]"
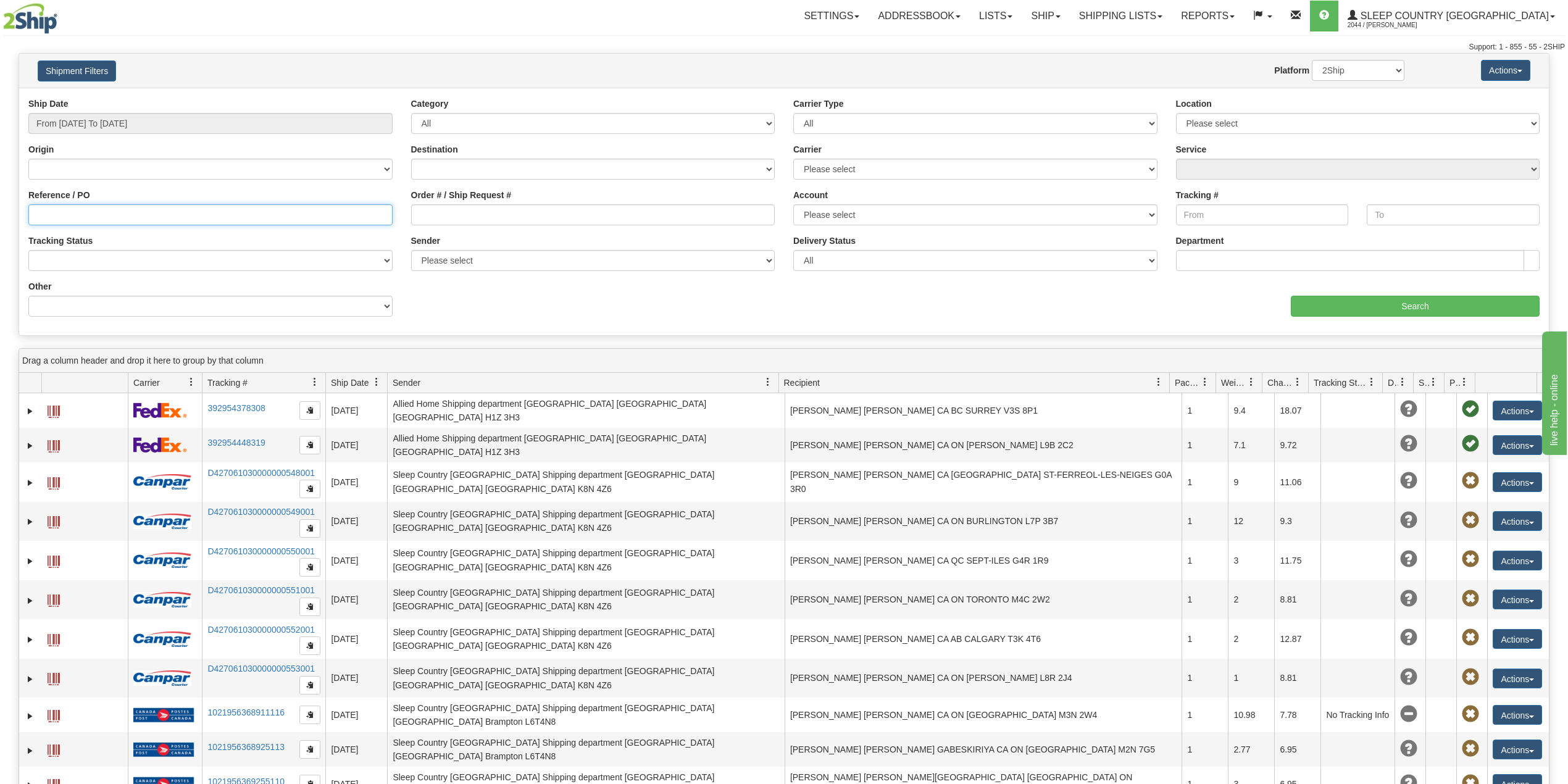
click at [105, 223] on input "Reference / PO" at bounding box center [210, 215] width 364 height 21
paste input "9000I067559"
click at [1367, 304] on input "Search" at bounding box center [1416, 306] width 249 height 21
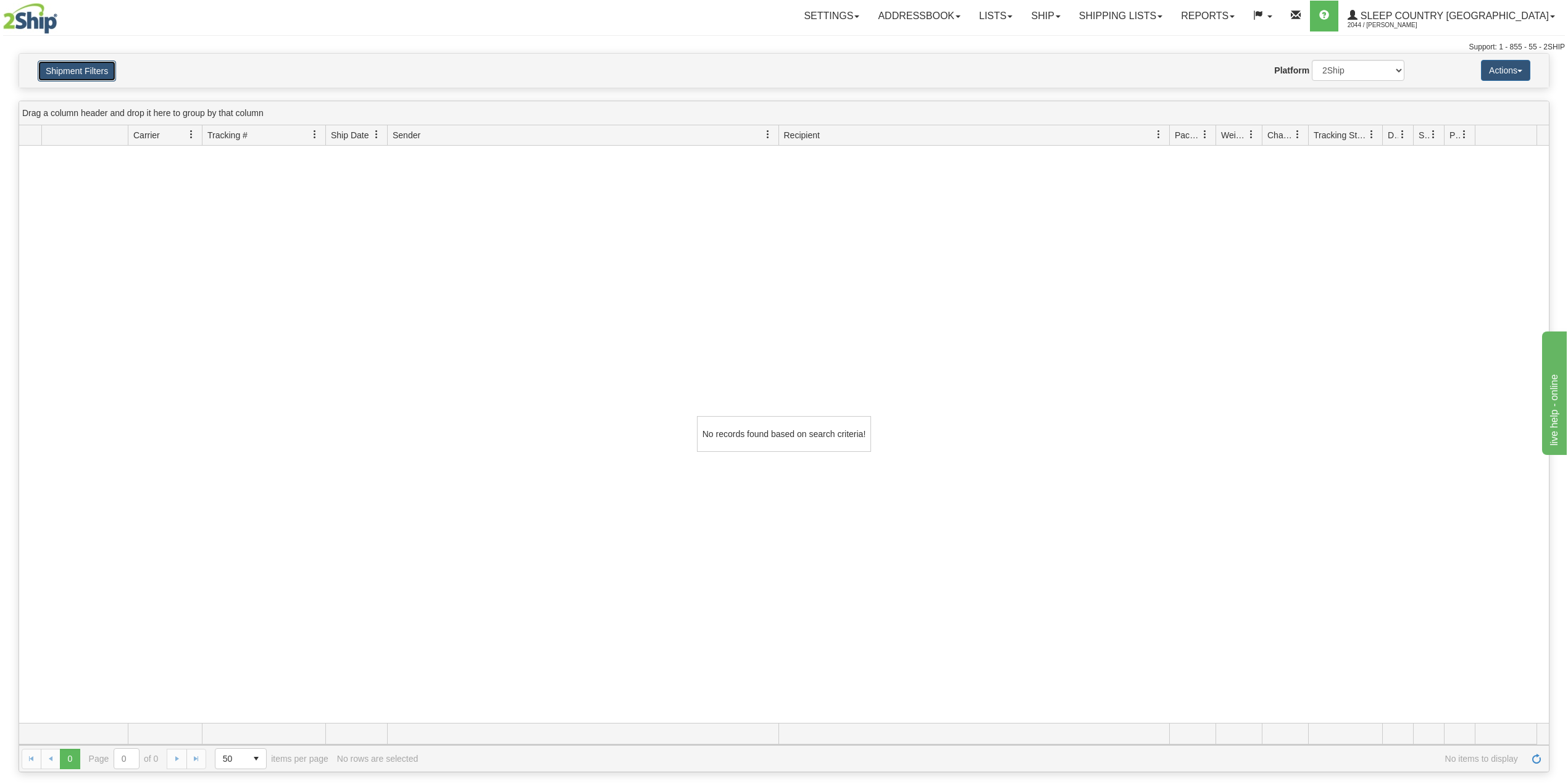
click at [83, 79] on button "Shipment Filters" at bounding box center [77, 71] width 78 height 21
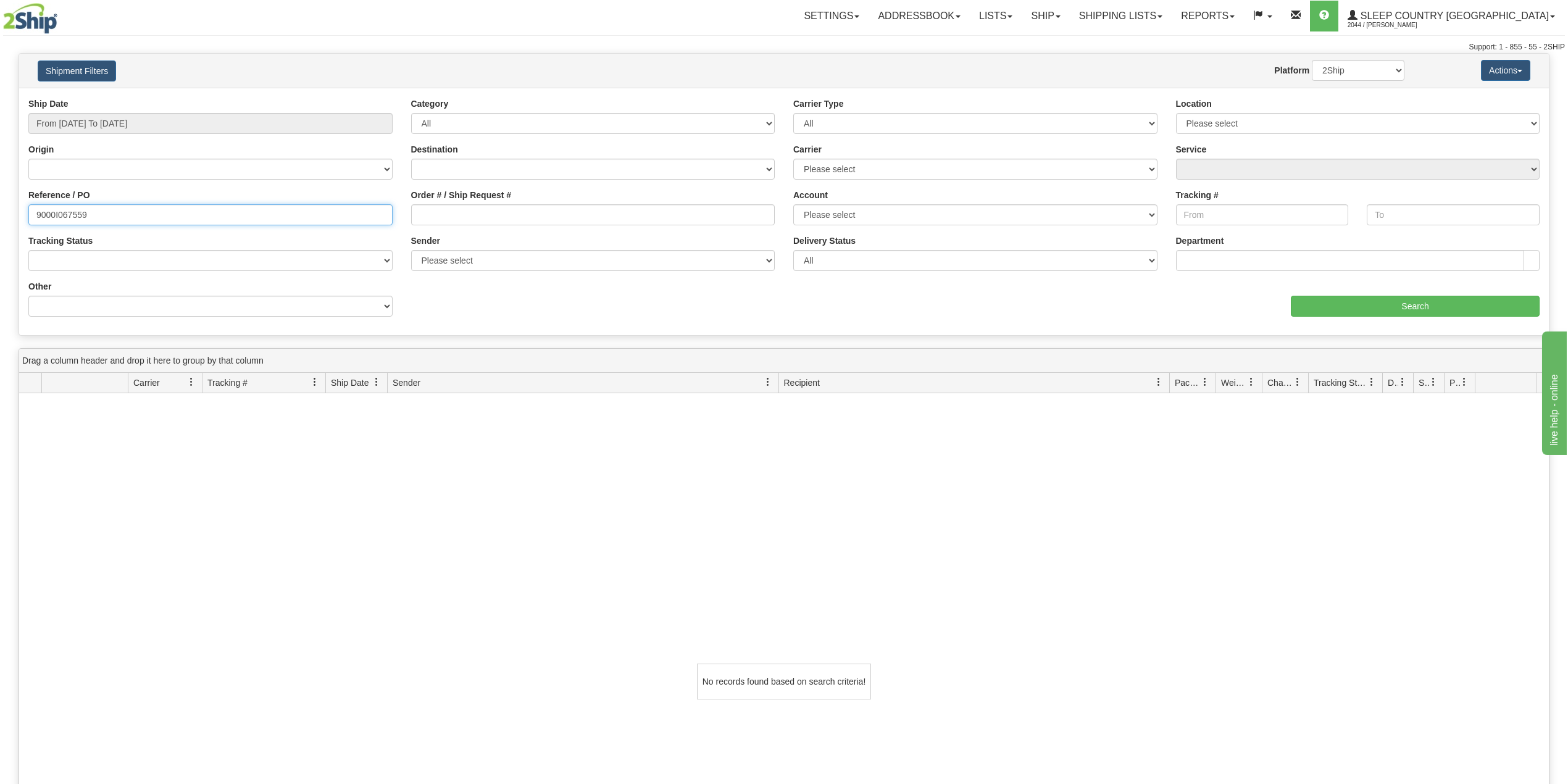
click at [76, 210] on input "9000I067559" at bounding box center [210, 215] width 364 height 21
paste input "22854172"
type input "22854172"
click at [1368, 72] on select "2Ship Imported" at bounding box center [1358, 70] width 93 height 21
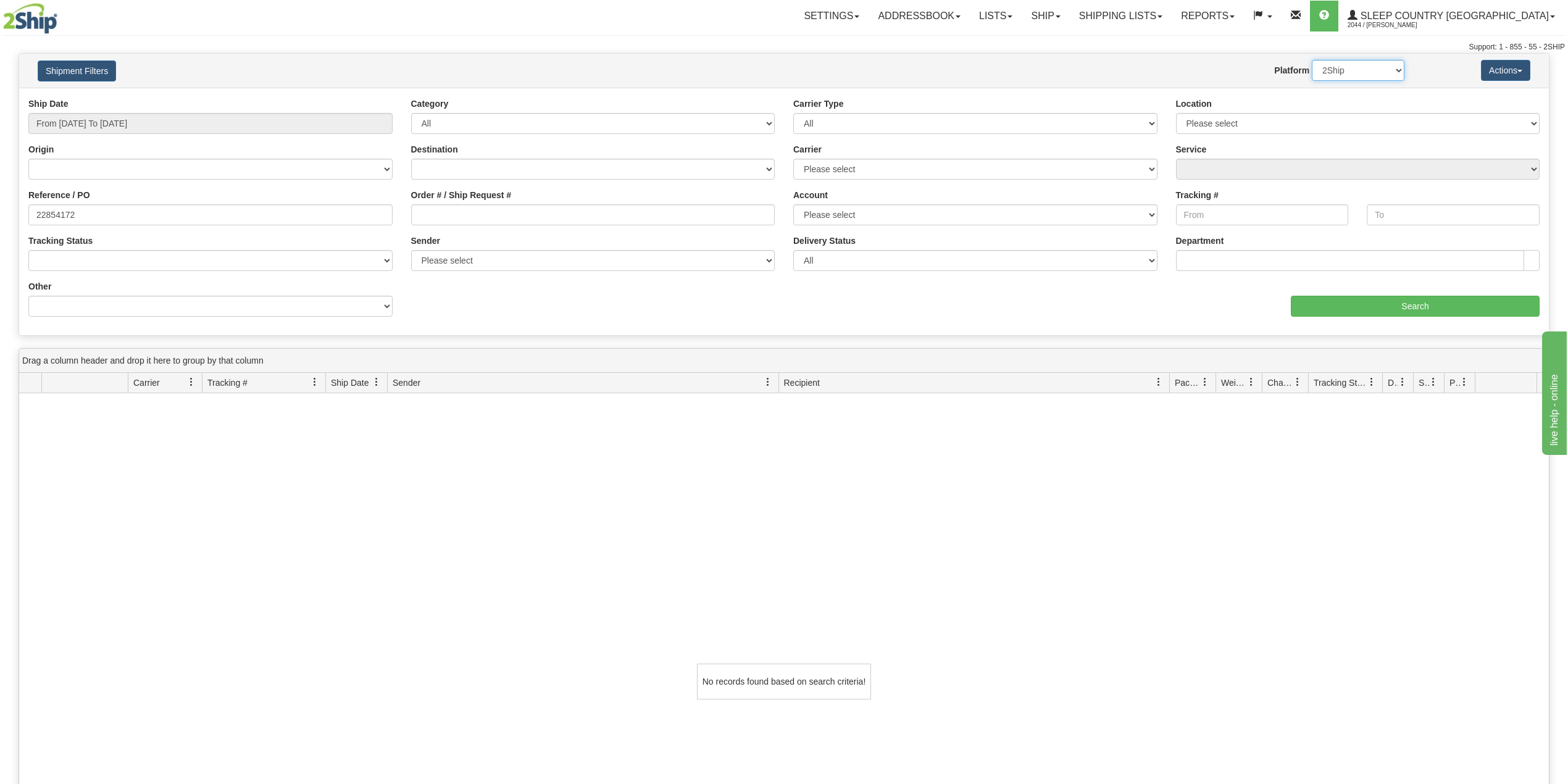
select select "1"
click at [1312, 60] on select "2Ship Imported" at bounding box center [1358, 70] width 93 height 21
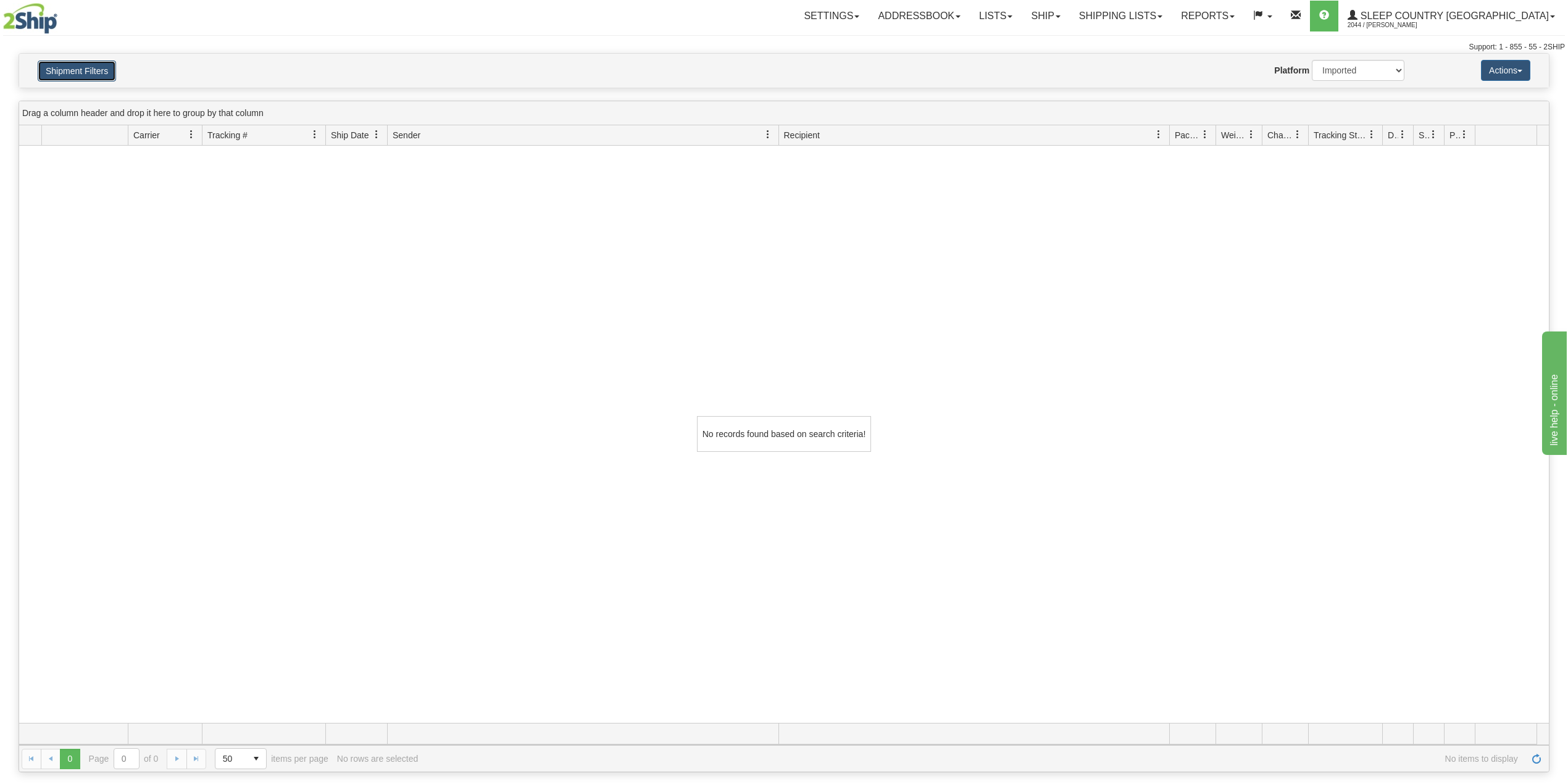
click at [90, 68] on button "Shipment Filters" at bounding box center [77, 71] width 78 height 21
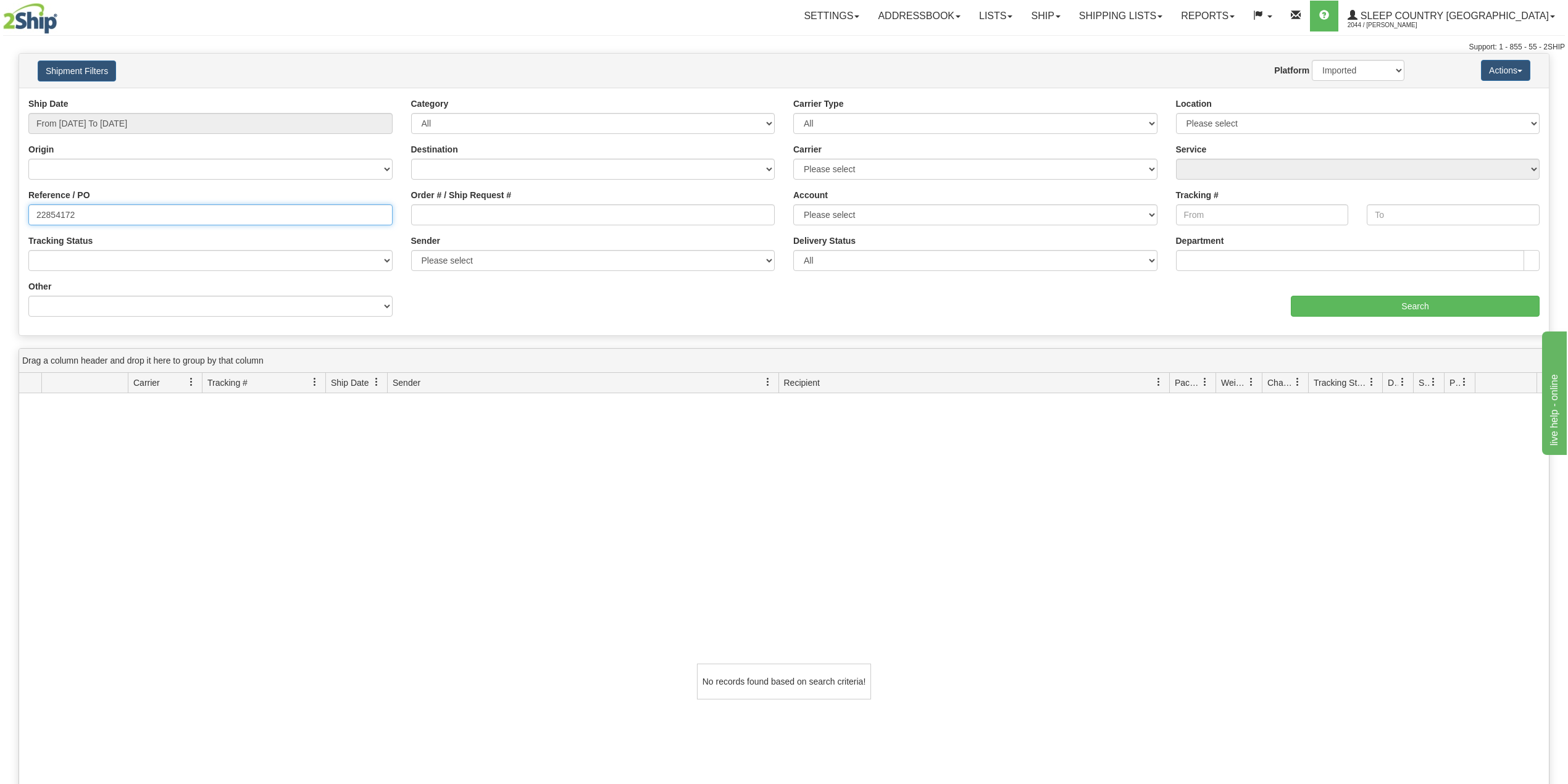
click at [66, 212] on input "22854172" at bounding box center [210, 215] width 364 height 21
paste input "9000I053409"
type input "9000I053409"
drag, startPoint x: 1354, startPoint y: 61, endPoint x: 1354, endPoint y: 70, distance: 9.0
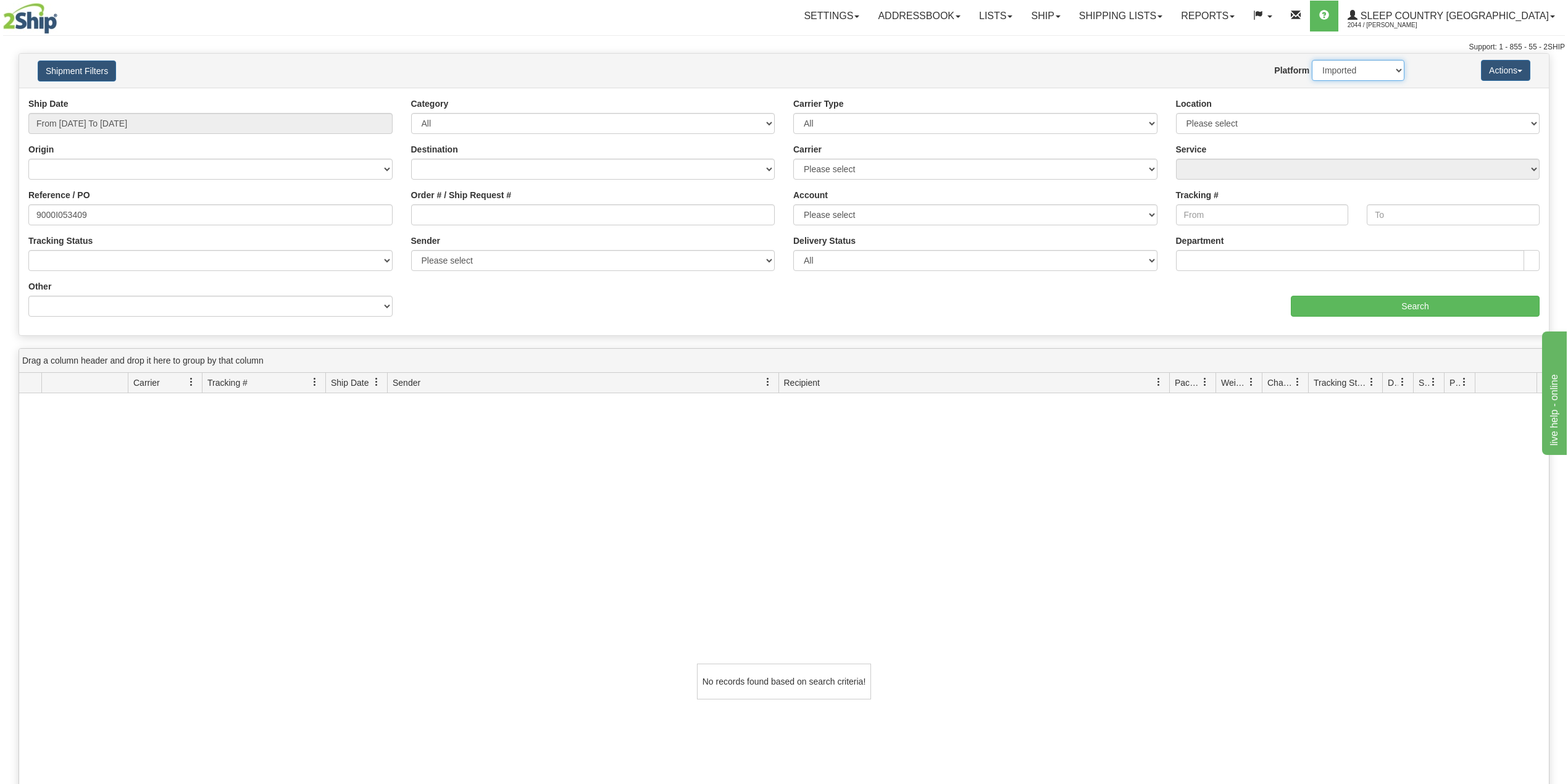
click at [1354, 61] on select "2Ship Imported" at bounding box center [1358, 70] width 93 height 21
select select "0"
click at [1312, 60] on select "2Ship Imported" at bounding box center [1358, 70] width 93 height 21
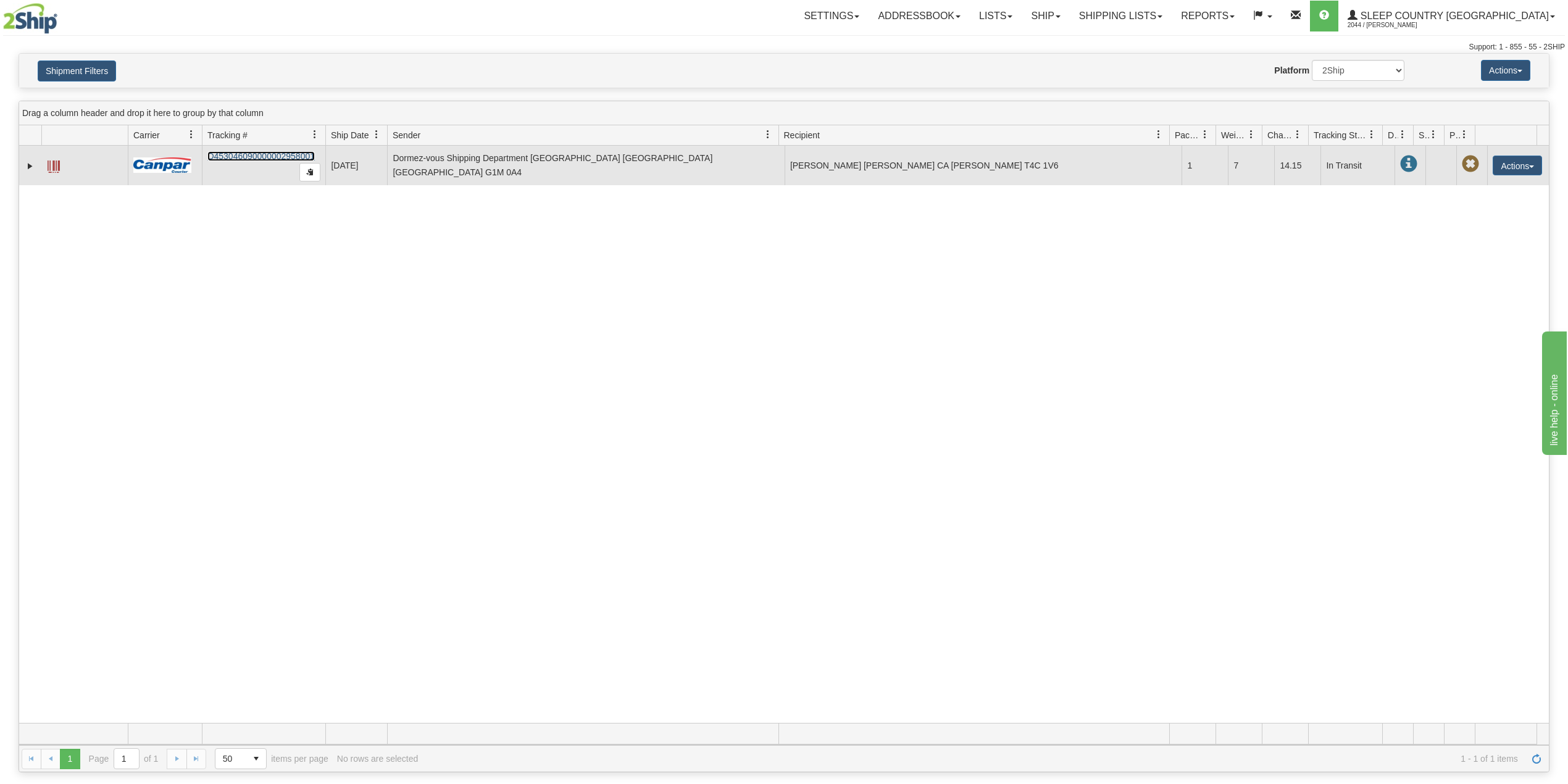
click at [245, 158] on link "D453046090000002958001" at bounding box center [261, 156] width 107 height 10
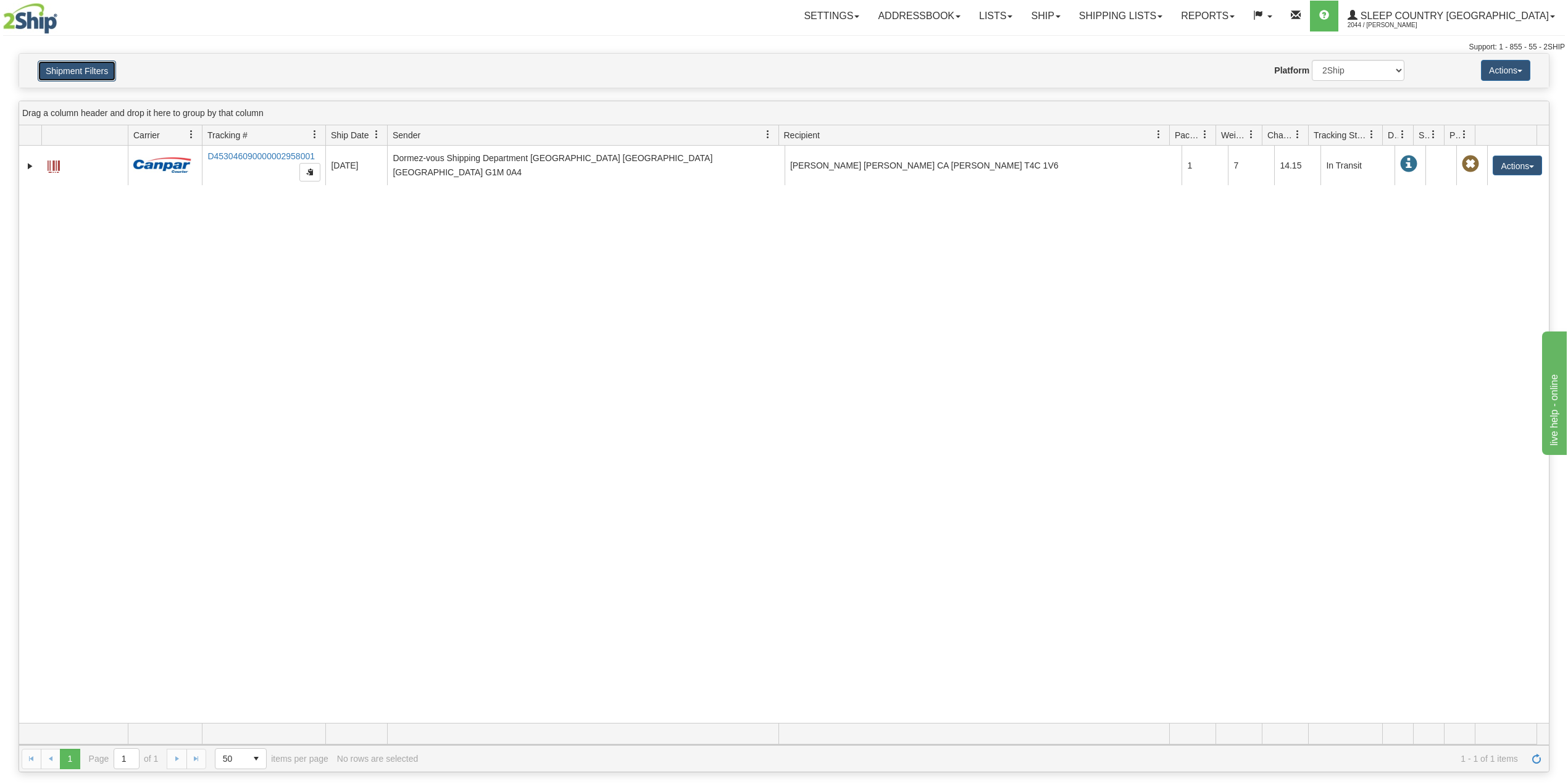
click at [87, 72] on button "Shipment Filters" at bounding box center [77, 71] width 78 height 21
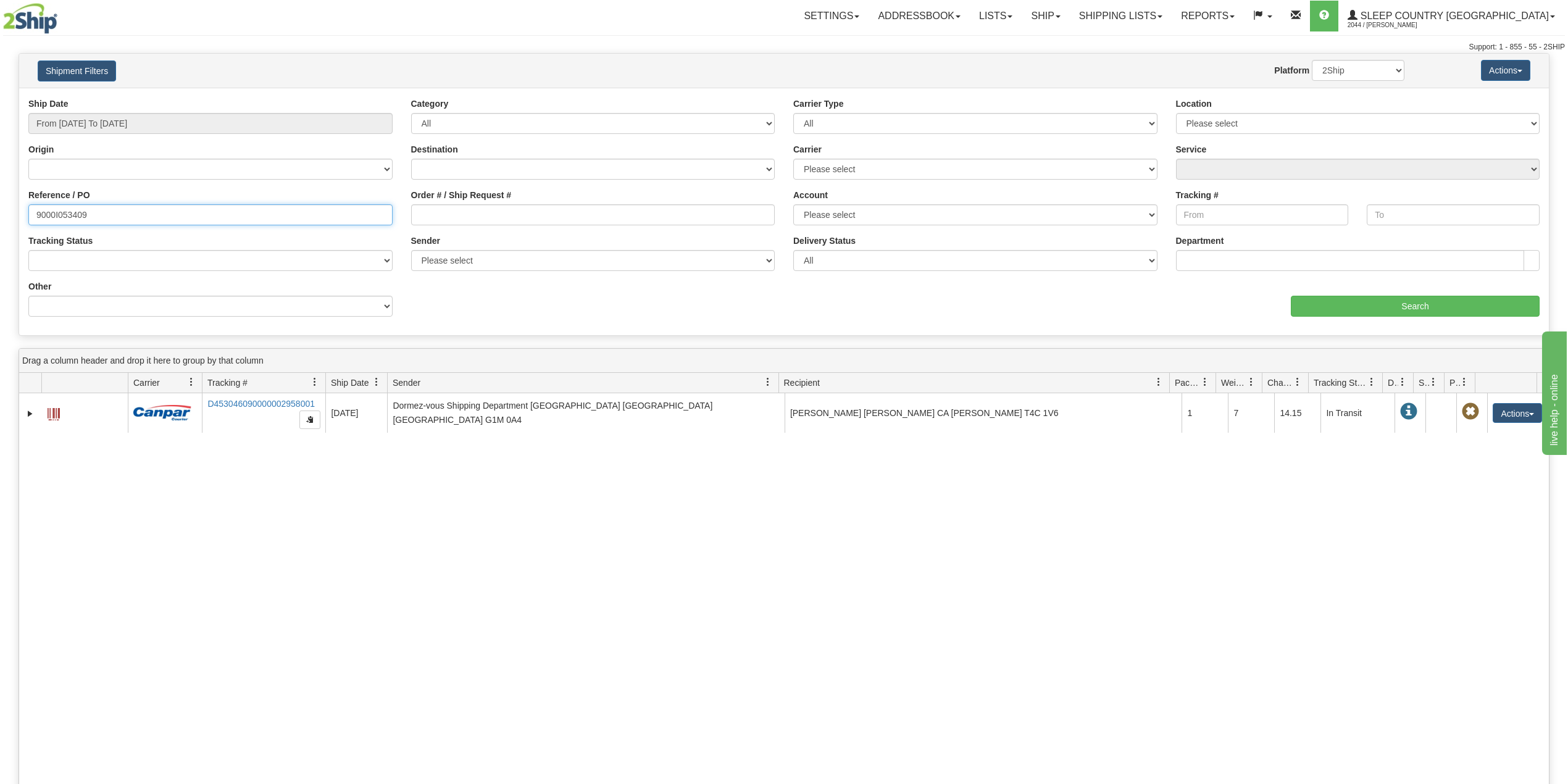
click at [50, 210] on input "9000I053409" at bounding box center [210, 215] width 364 height 21
paste input "1862"
click at [1389, 303] on input "Search" at bounding box center [1416, 306] width 249 height 21
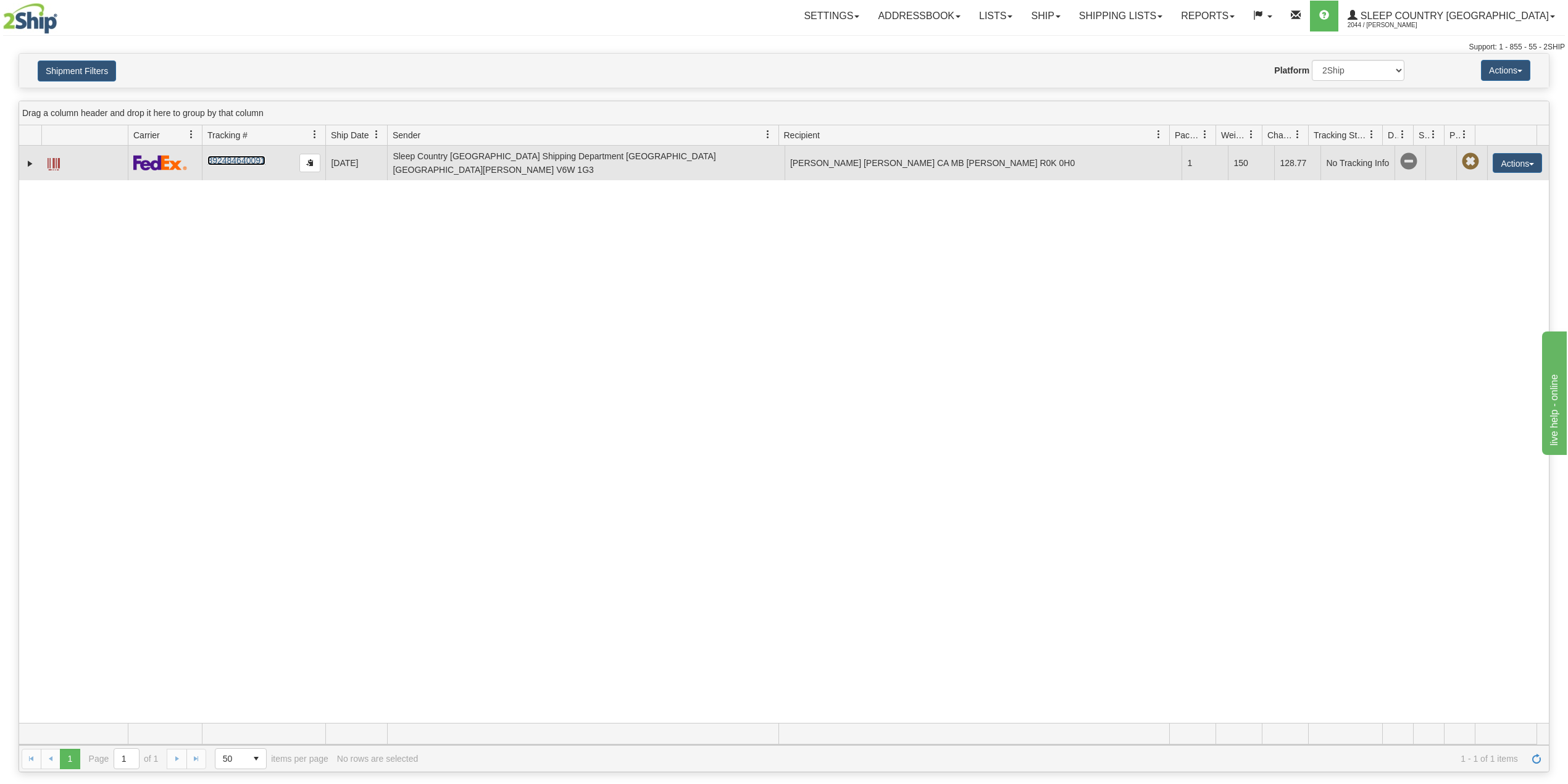
click at [221, 162] on link "392484640091" at bounding box center [235, 161] width 57 height 10
click at [30, 166] on link "Expand" at bounding box center [30, 163] width 12 height 12
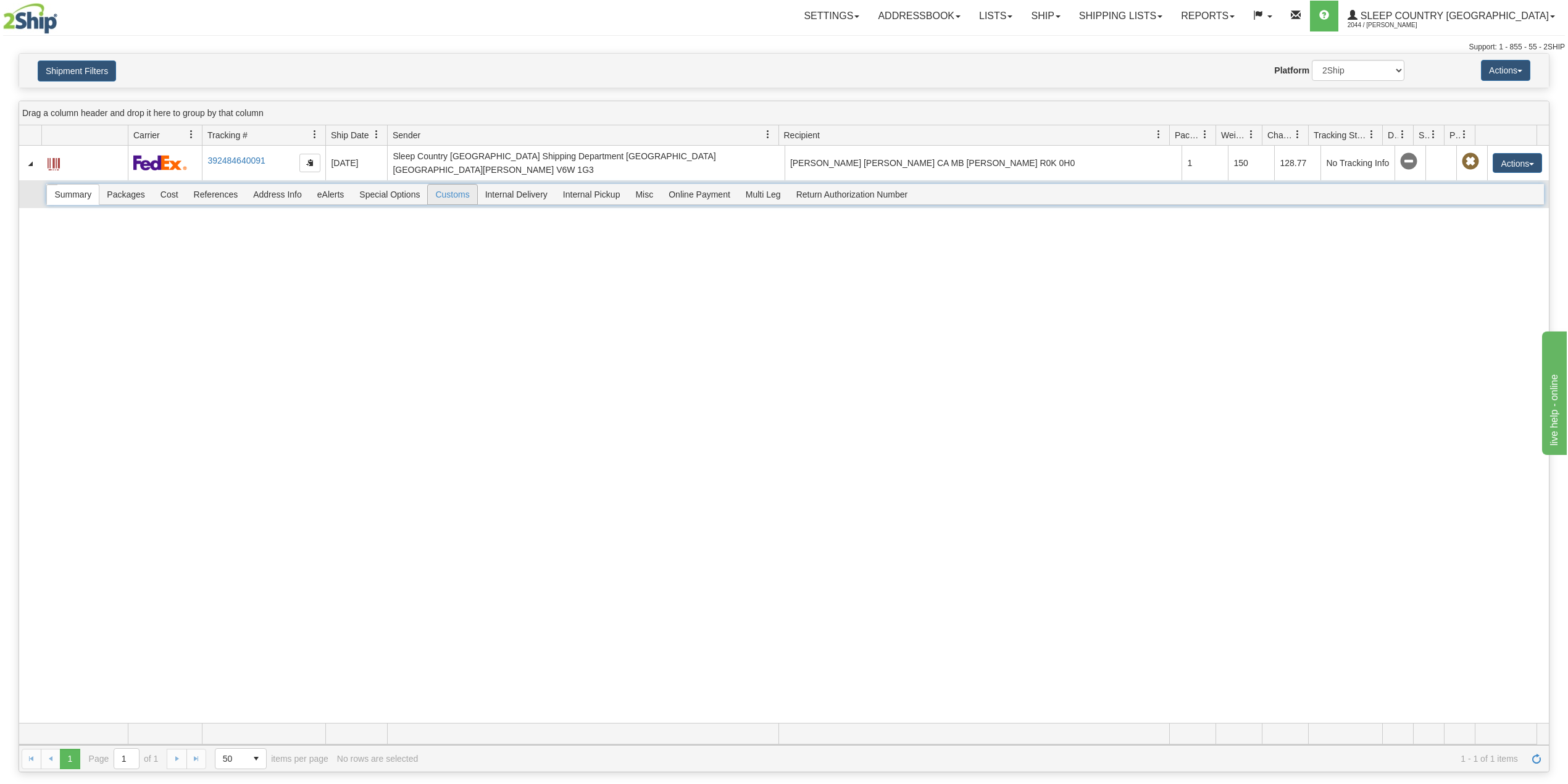
click at [437, 205] on span "Customs" at bounding box center [452, 194] width 49 height 20
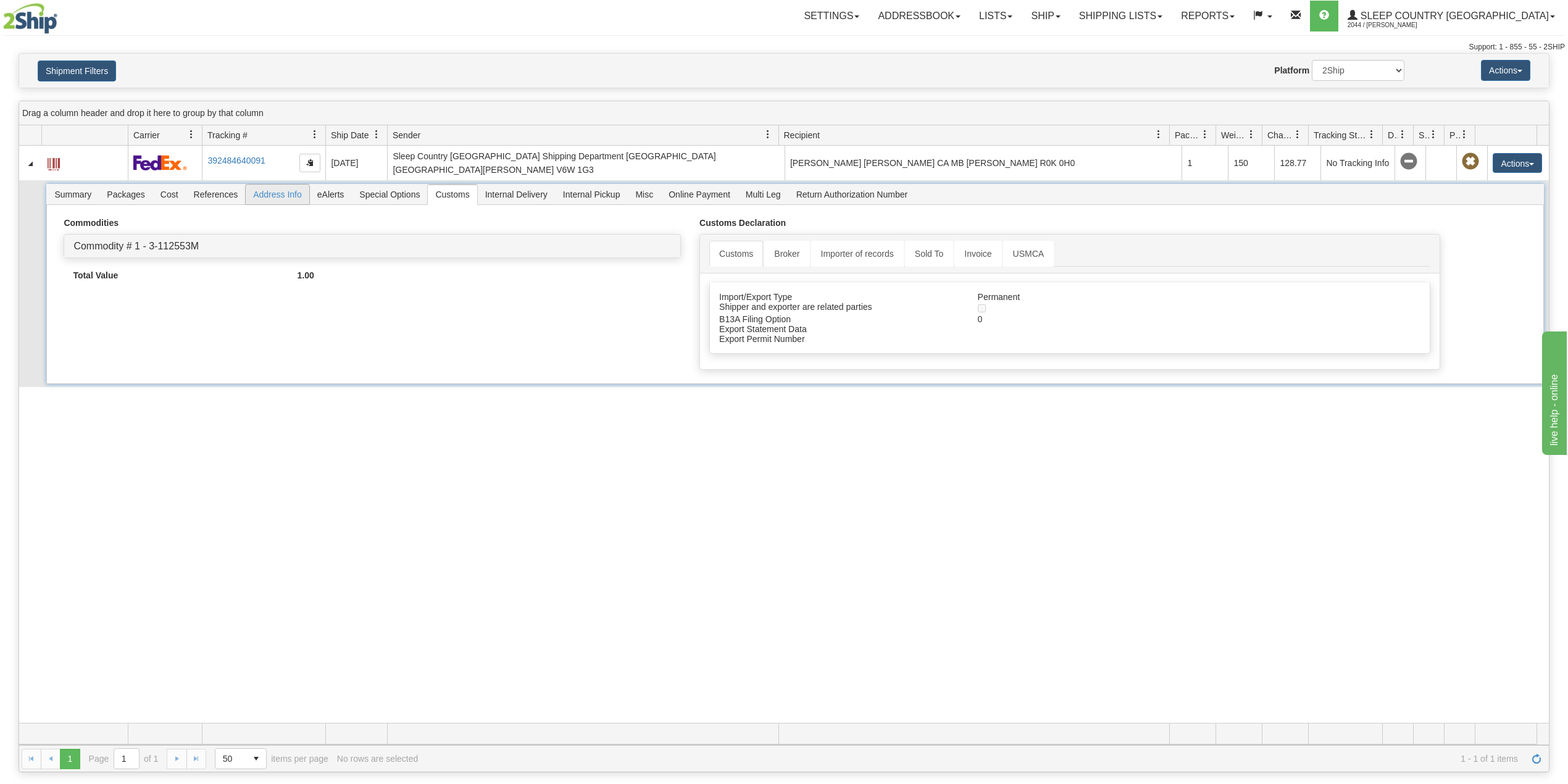
click at [264, 198] on span "Address Info" at bounding box center [278, 194] width 64 height 20
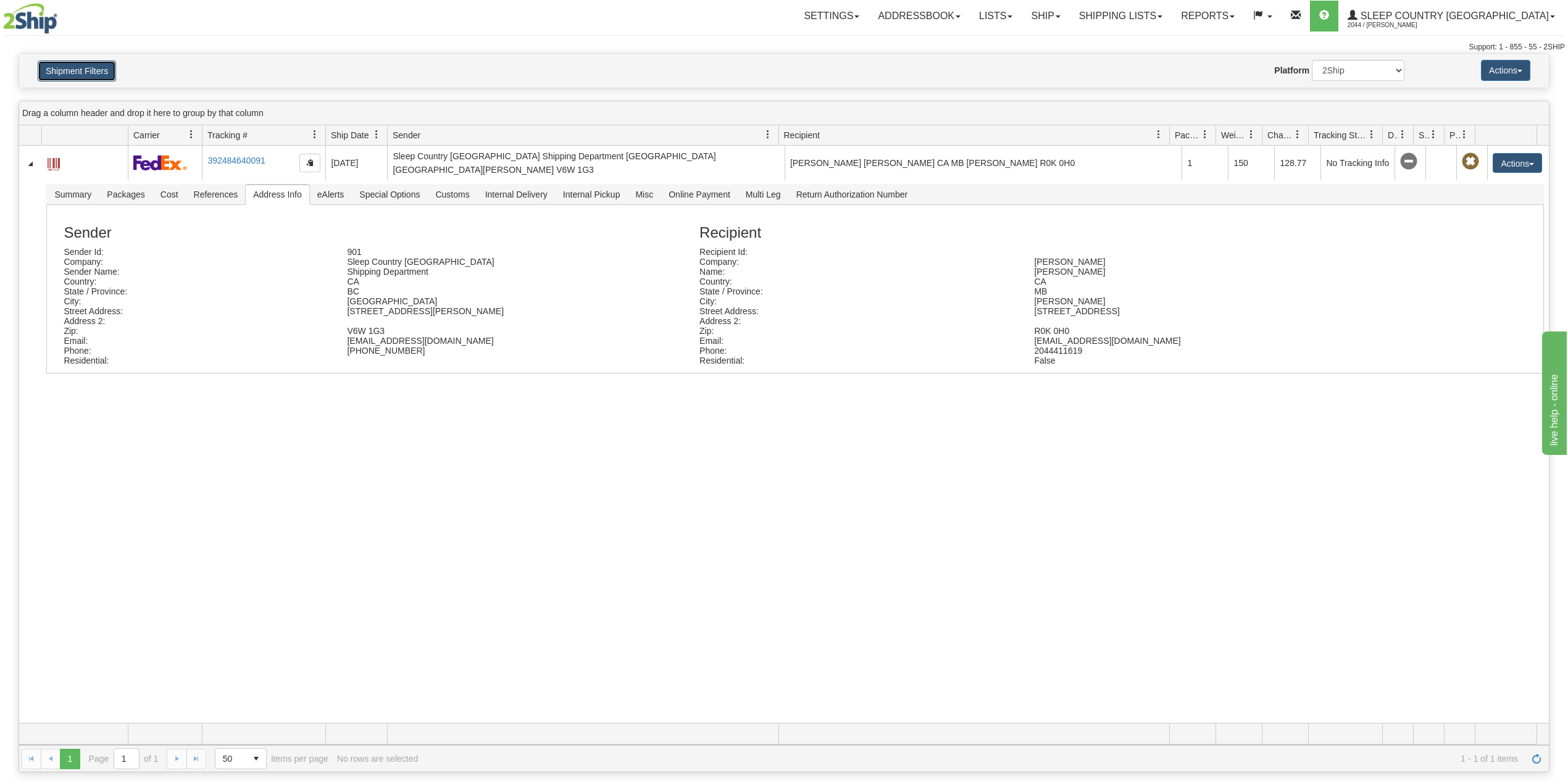
click at [64, 81] on button "Shipment Filters" at bounding box center [77, 71] width 78 height 21
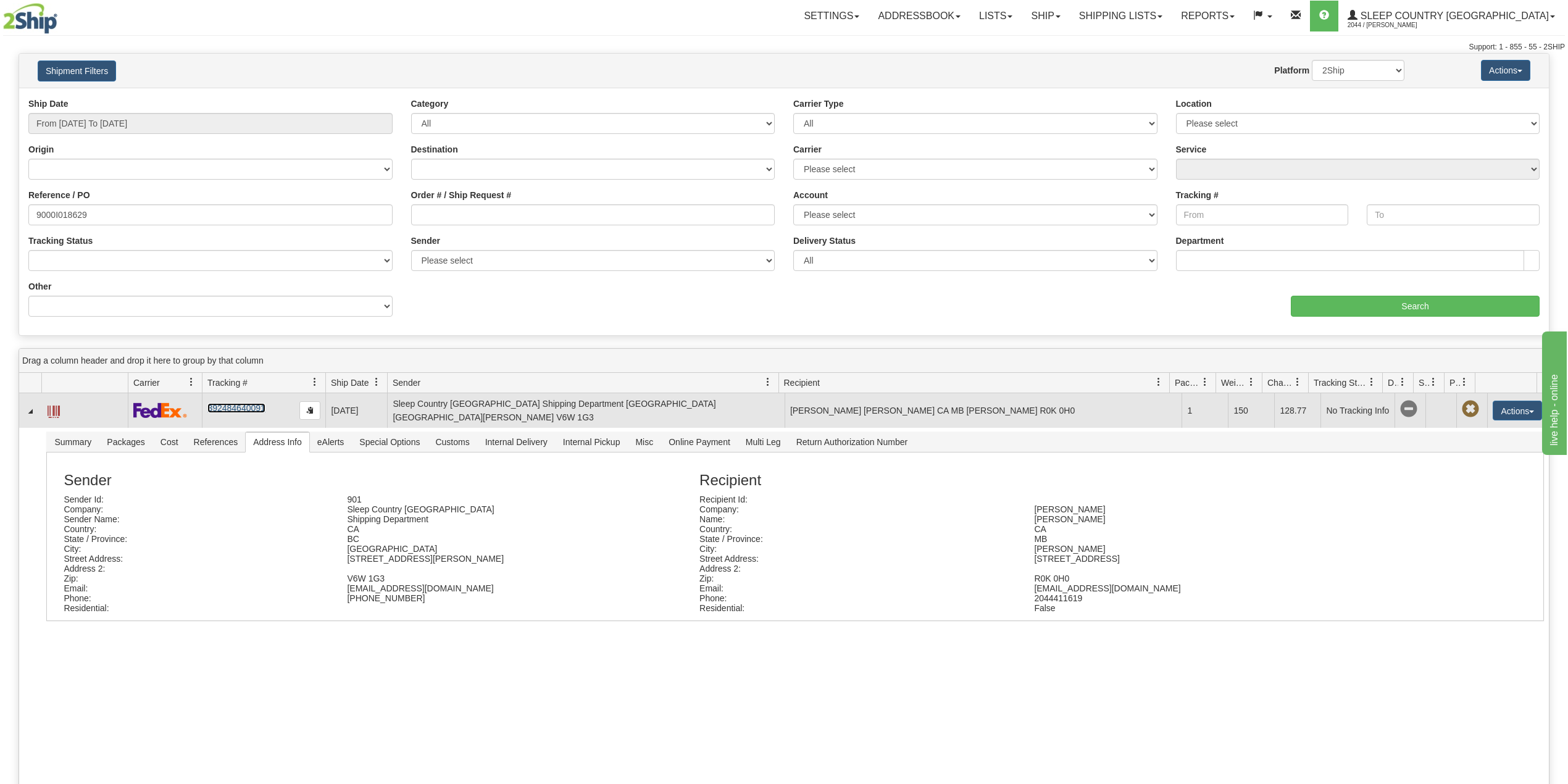
click at [241, 413] on link "392484640091" at bounding box center [235, 407] width 57 height 10
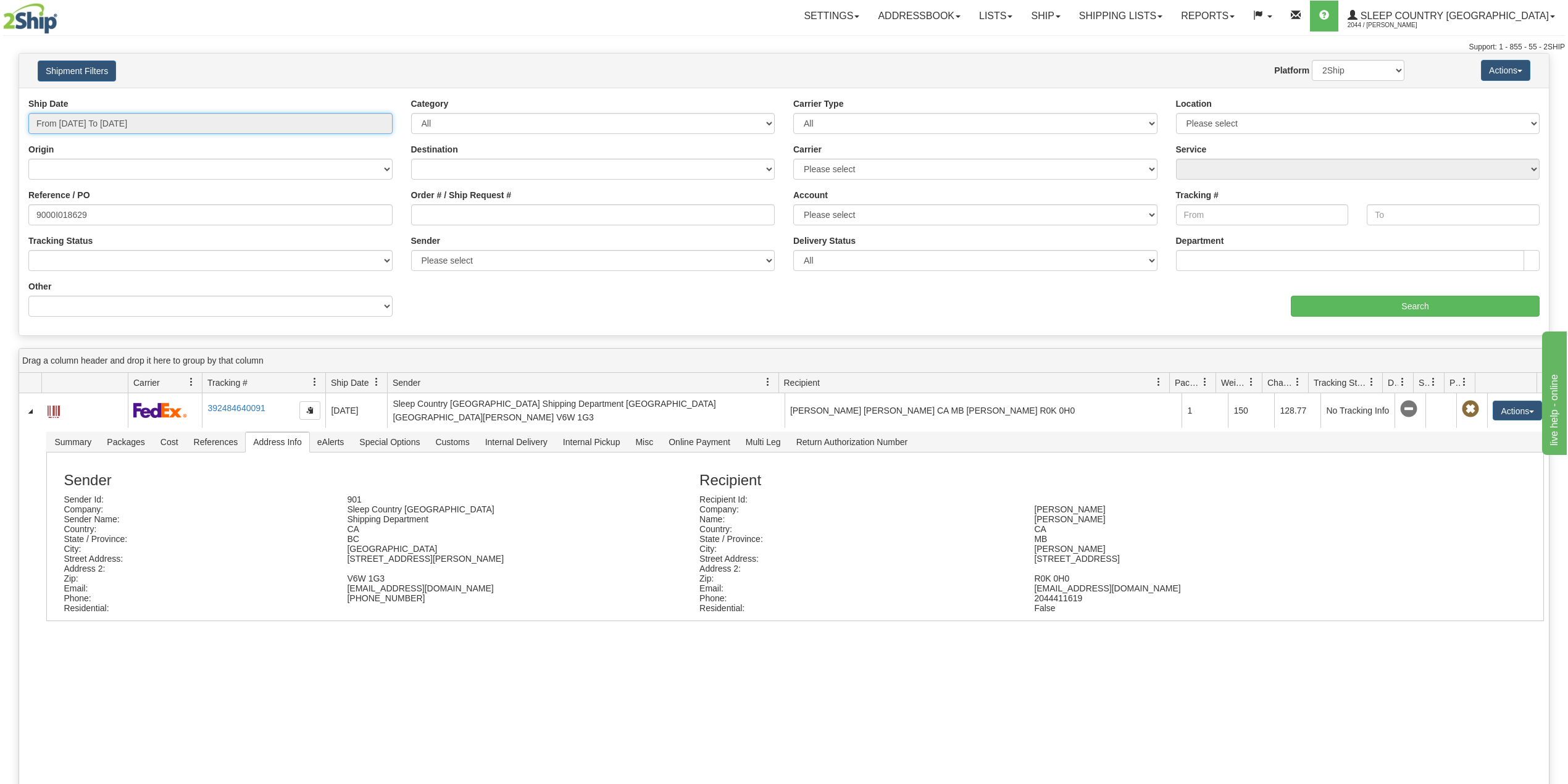
click at [137, 121] on input "From 08/10/2025 To 09/08/2025" at bounding box center [210, 123] width 364 height 21
click at [74, 218] on li "Last 30 Days" at bounding box center [83, 213] width 99 height 17
click at [72, 222] on input "9000I018629" at bounding box center [210, 215] width 364 height 21
click at [72, 221] on input "9000I018629" at bounding box center [210, 215] width 364 height 21
paste input "2I052271"
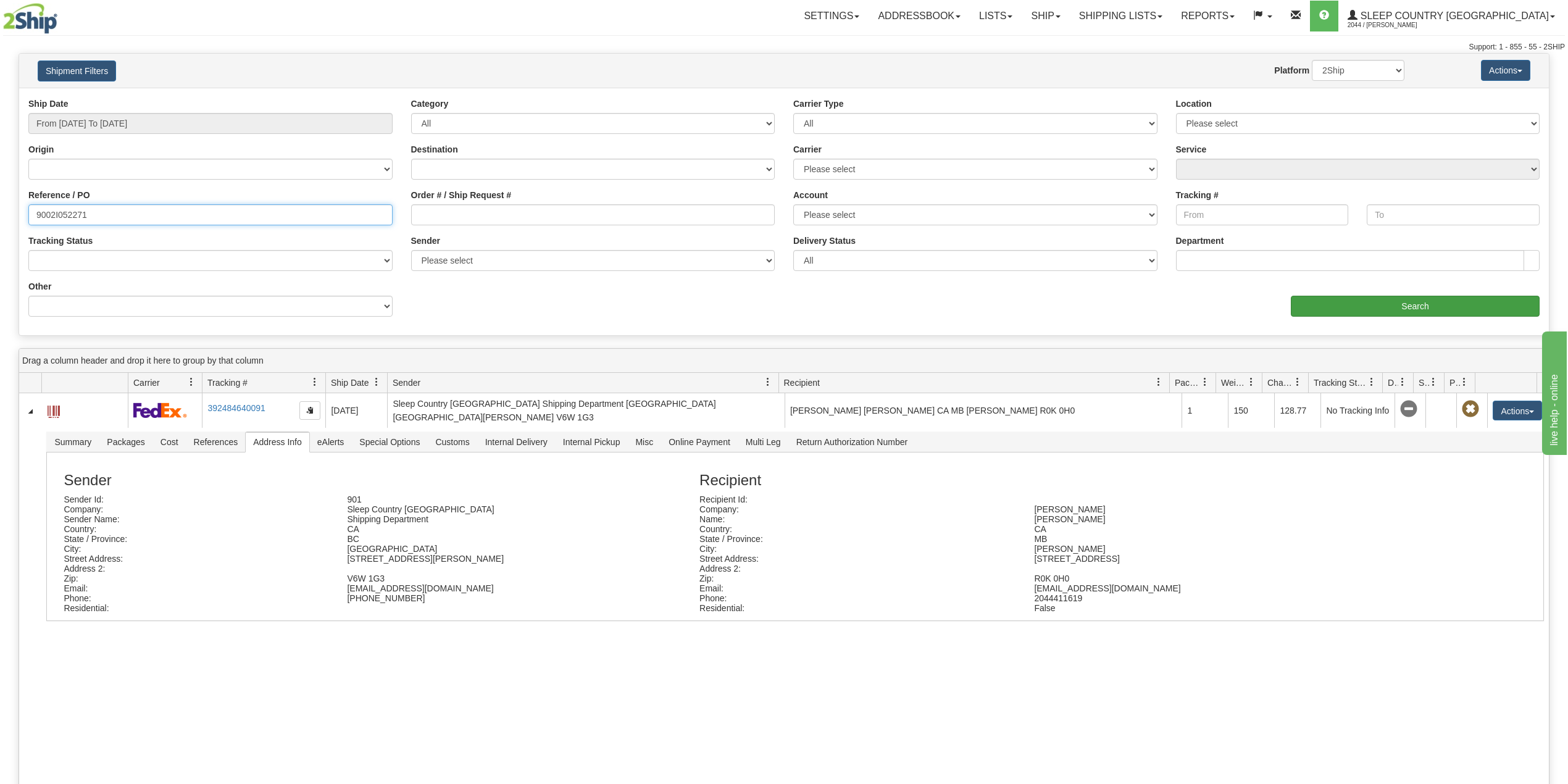
type input "9002I052271"
click at [1344, 308] on input "Search" at bounding box center [1416, 306] width 249 height 21
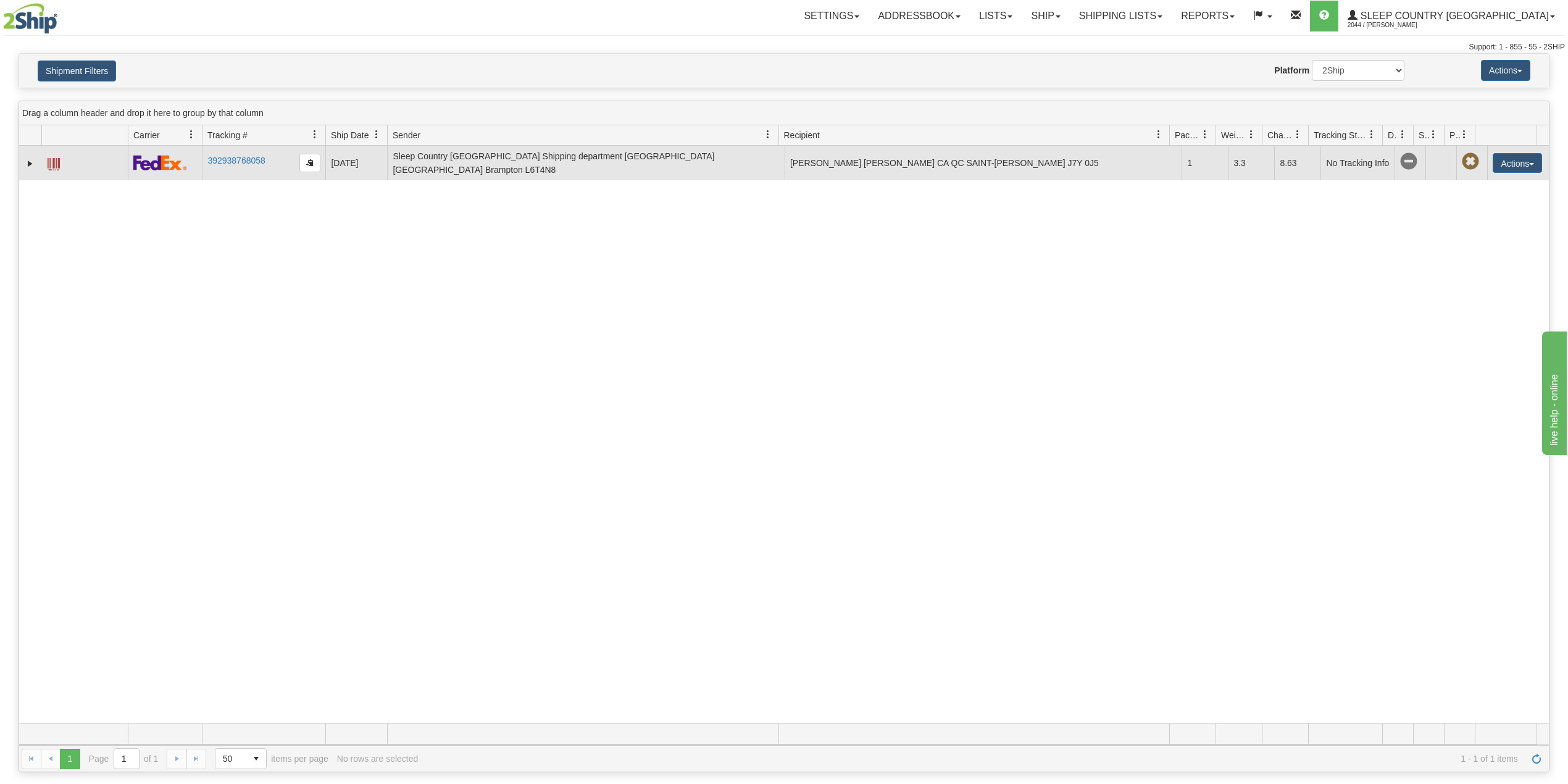
click at [22, 164] on td at bounding box center [30, 163] width 22 height 35
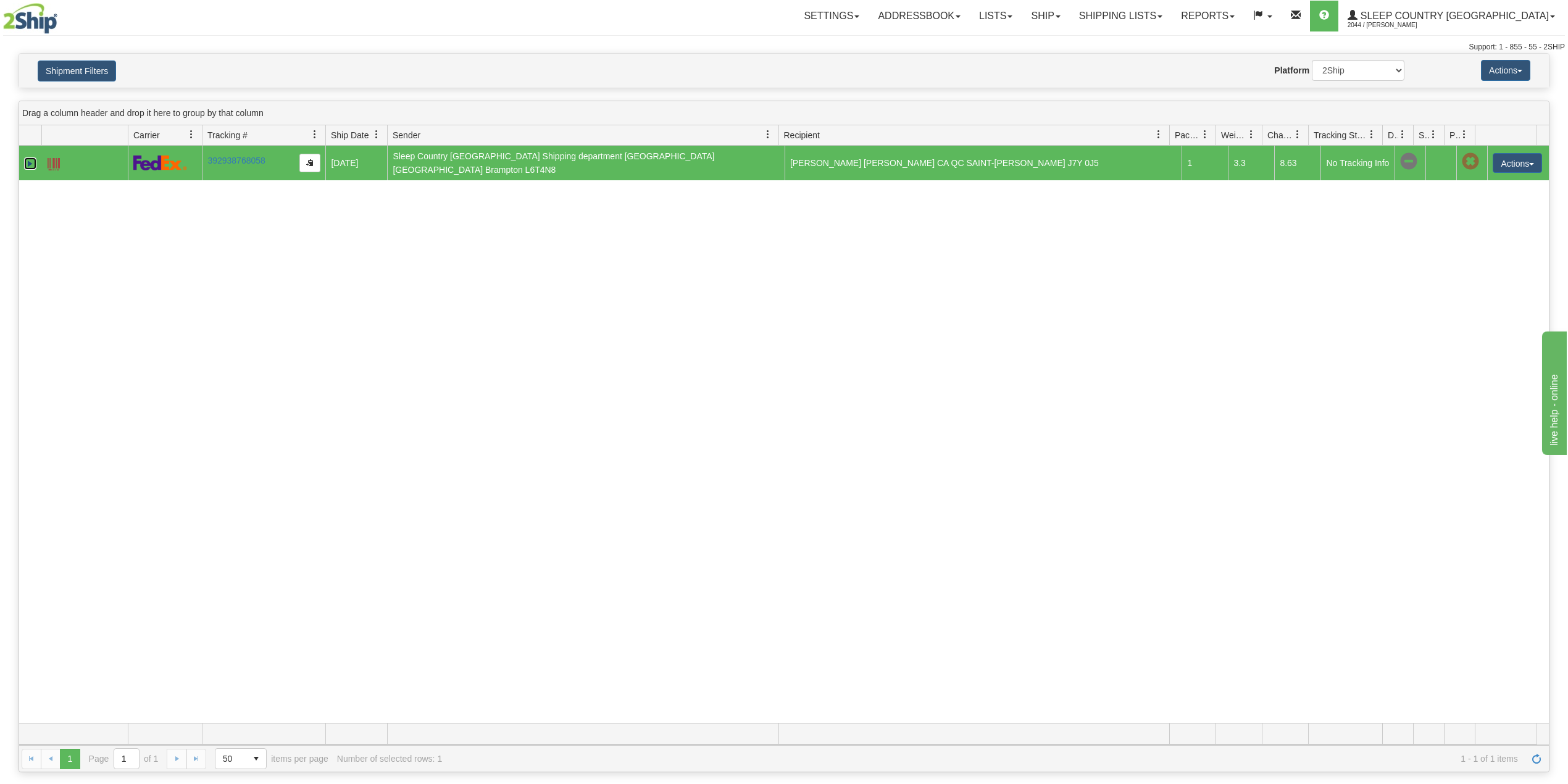
click at [31, 165] on link "Expand" at bounding box center [30, 163] width 12 height 12
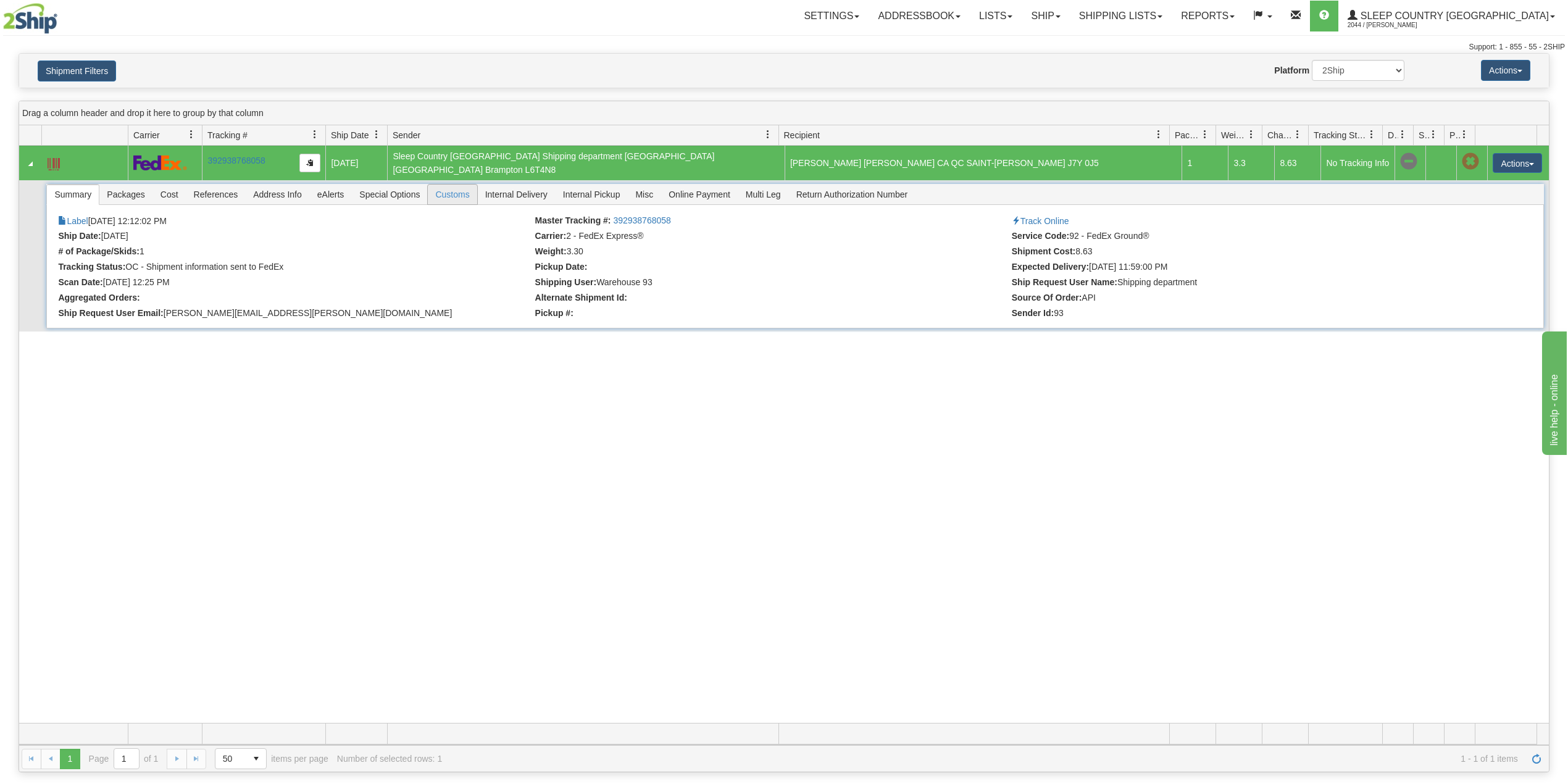
click at [461, 192] on span "Customs" at bounding box center [452, 194] width 49 height 20
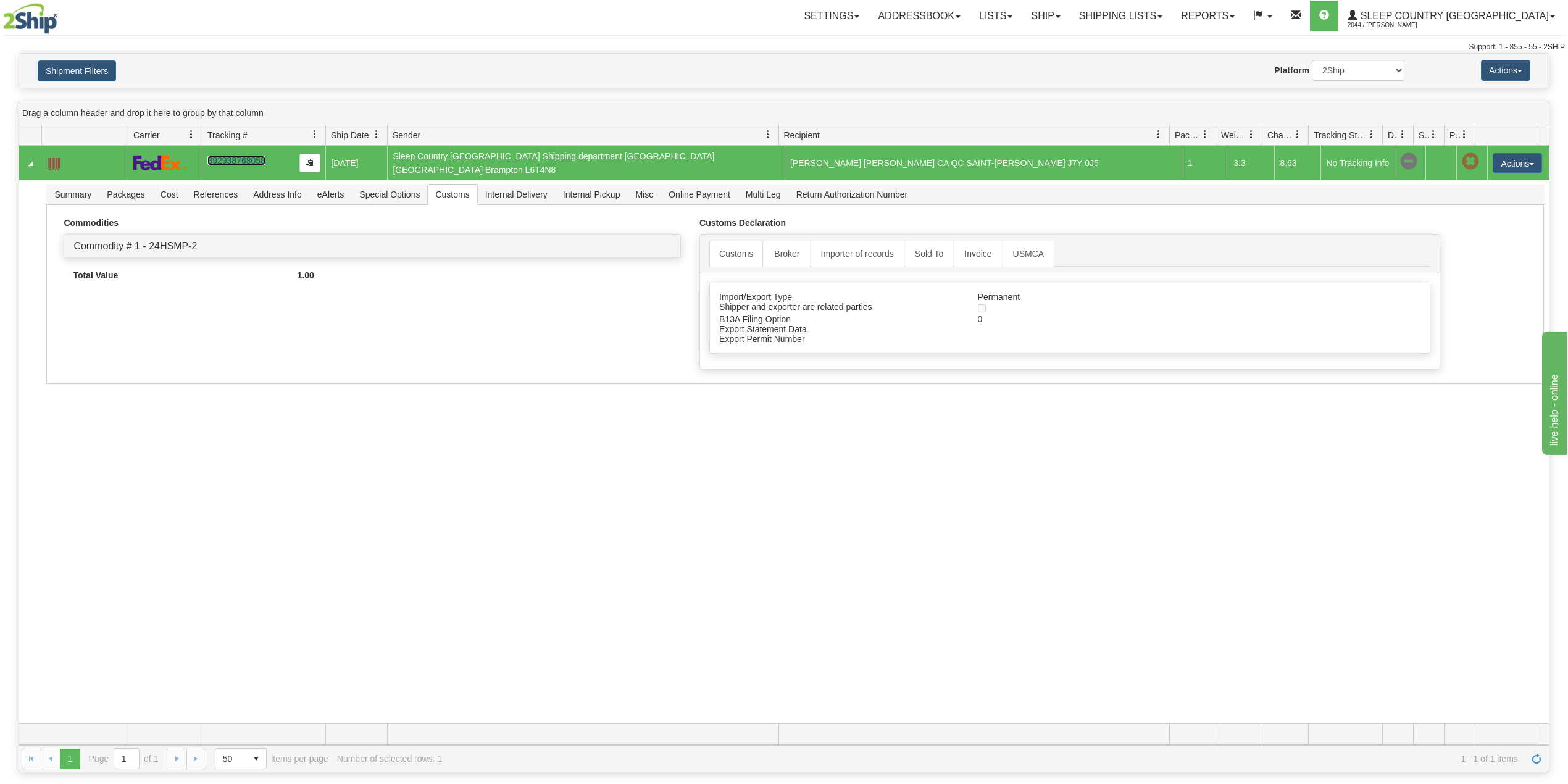
click at [238, 163] on link "392938768058" at bounding box center [235, 161] width 57 height 10
click at [1069, 15] on link "Ship" at bounding box center [1046, 16] width 48 height 31
click at [1167, 19] on link "Shipping lists" at bounding box center [1120, 16] width 102 height 31
click at [1159, 62] on span "Search Shipment History" at bounding box center [1111, 59] width 95 height 10
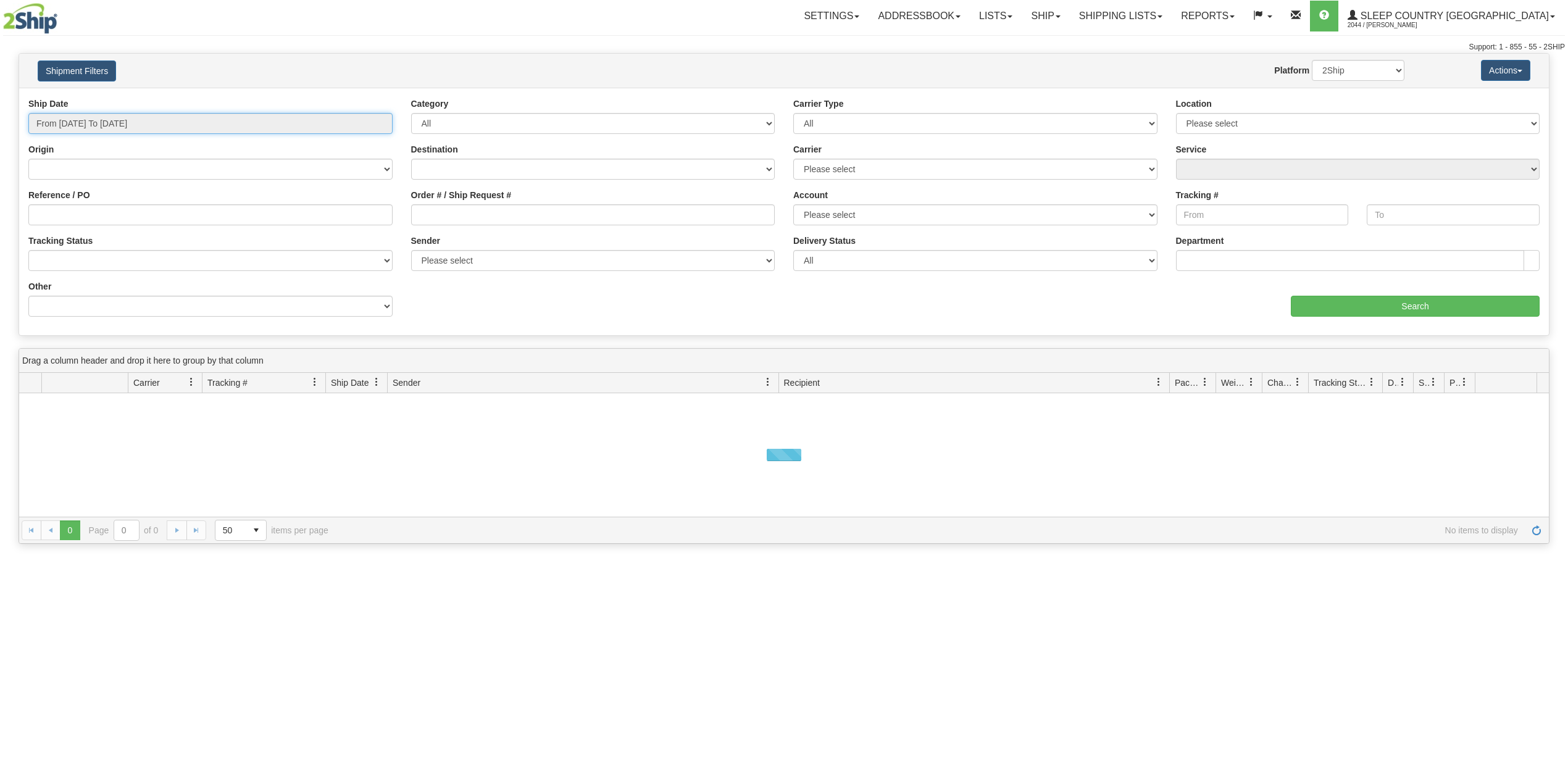
click at [97, 126] on input "From [DATE] To [DATE]" at bounding box center [210, 123] width 364 height 21
click at [75, 215] on li "Last 30 Days" at bounding box center [83, 213] width 99 height 17
type input "From [DATE] To [DATE]"
click at [75, 215] on input "Reference / PO" at bounding box center [210, 215] width 364 height 21
paste input "9000I056220"
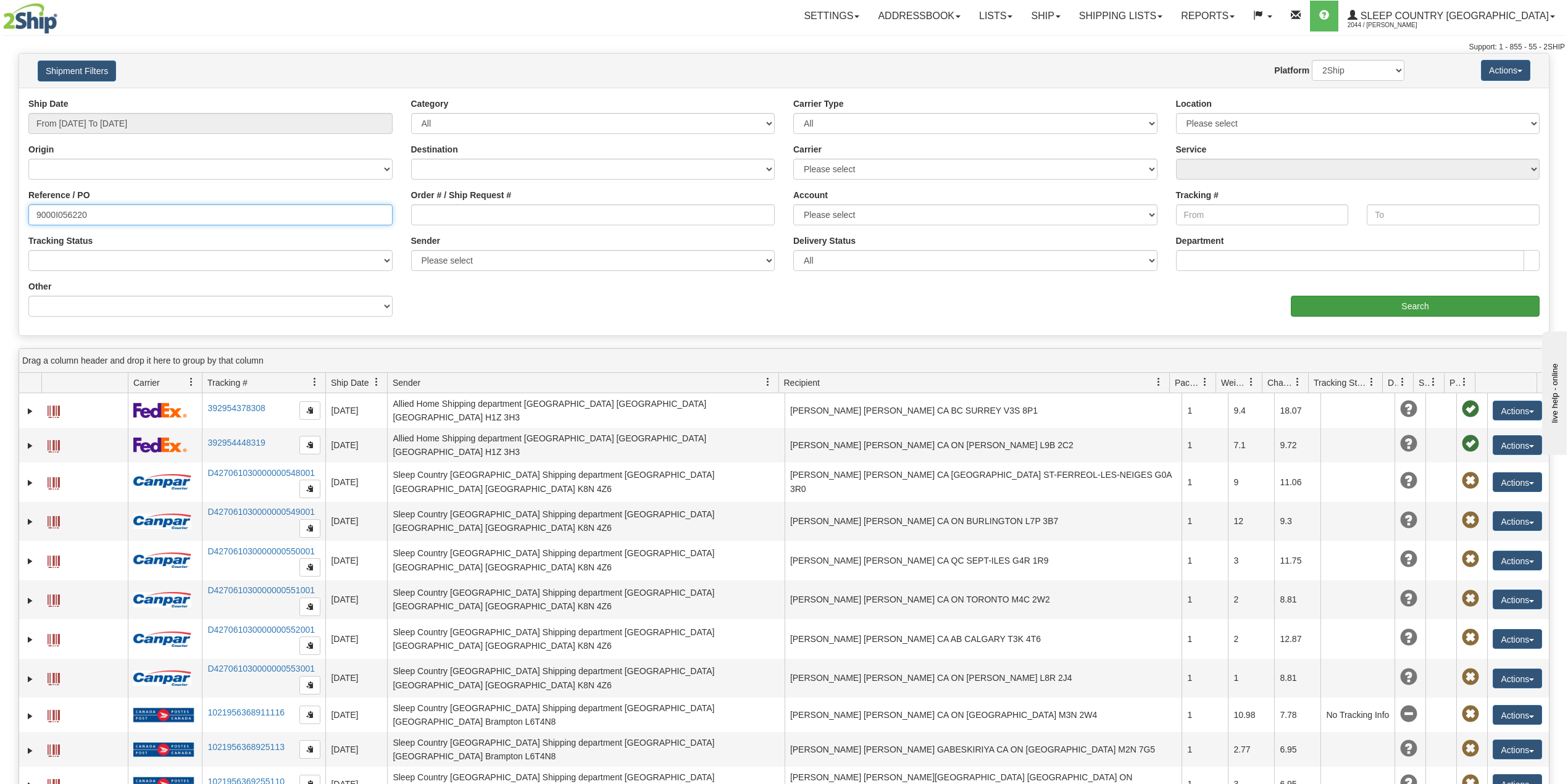
type input "9000I056220"
click at [1410, 304] on input "Search" at bounding box center [1416, 306] width 249 height 21
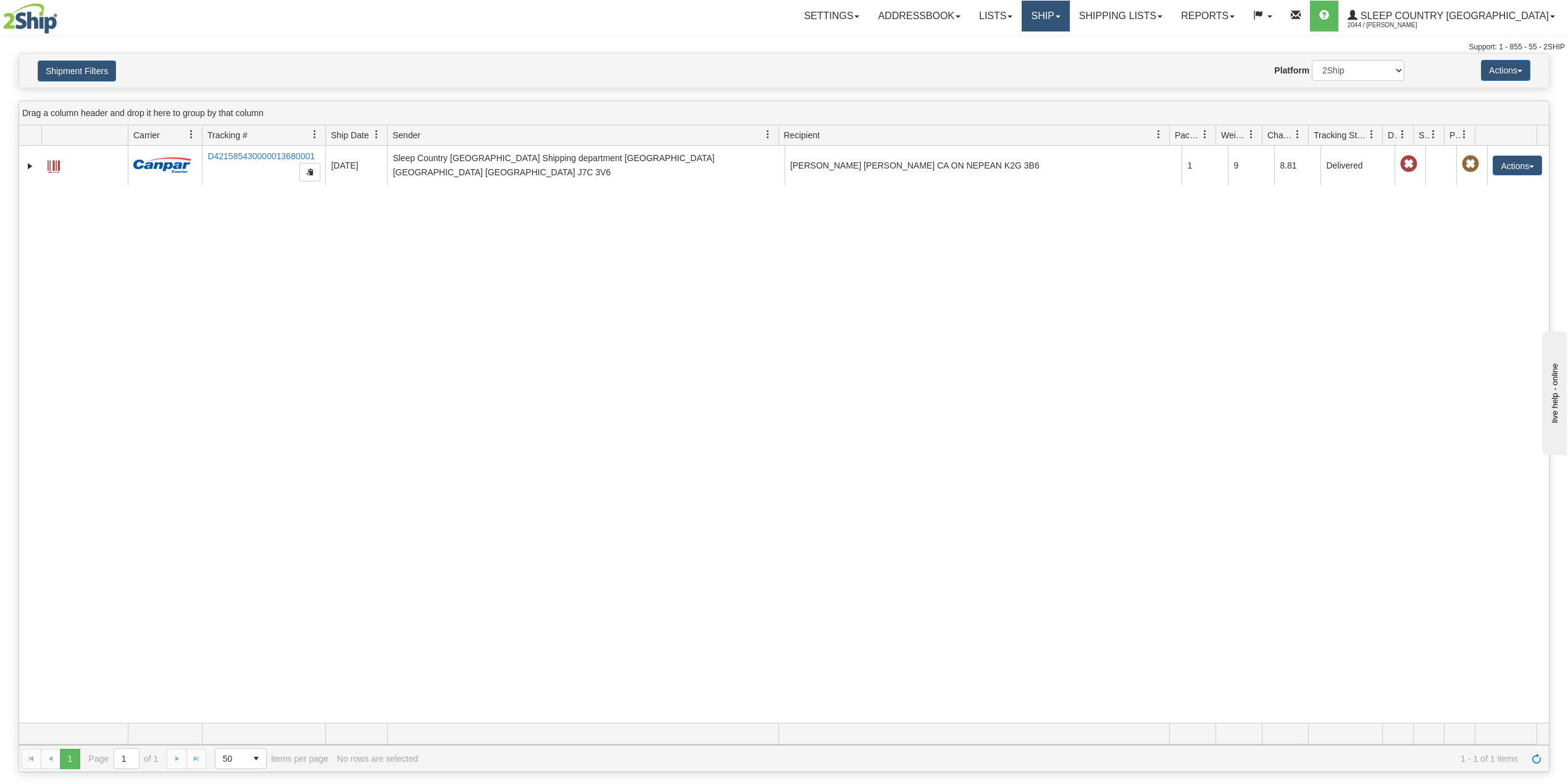
click at [1069, 10] on link "Ship" at bounding box center [1046, 16] width 48 height 31
click at [1057, 58] on span "OnHold / Order Queue" at bounding box center [1013, 59] width 87 height 10
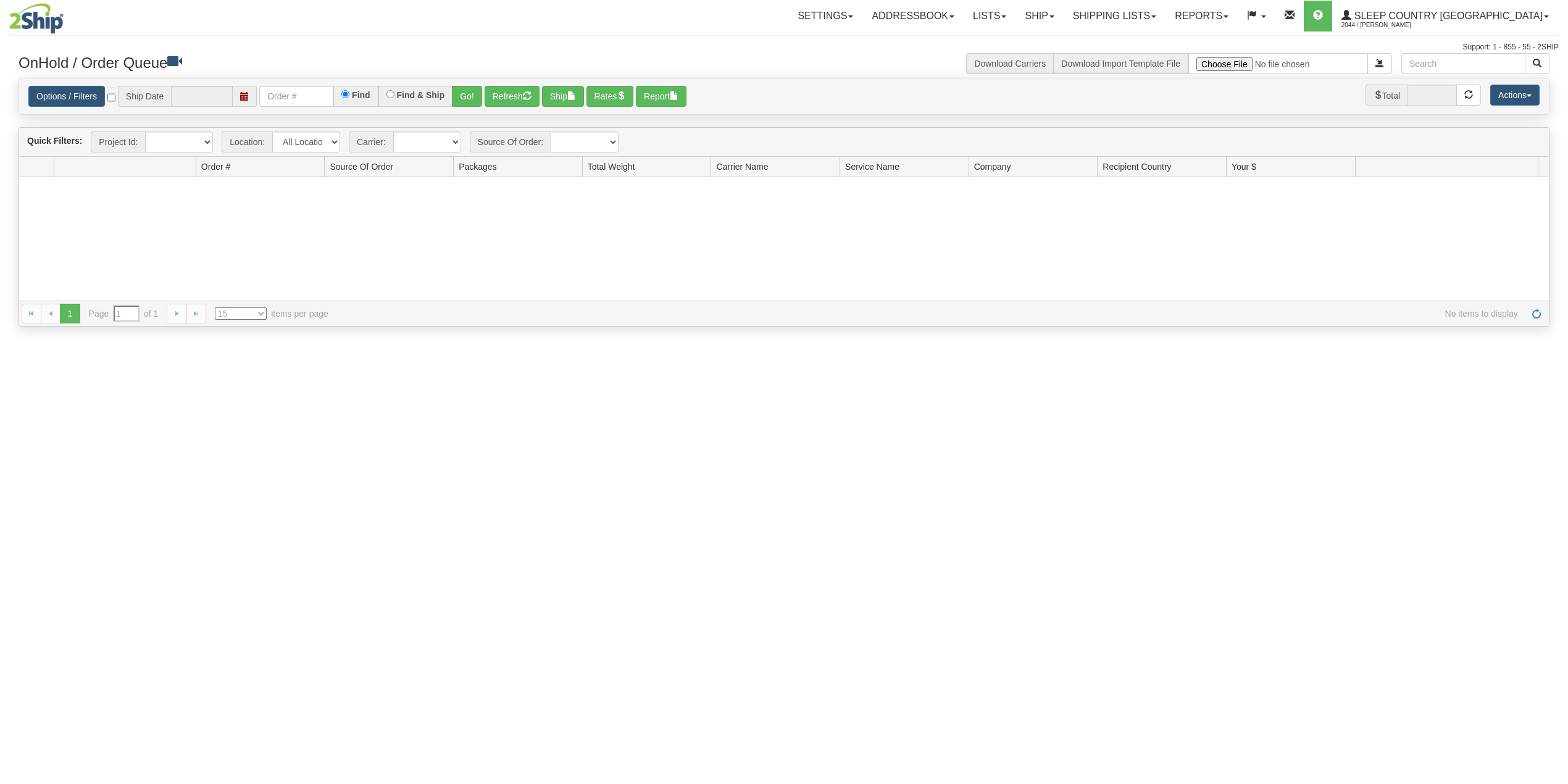
type input "[DATE]"
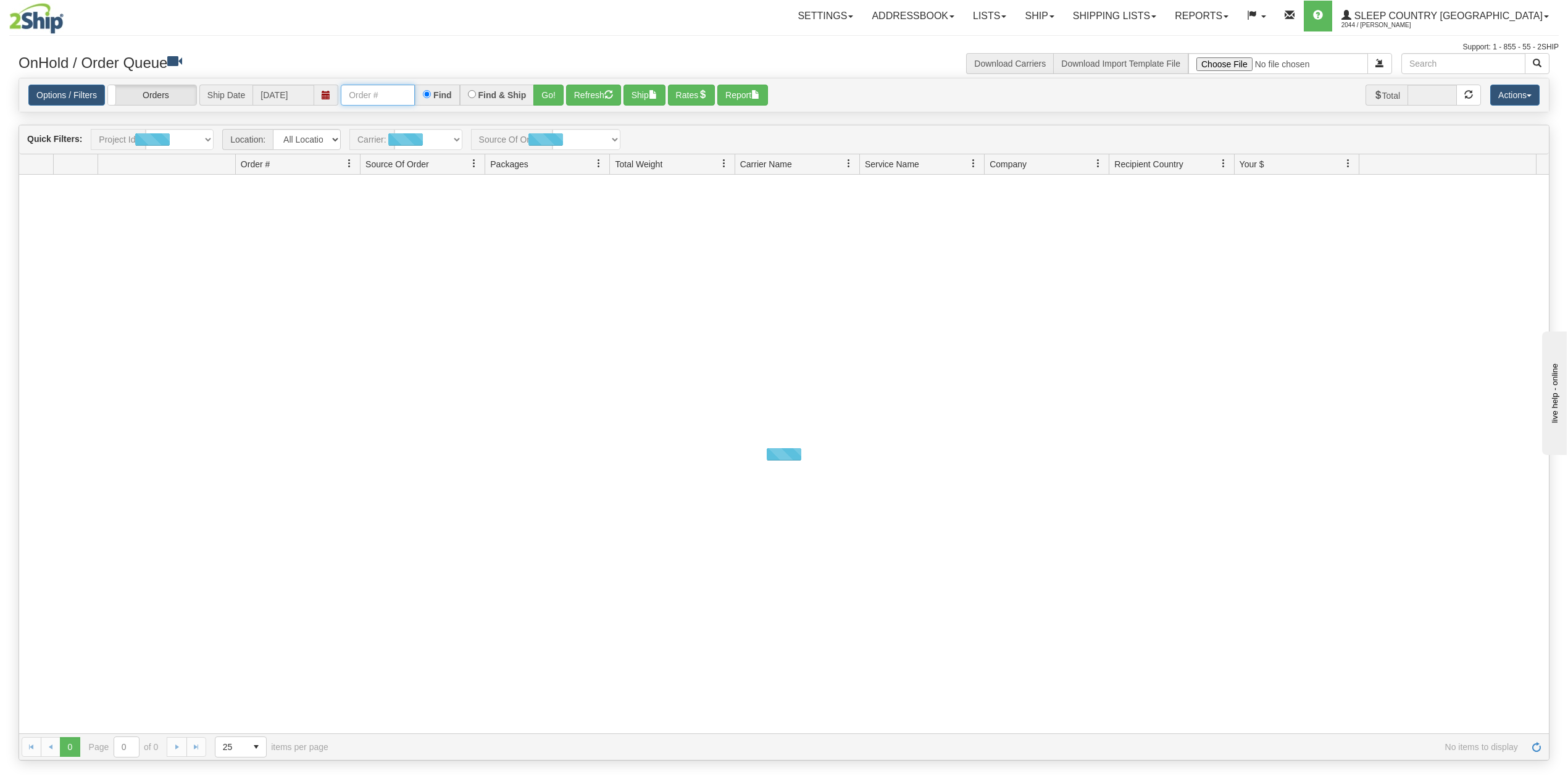
click at [379, 101] on input "text" at bounding box center [378, 95] width 74 height 21
paste input "9000I056220"
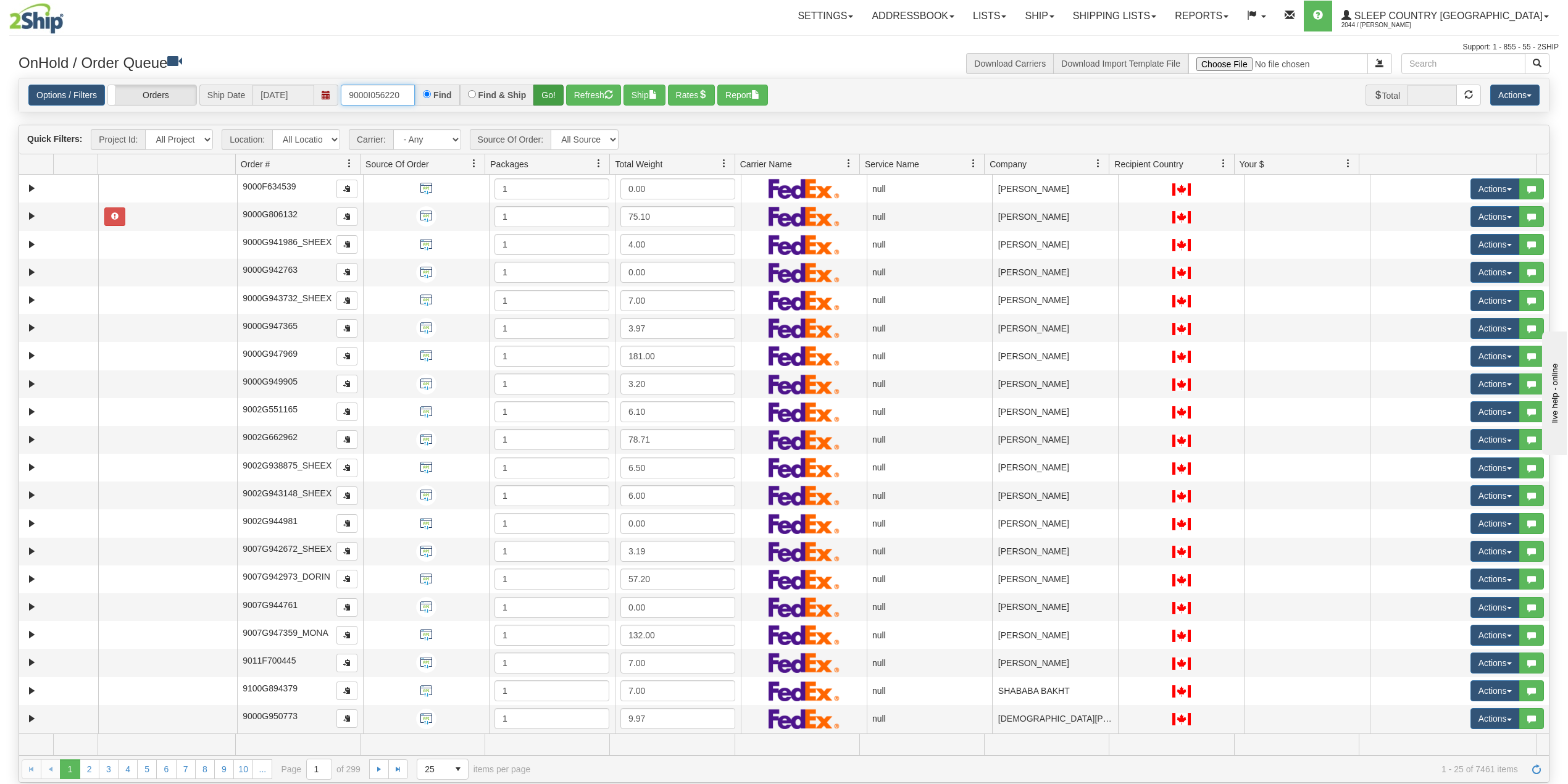
type input "9000I056220"
click at [551, 92] on button "Go!" at bounding box center [549, 95] width 30 height 21
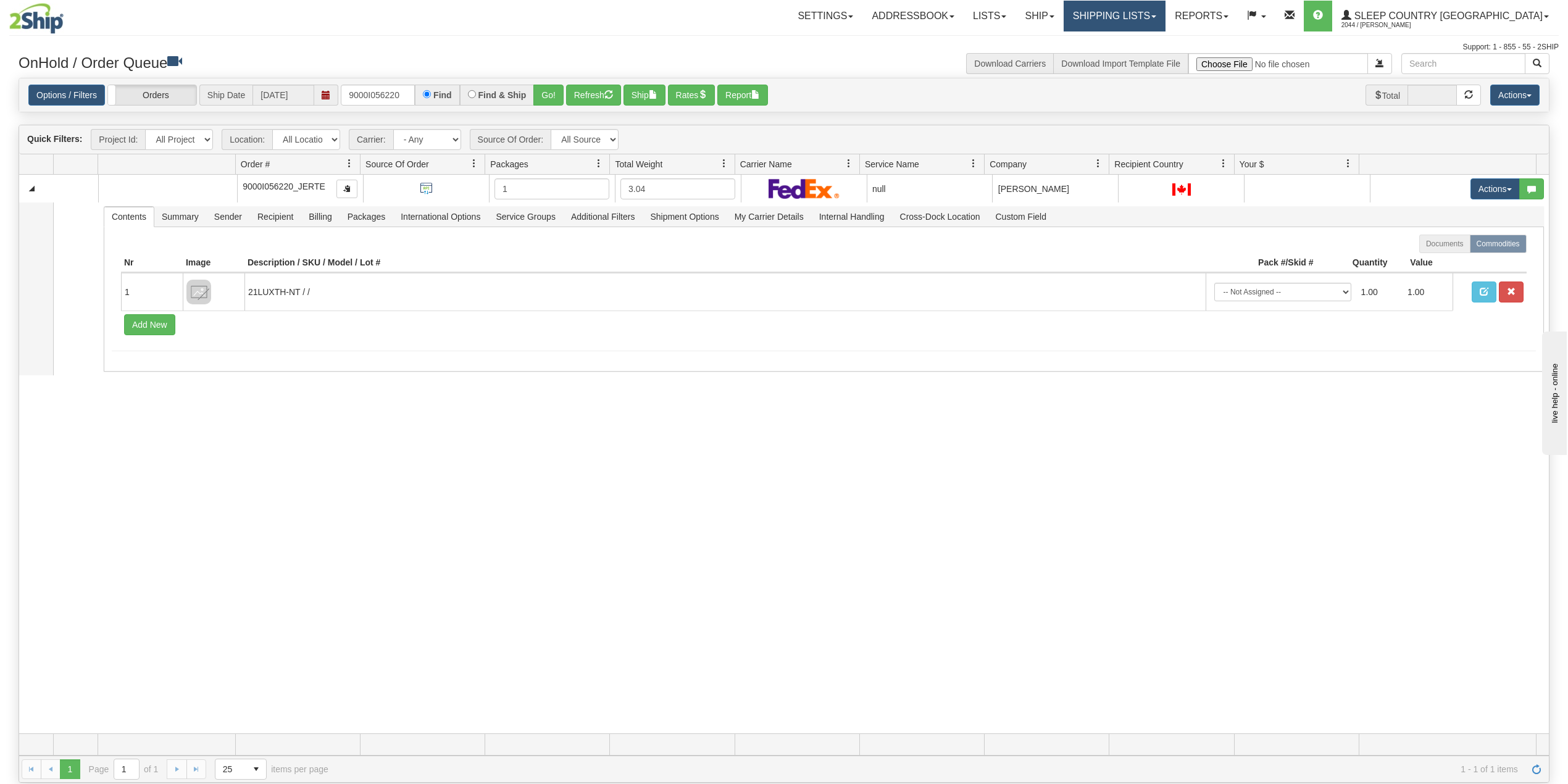
click at [1166, 25] on link "Shipping lists" at bounding box center [1115, 16] width 102 height 31
click at [1153, 52] on link "Search Shipment History" at bounding box center [1105, 59] width 121 height 16
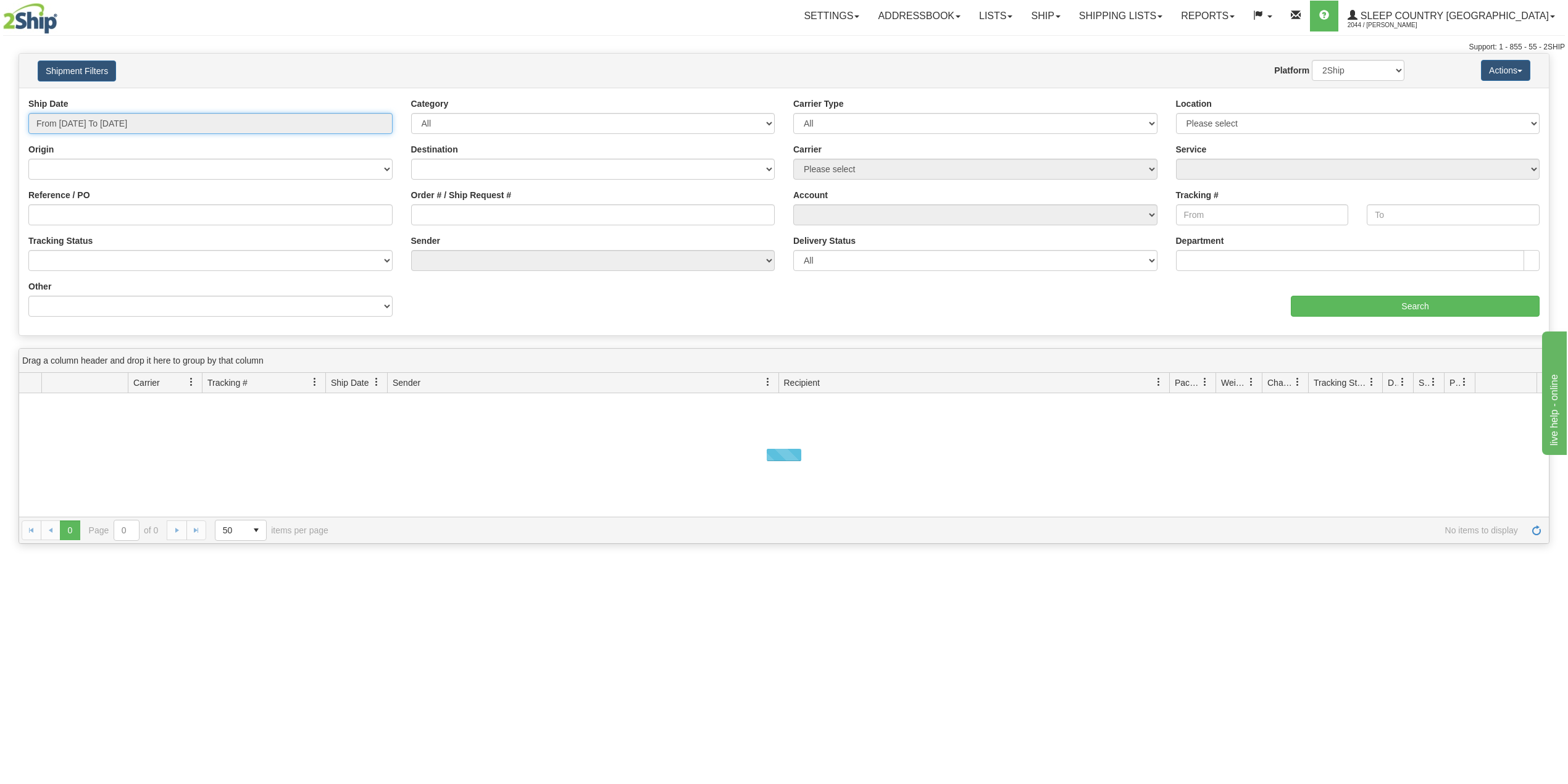
click at [112, 127] on input "From [DATE] To [DATE]" at bounding box center [210, 123] width 364 height 21
click at [82, 216] on li "Last 30 Days" at bounding box center [83, 213] width 99 height 17
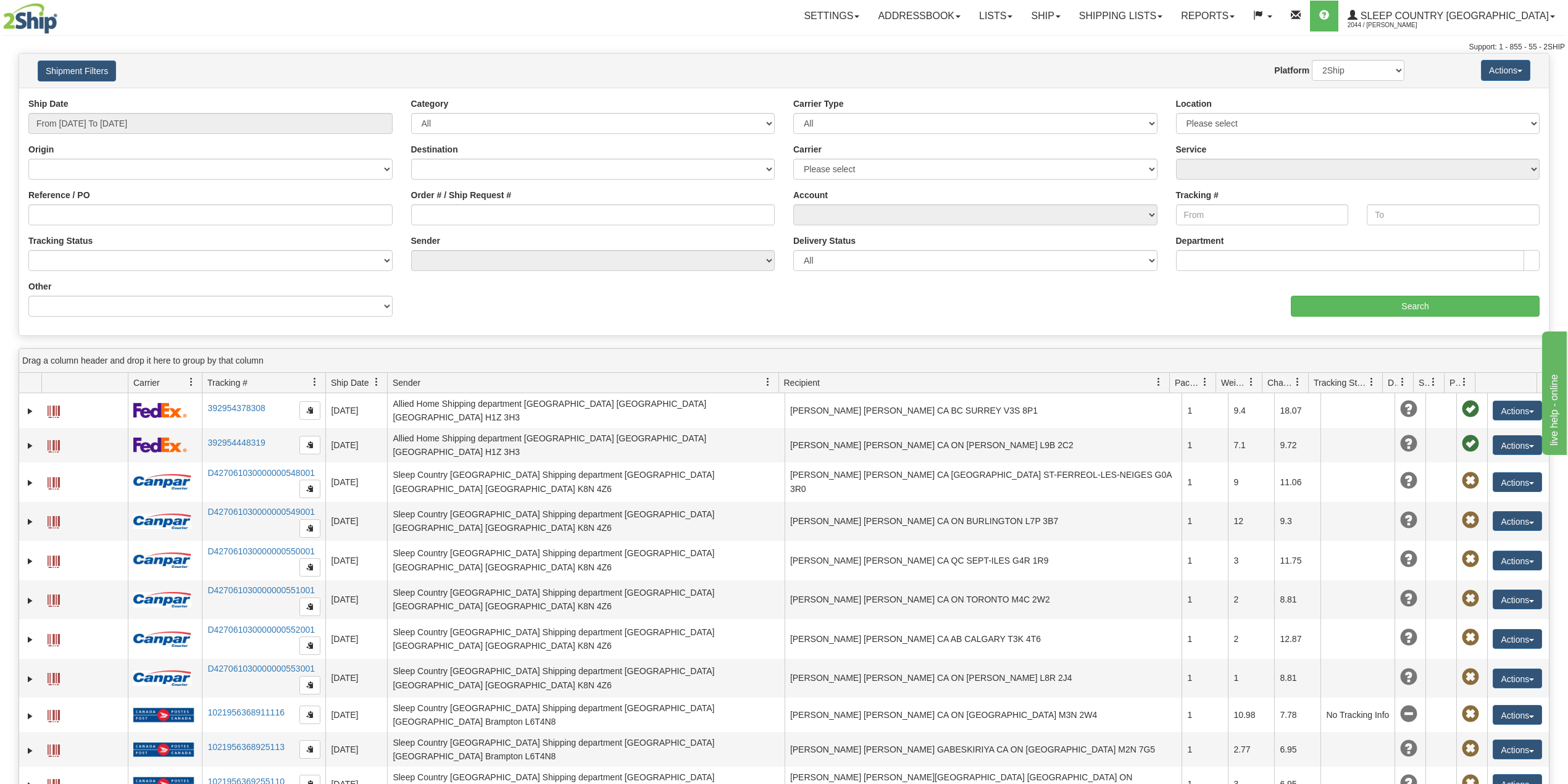
type input "From 08/10/2025 To 09/08/2025"
click at [96, 214] on input "Reference / PO" at bounding box center [210, 215] width 364 height 21
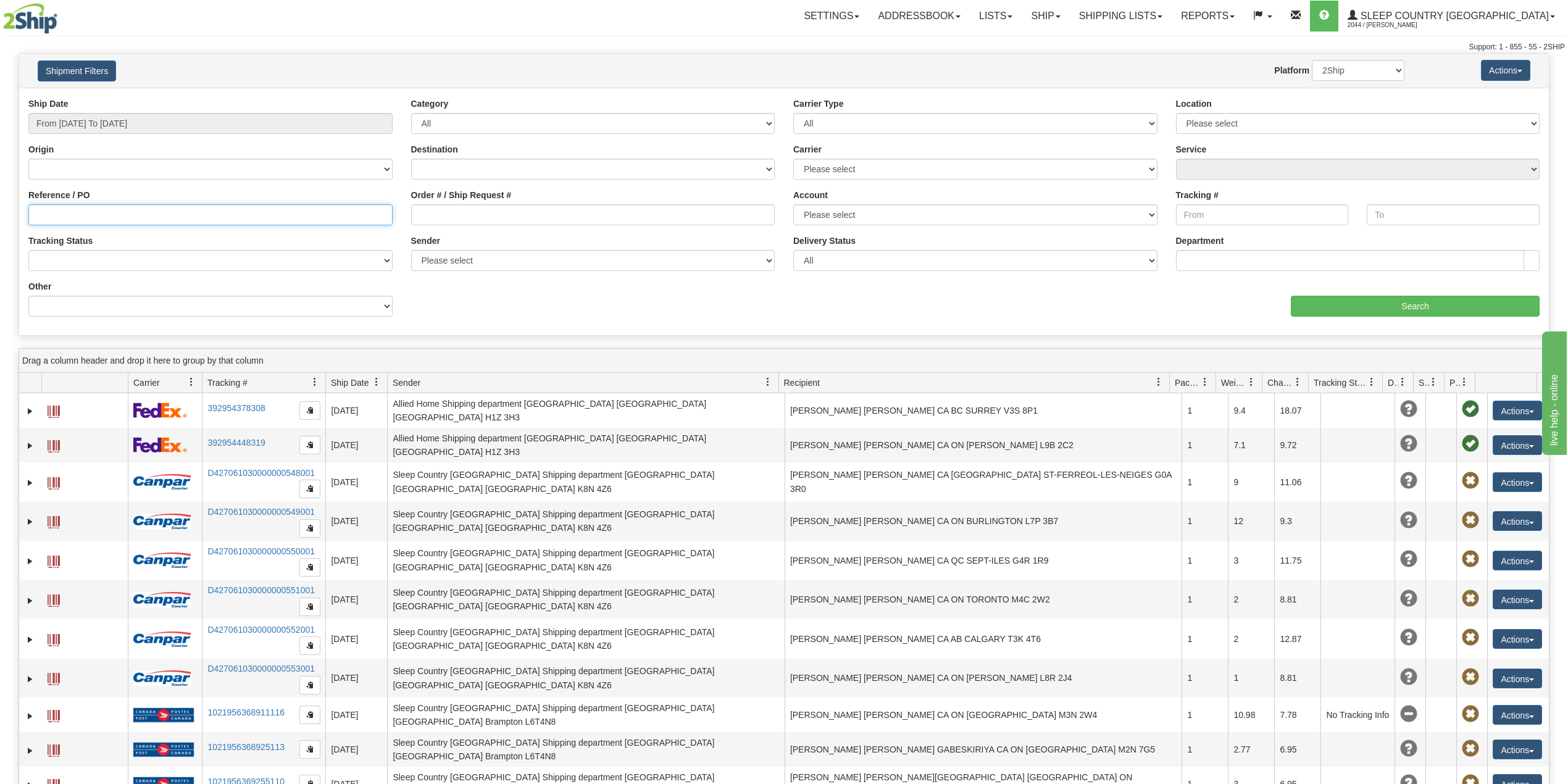
paste input "9000I056220"
click at [1413, 306] on input "Search" at bounding box center [1416, 306] width 249 height 21
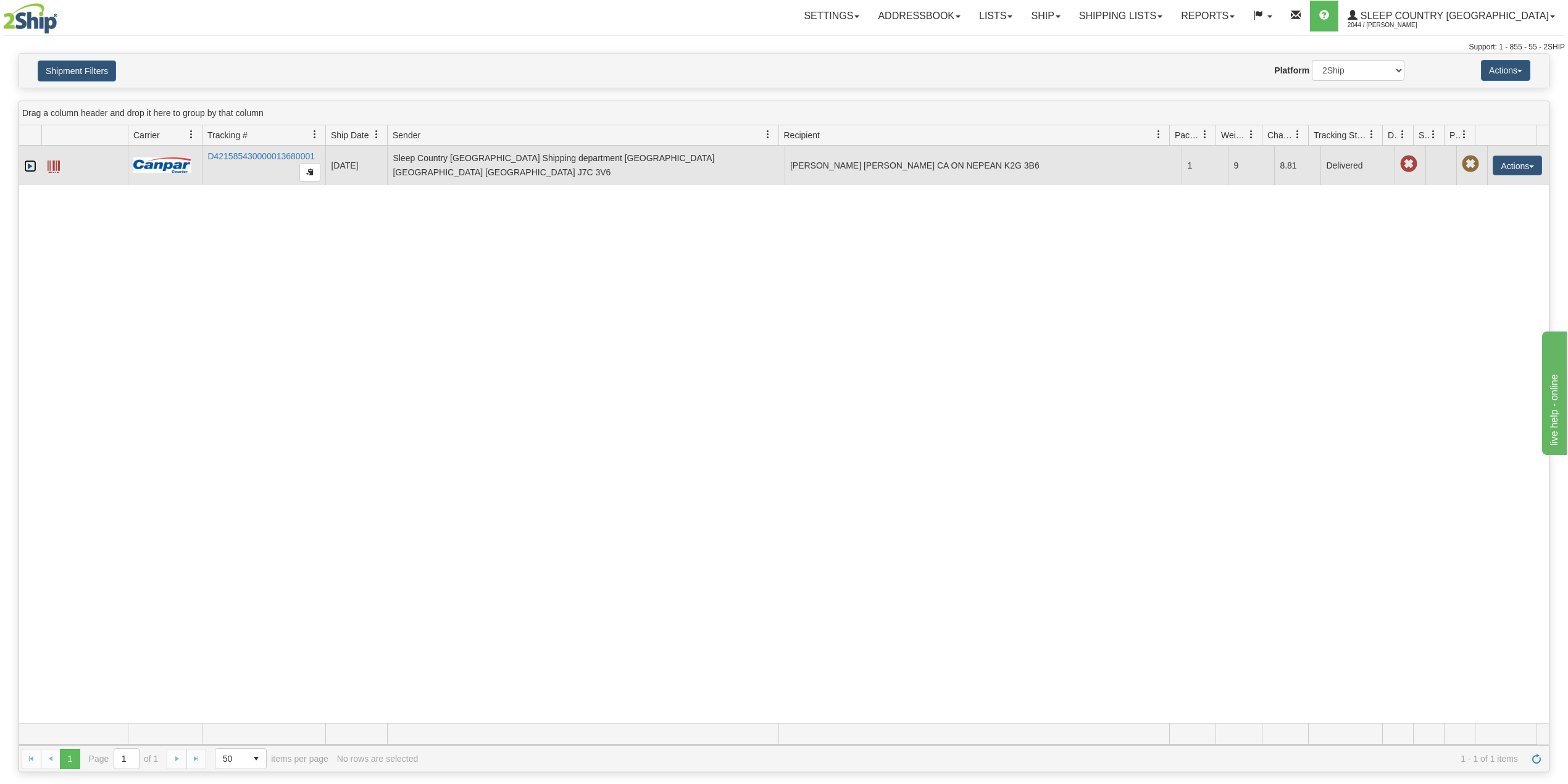
click at [30, 165] on link "Expand" at bounding box center [30, 165] width 12 height 12
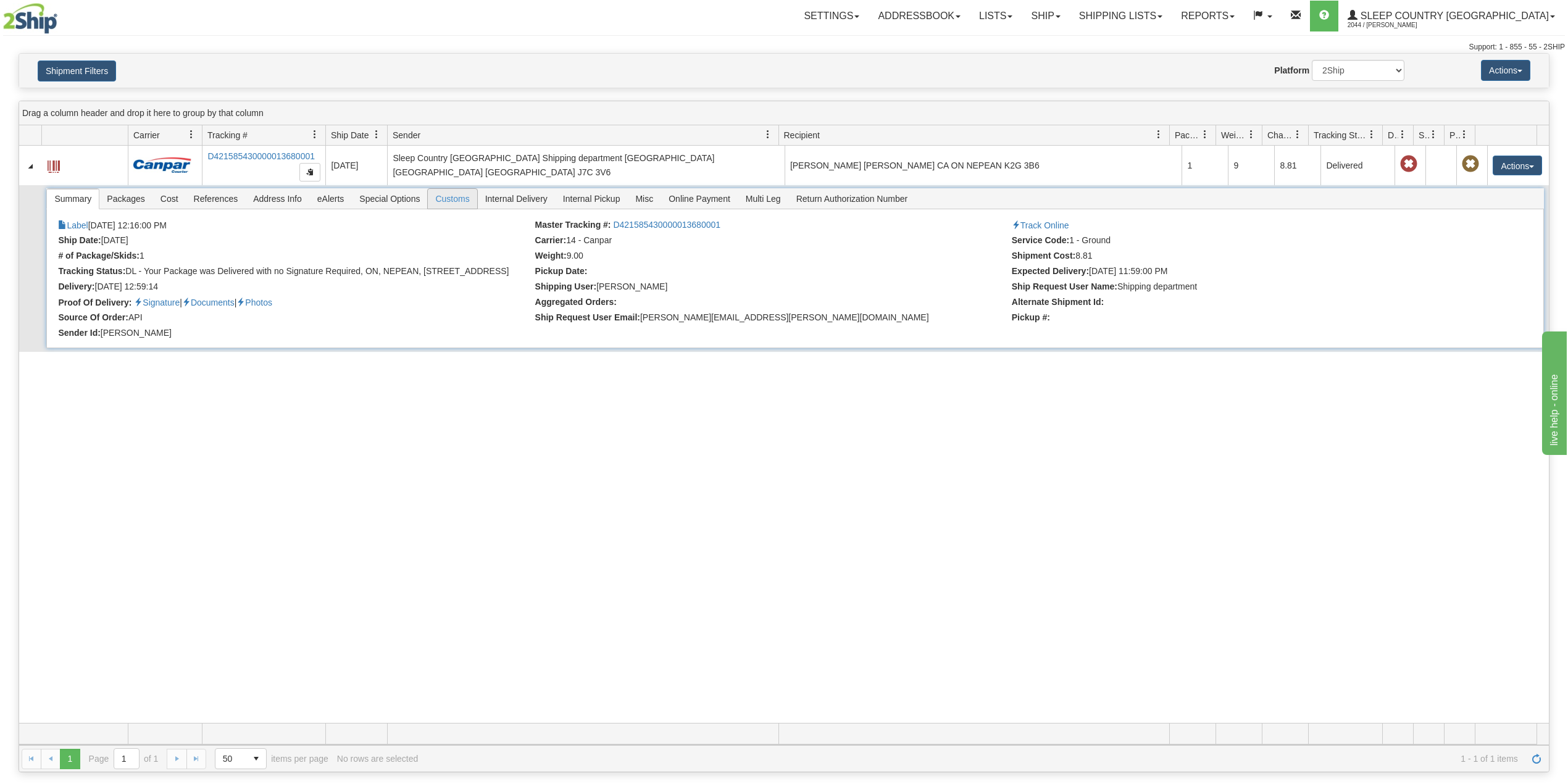
click at [456, 200] on span "Customs" at bounding box center [452, 198] width 49 height 20
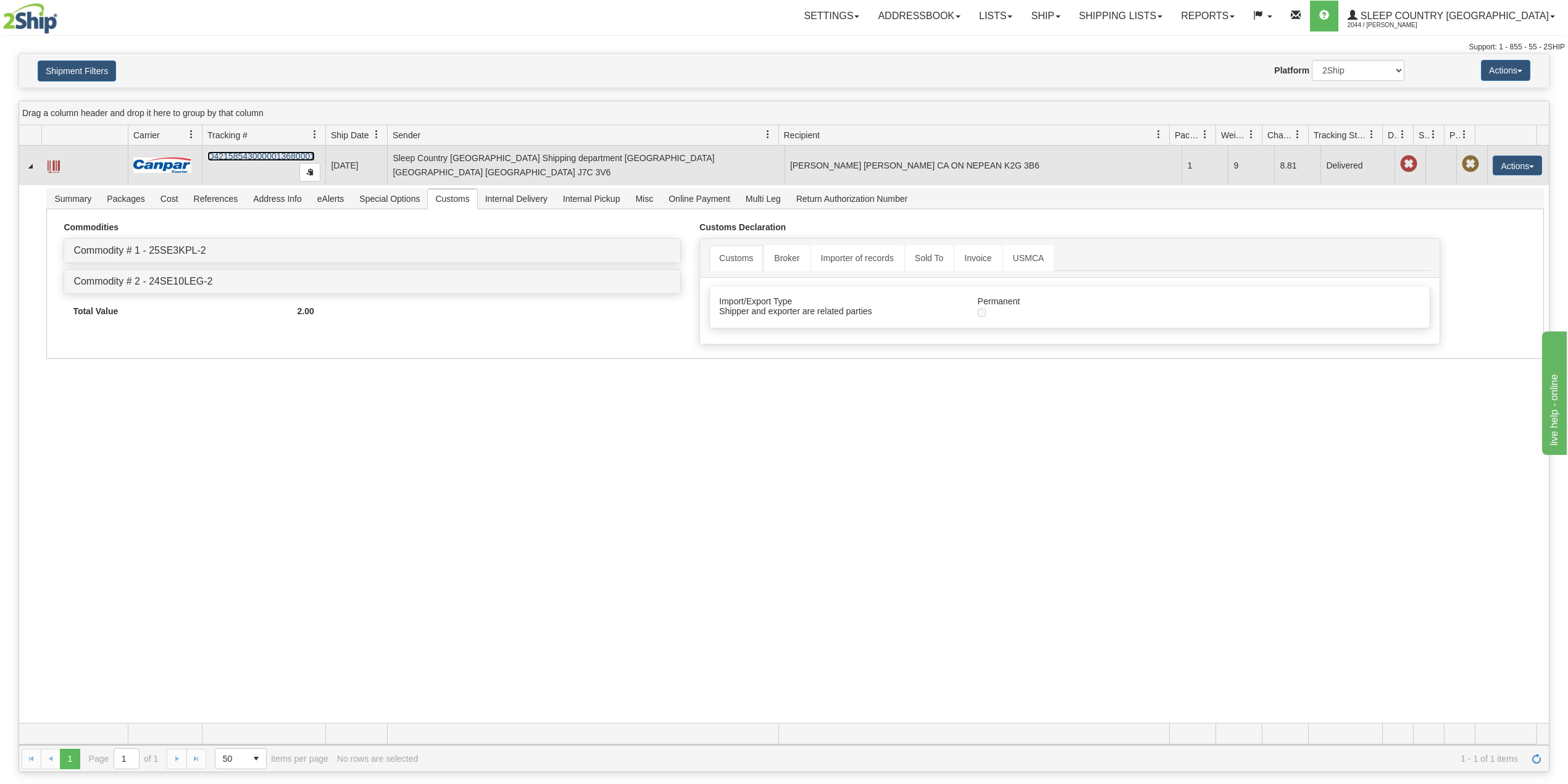
click at [267, 159] on link "D421585430000013680001" at bounding box center [261, 156] width 107 height 10
click at [267, 154] on link "D421585430000013680001" at bounding box center [261, 156] width 107 height 10
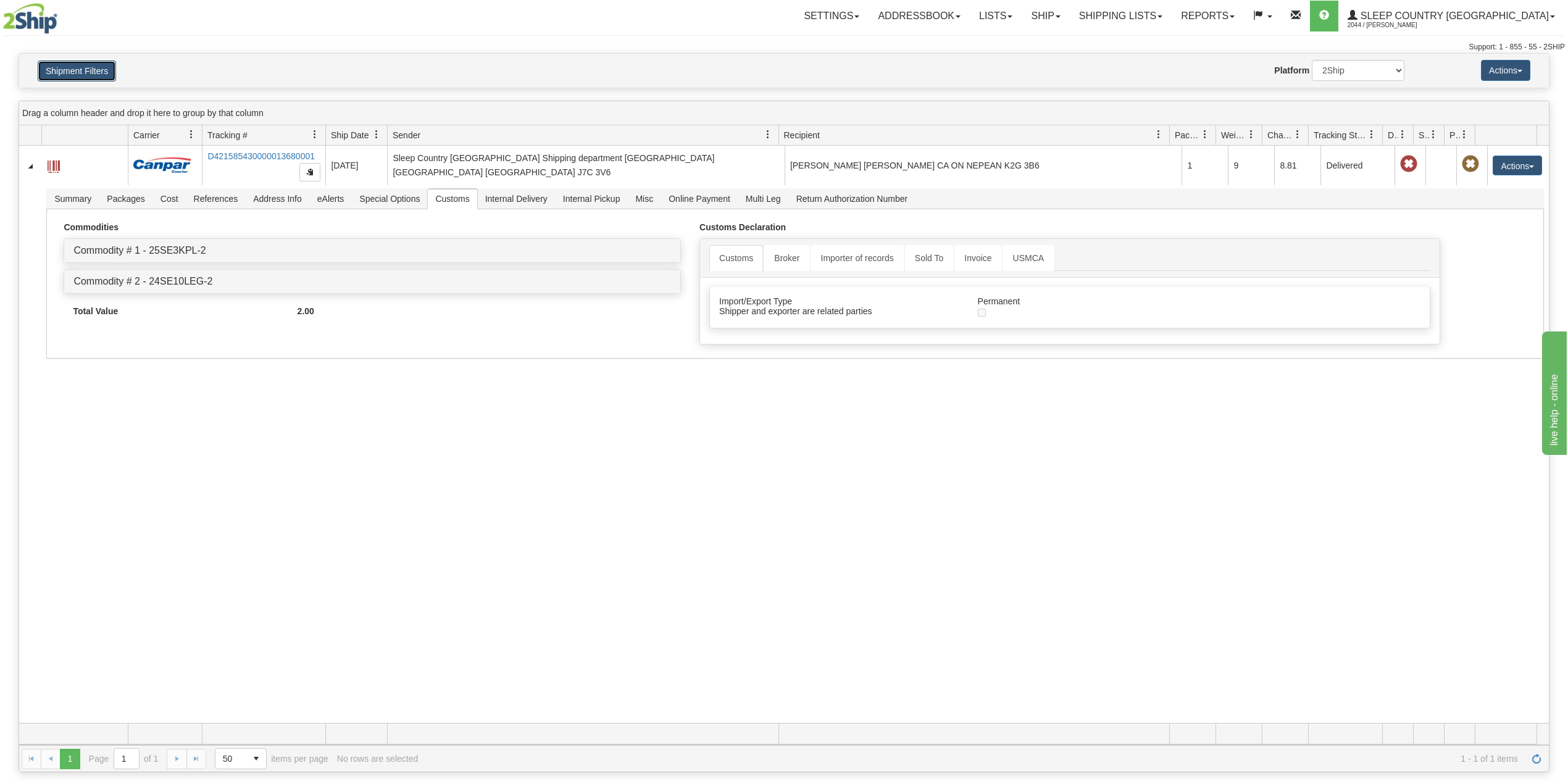
click at [85, 79] on button "Shipment Filters" at bounding box center [77, 71] width 78 height 21
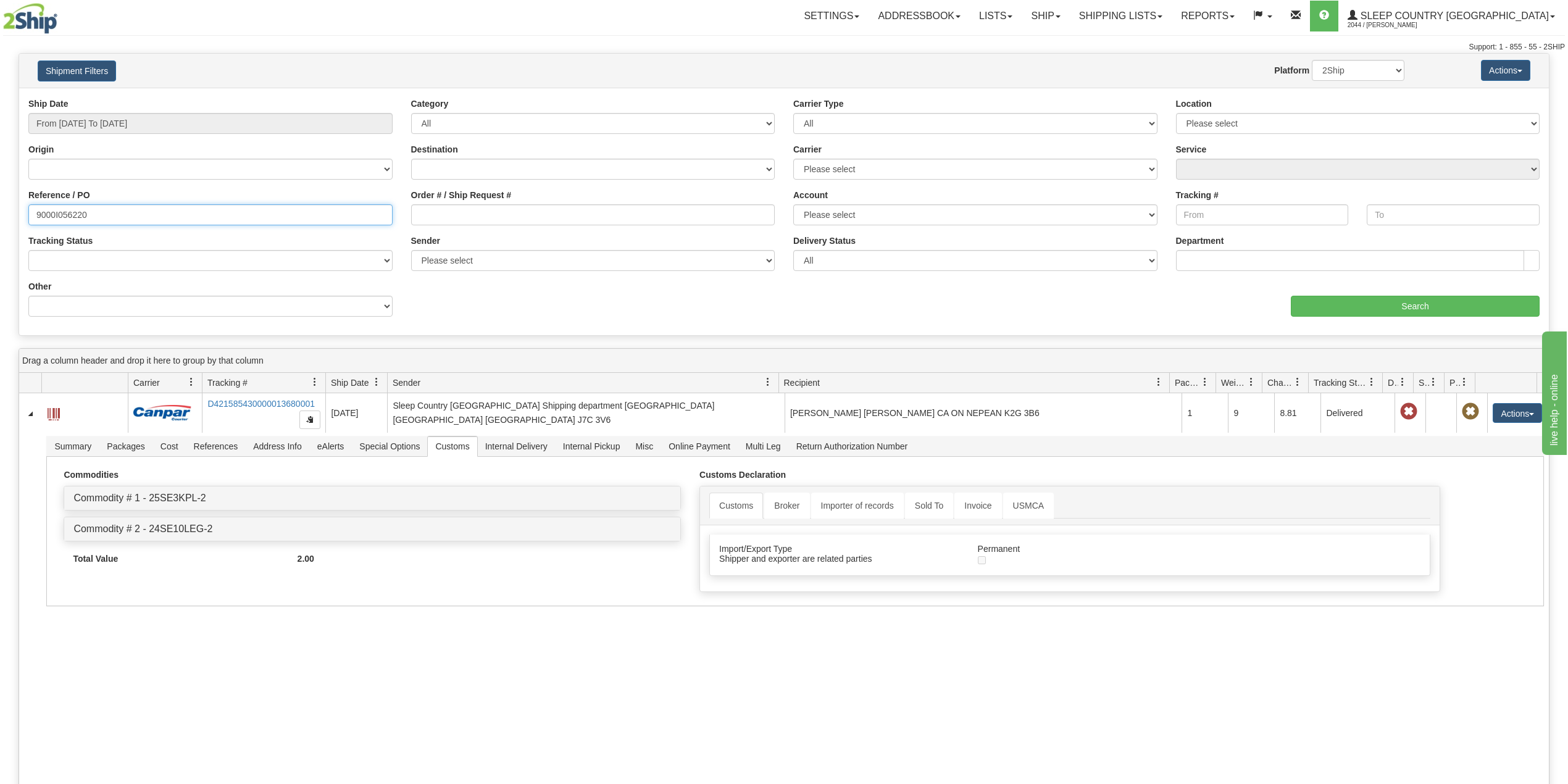
click at [50, 218] on input "9000I056220" at bounding box center [210, 215] width 364 height 21
paste input "2I066427"
type input "9002I066427"
click at [1346, 307] on input "Search" at bounding box center [1416, 306] width 249 height 21
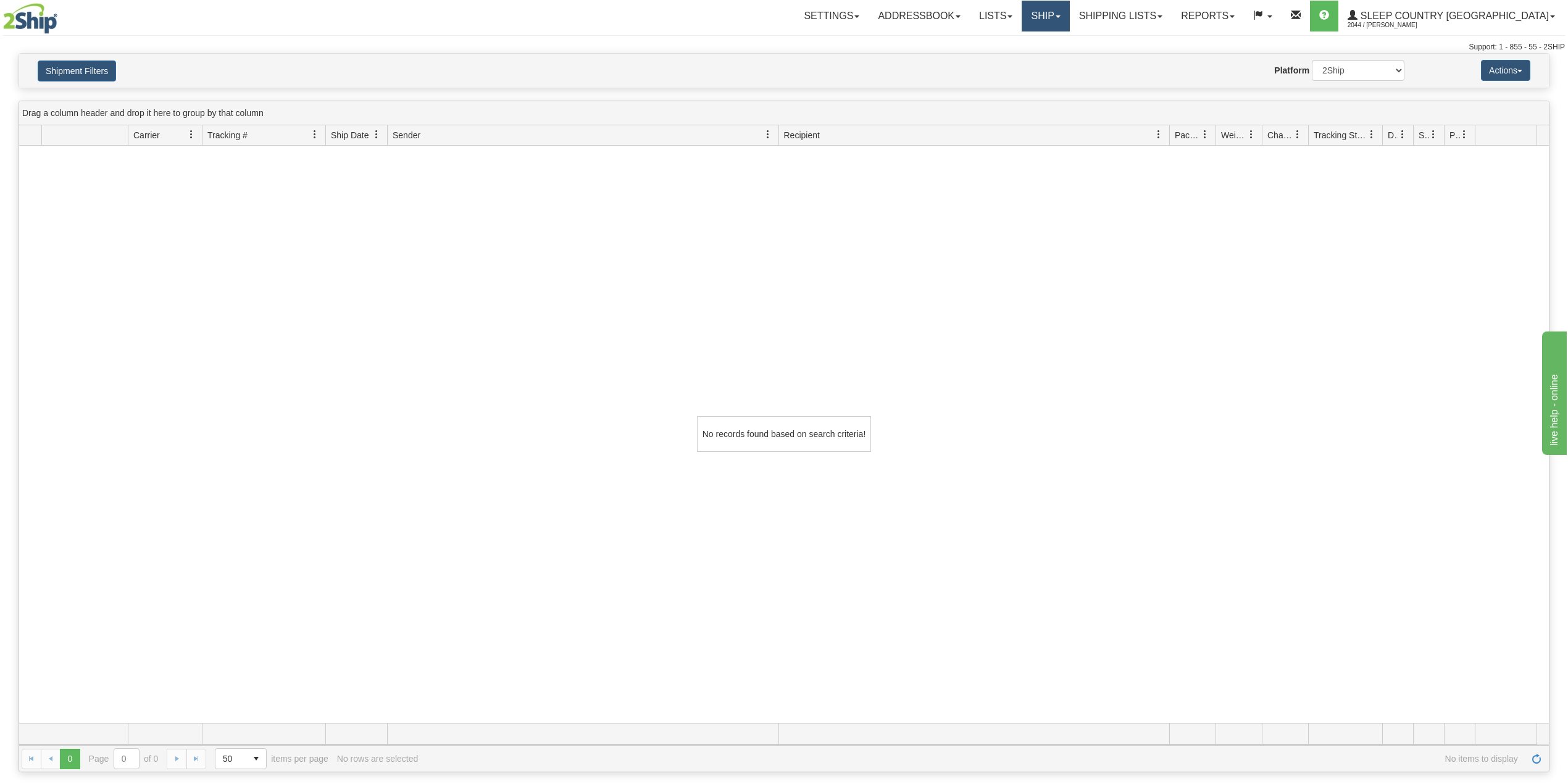
click at [1069, 11] on link "Ship" at bounding box center [1046, 16] width 48 height 31
click at [1057, 59] on span "OnHold / Order Queue" at bounding box center [1013, 59] width 87 height 10
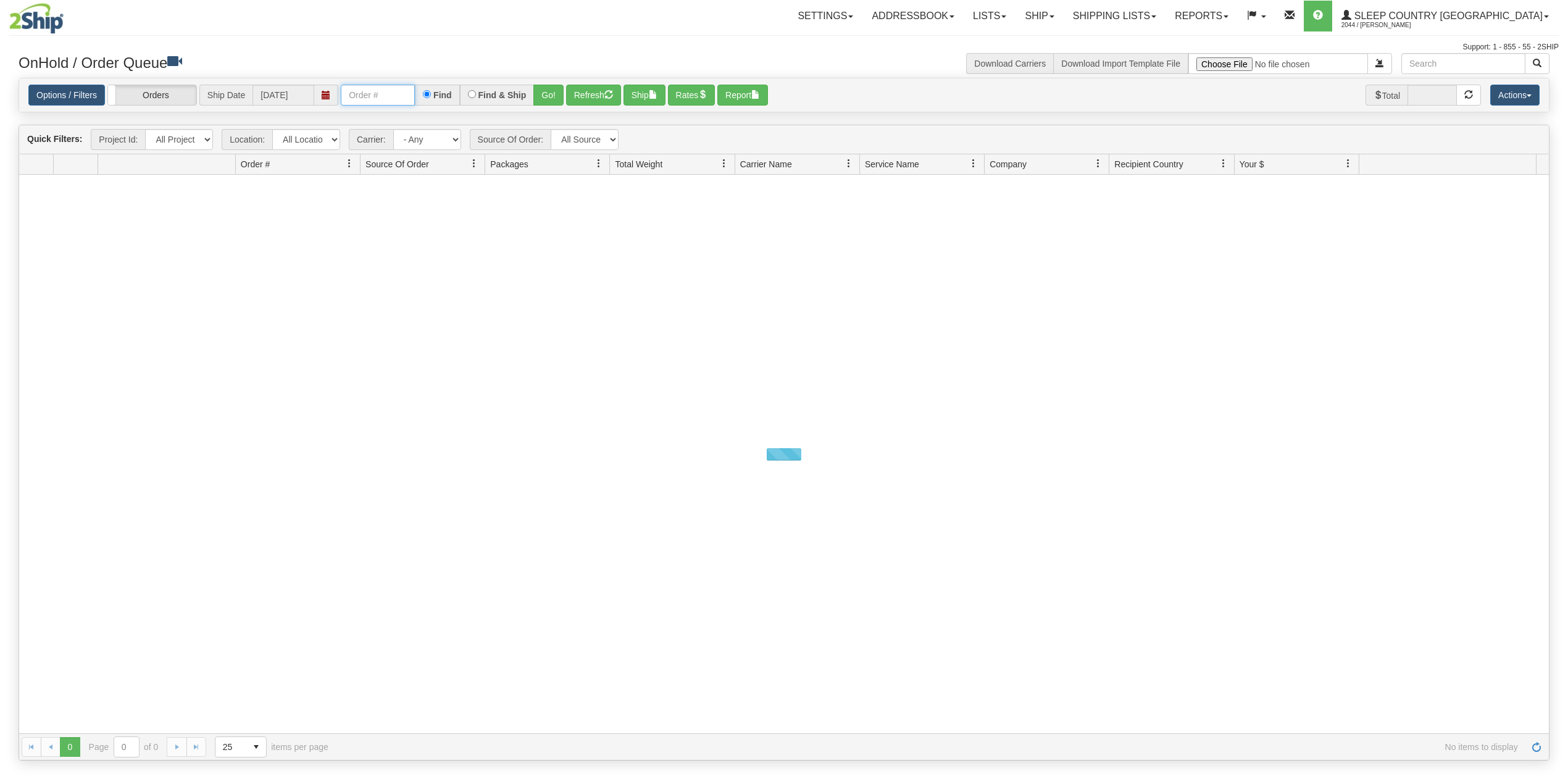
drag, startPoint x: 398, startPoint y: 94, endPoint x: 408, endPoint y: 102, distance: 12.8
click at [398, 94] on input "text" at bounding box center [378, 95] width 74 height 21
paste input "9002I066427"
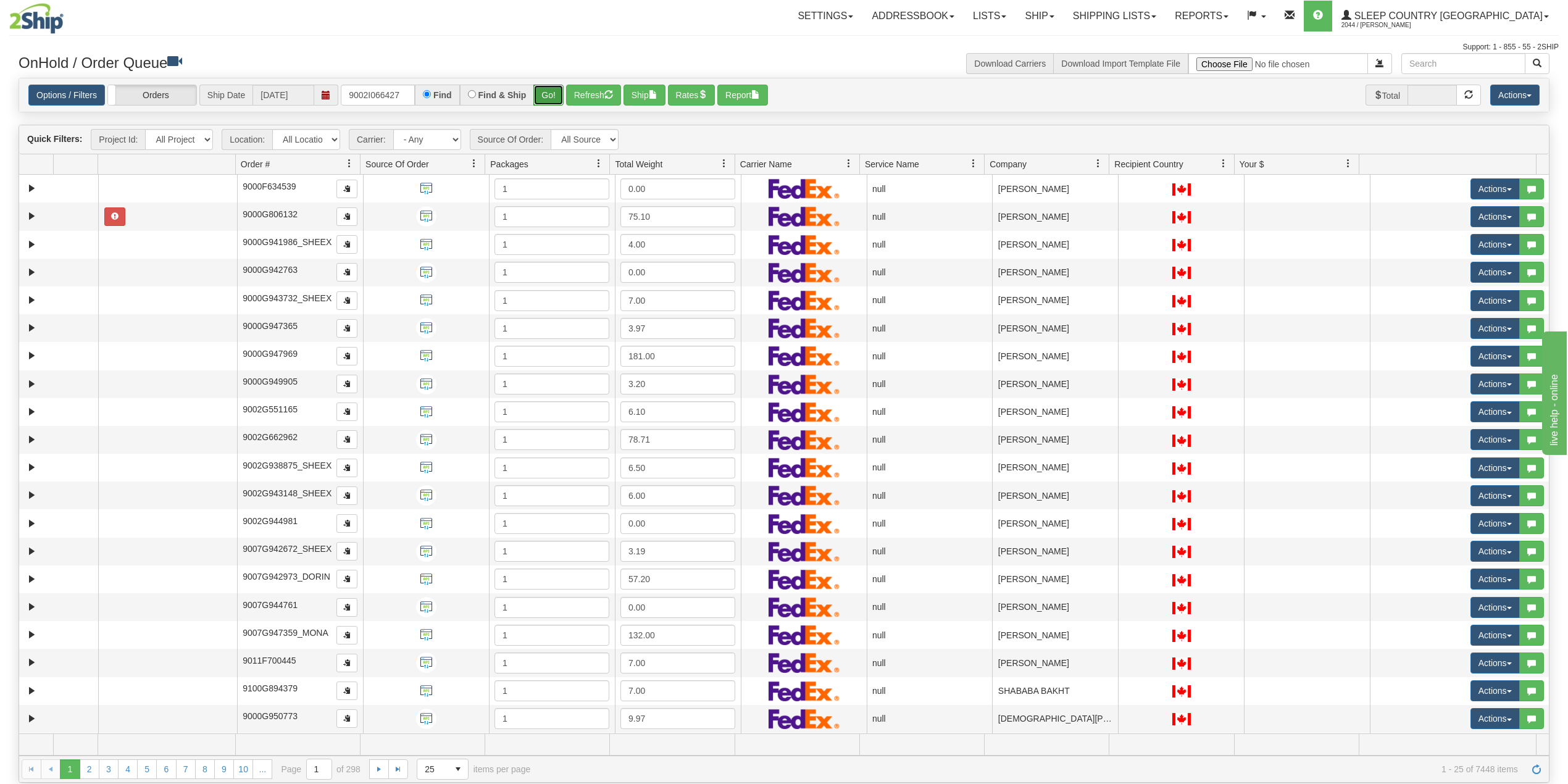
click at [550, 94] on button "Go!" at bounding box center [549, 95] width 30 height 21
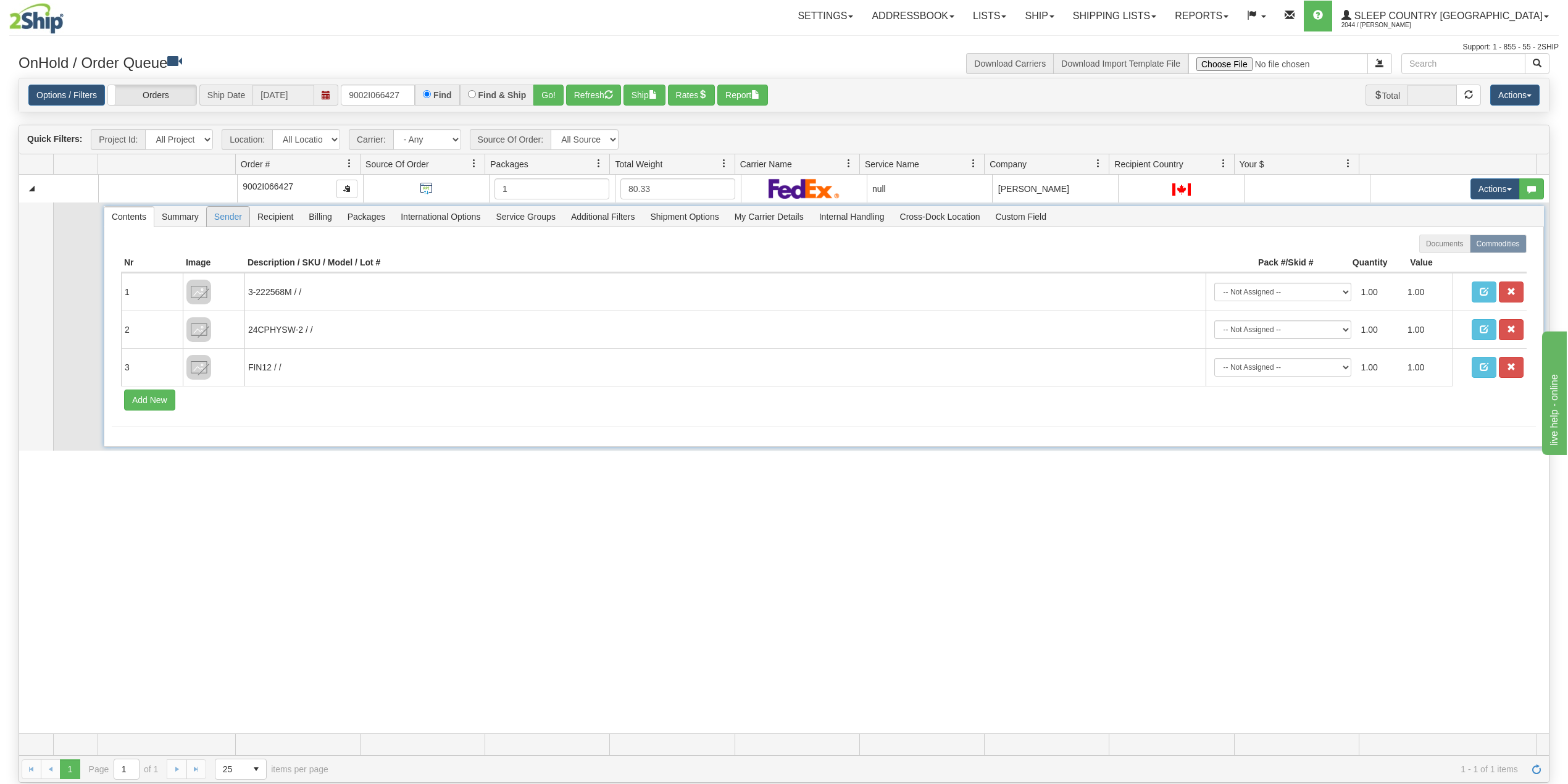
click at [228, 220] on span "Sender" at bounding box center [228, 216] width 43 height 20
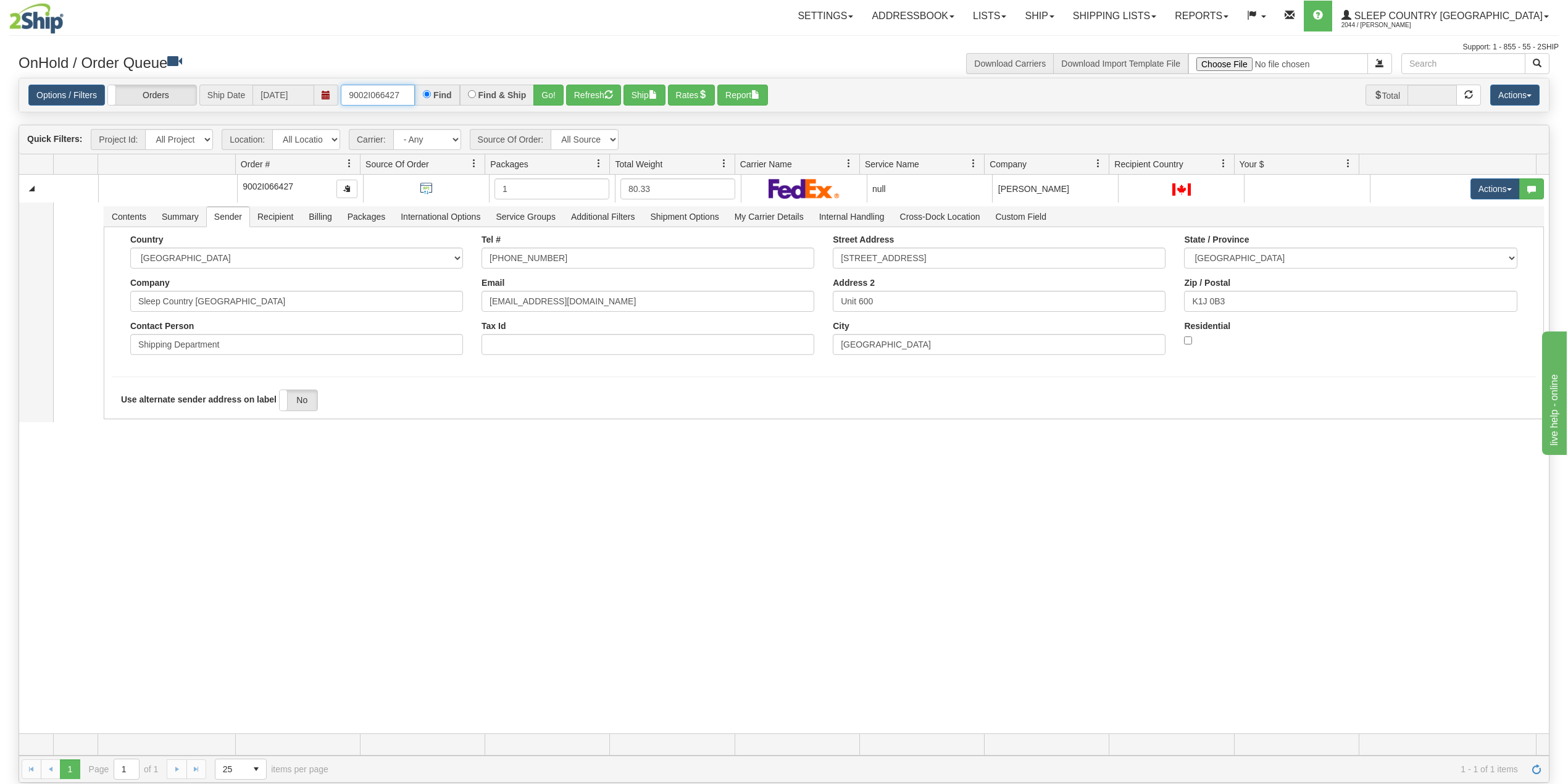
click at [378, 95] on input "9002I066427" at bounding box center [378, 95] width 74 height 21
paste input "0I041082"
type input "9000I041082"
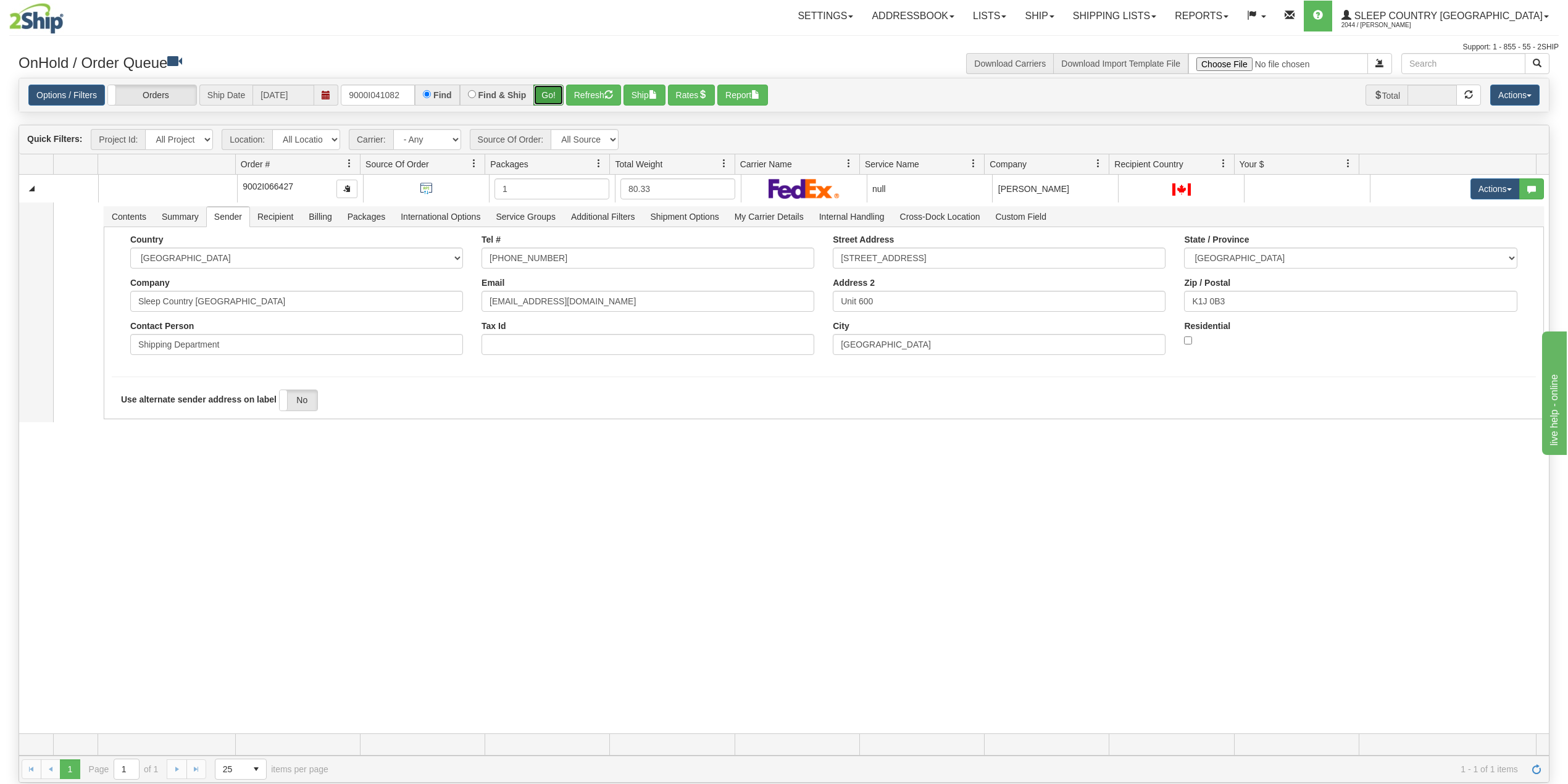
click at [552, 93] on button "Go!" at bounding box center [549, 95] width 30 height 21
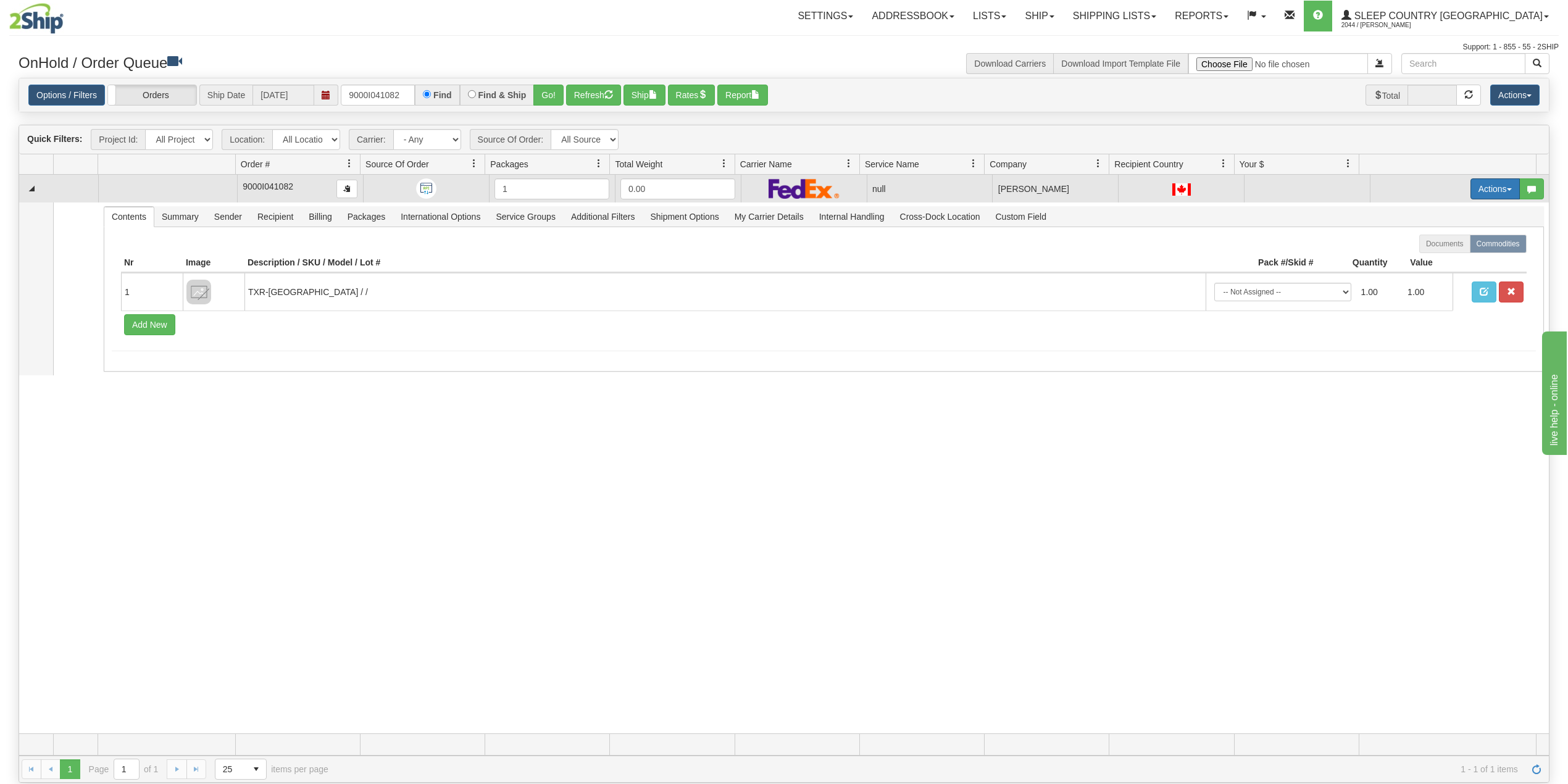
click at [1471, 191] on button "Actions" at bounding box center [1495, 189] width 50 height 21
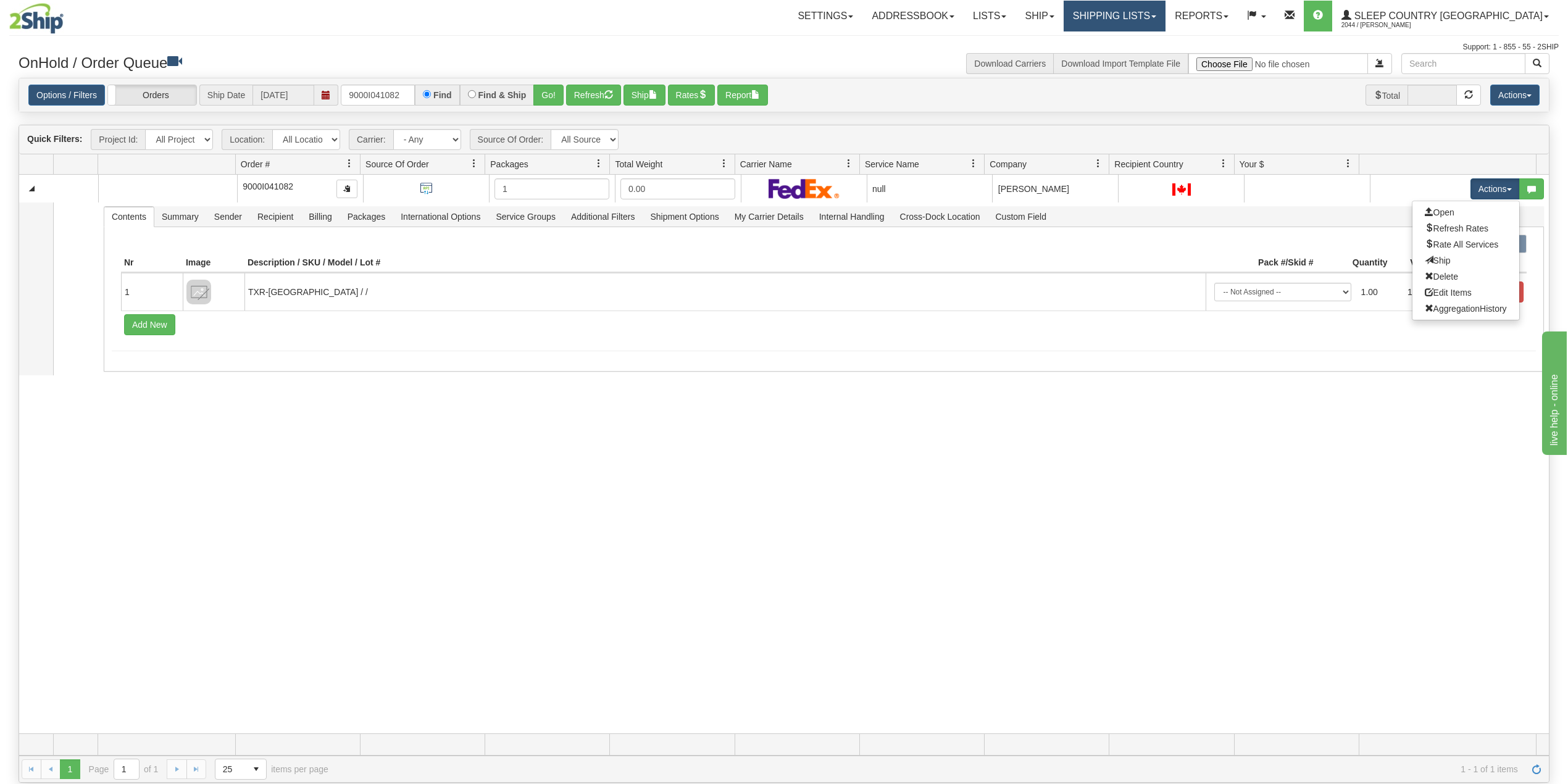
click at [1161, 13] on link "Shipping lists" at bounding box center [1115, 16] width 102 height 31
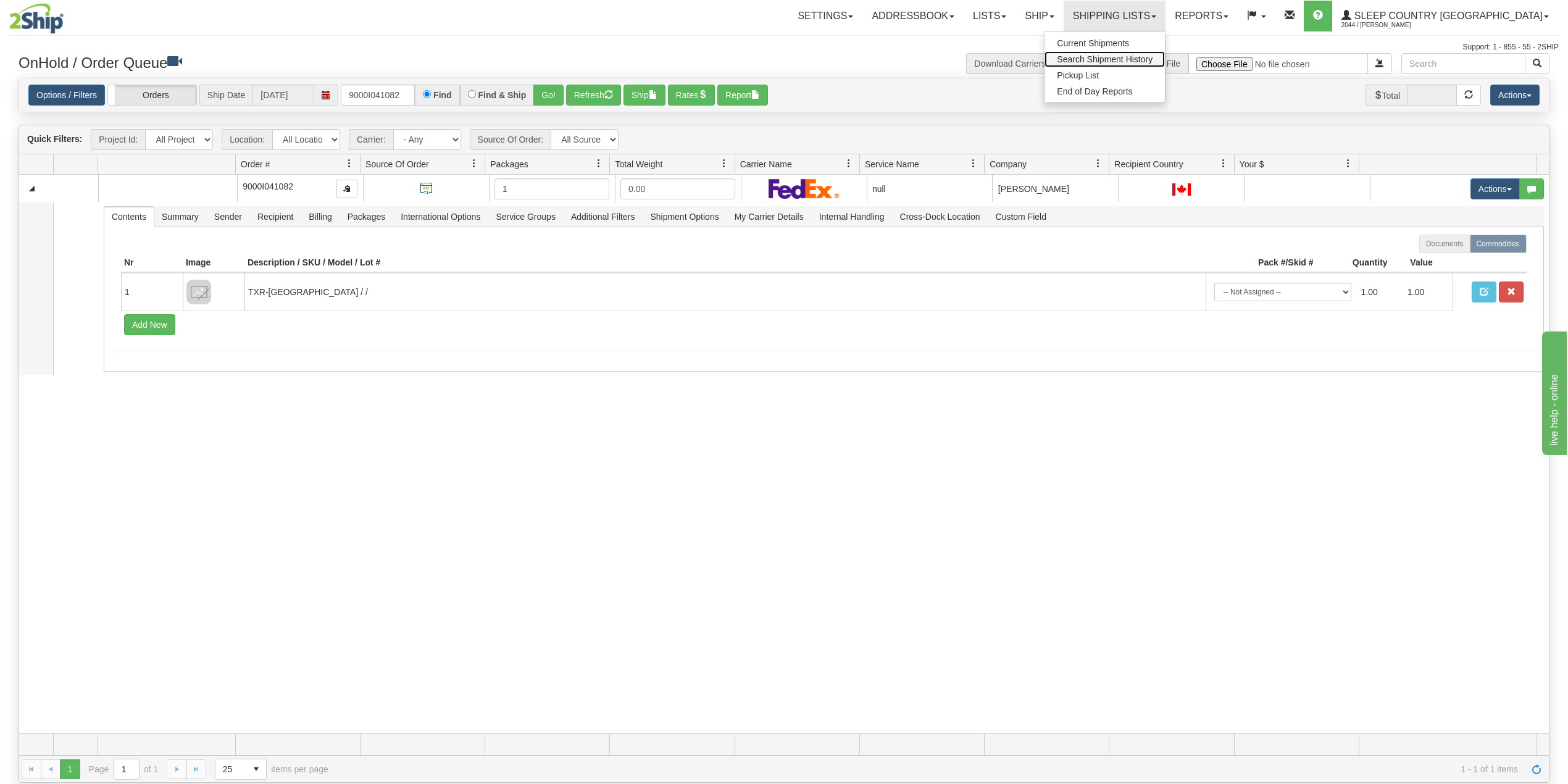
click at [1149, 57] on span "Search Shipment History" at bounding box center [1105, 59] width 95 height 10
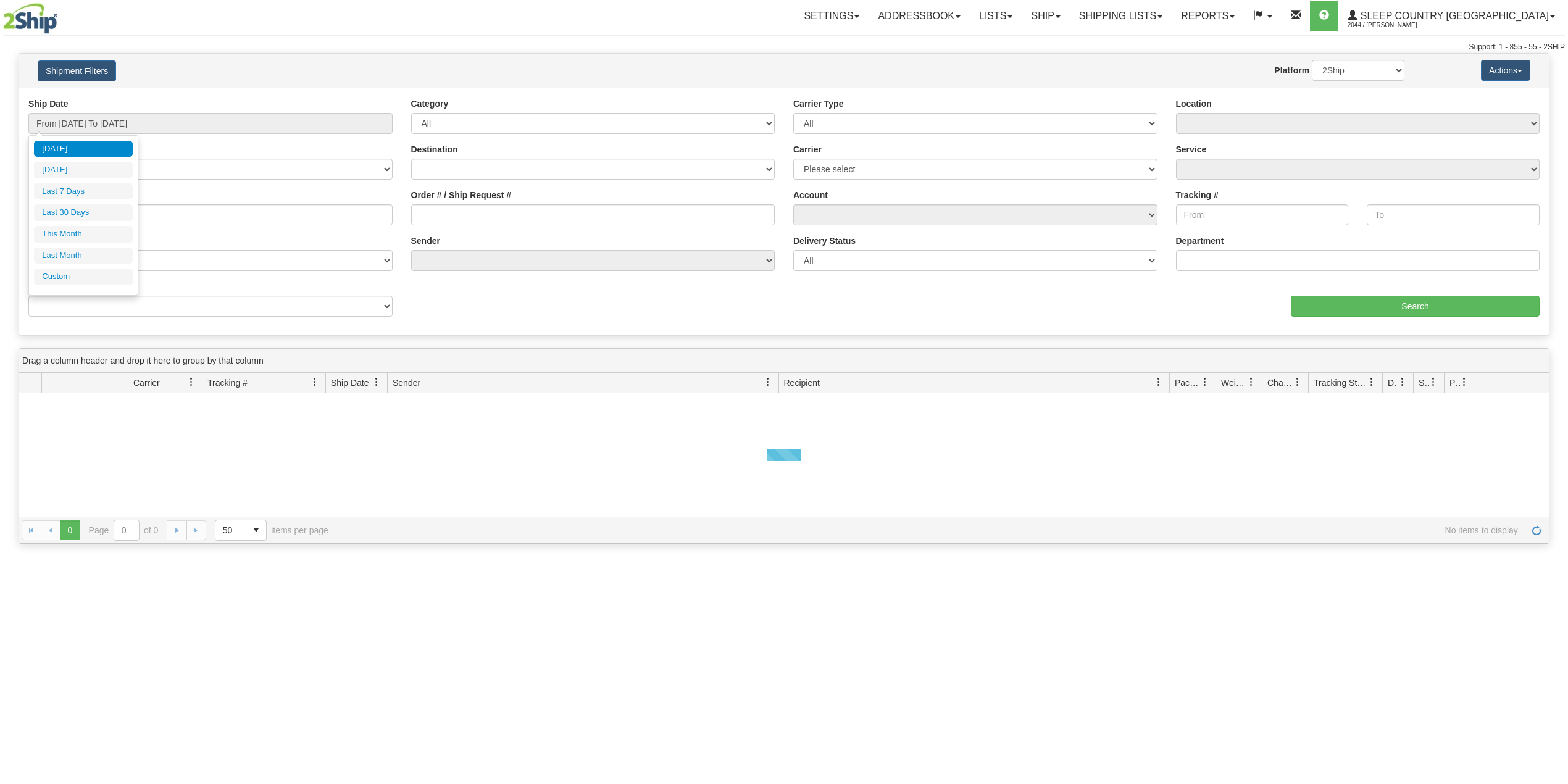
click at [110, 119] on input "From 09/07/2025 To 09/08/2025" at bounding box center [210, 123] width 364 height 21
click at [84, 221] on li "Last 30 Days" at bounding box center [83, 213] width 99 height 17
type input "From 08/10/2025 To 09/08/2025"
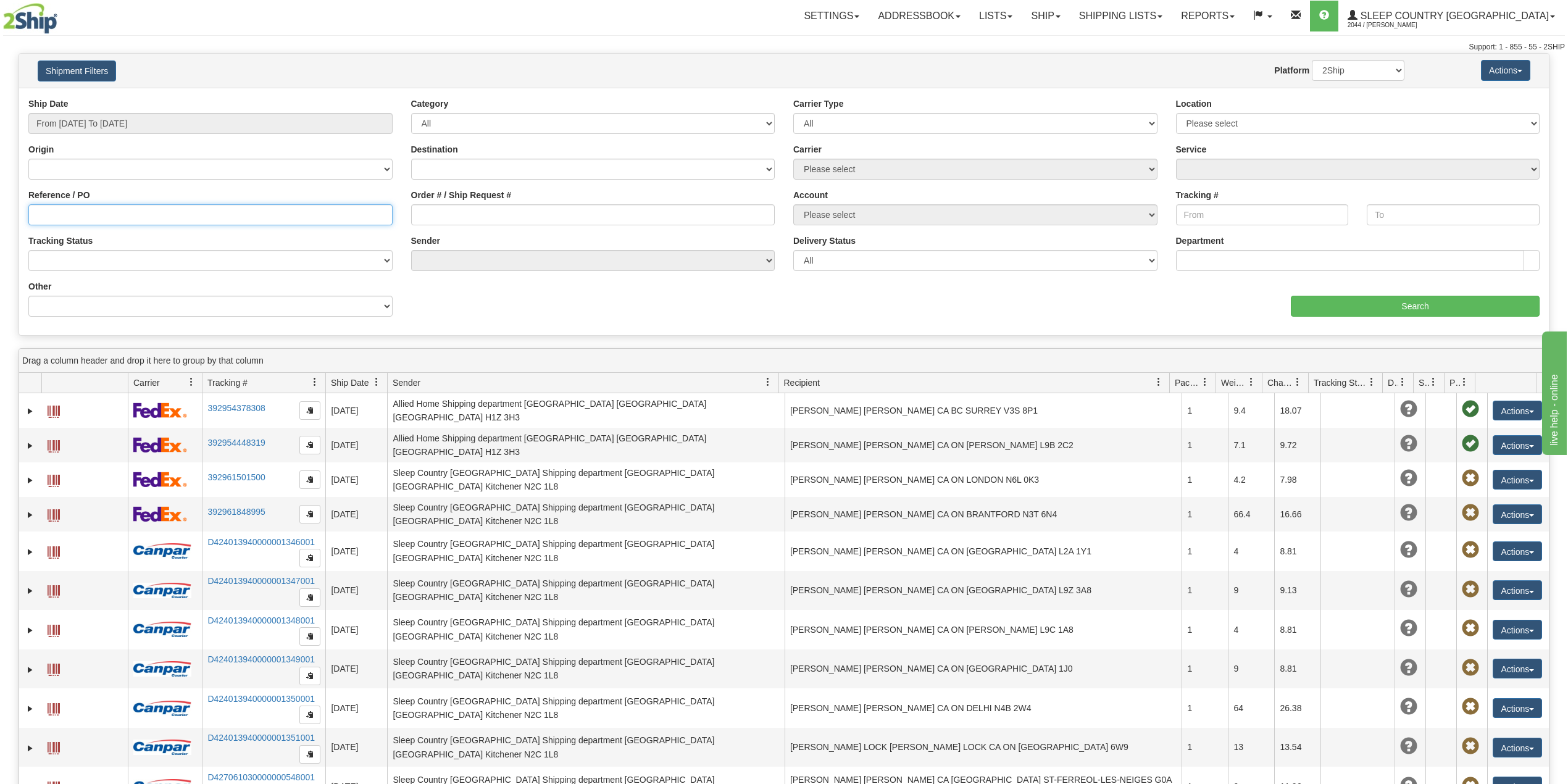
click at [97, 216] on input "Reference / PO" at bounding box center [210, 215] width 364 height 21
paste input "9000I041082"
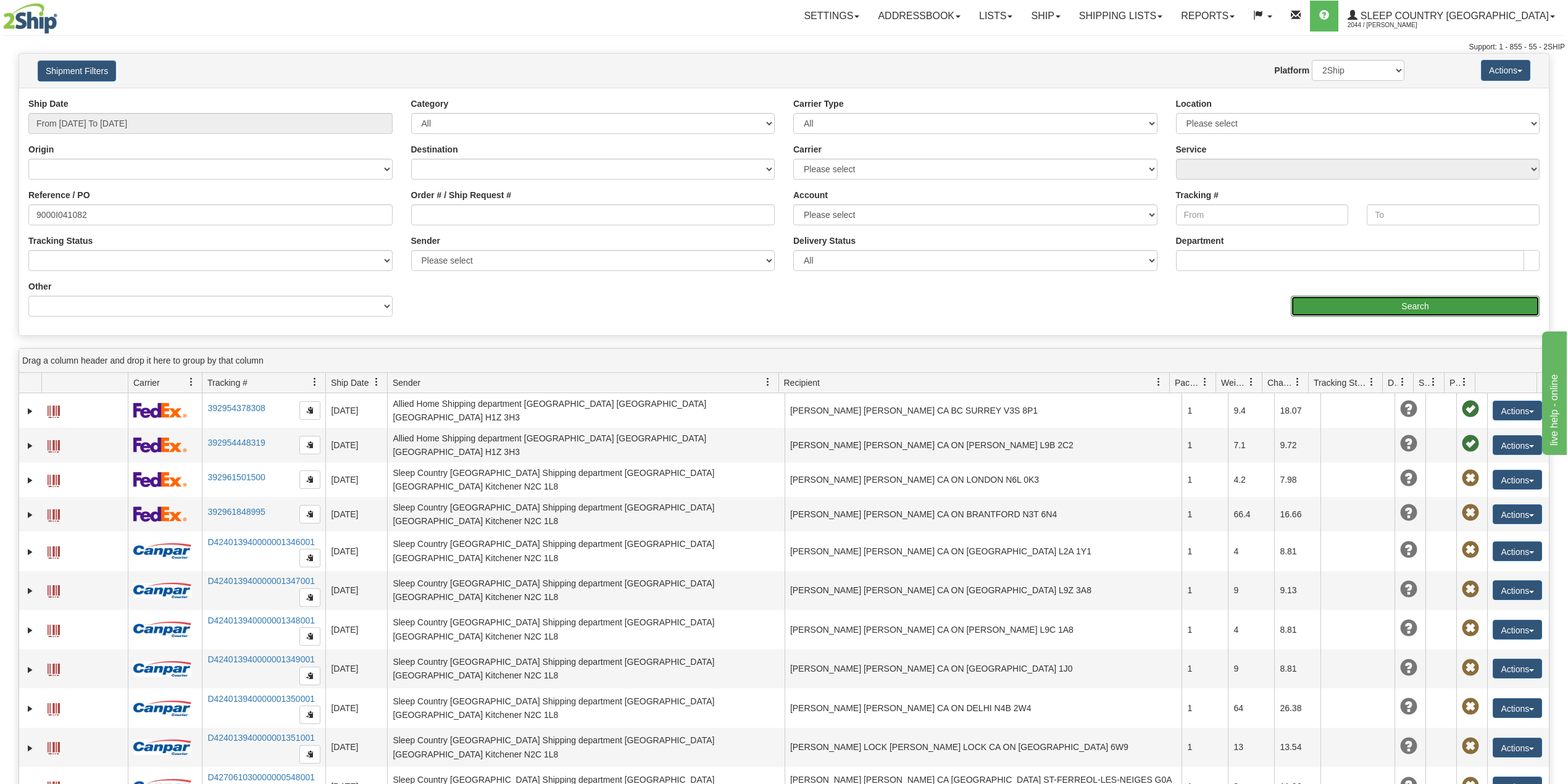
click at [1393, 316] on input "Search" at bounding box center [1416, 306] width 249 height 21
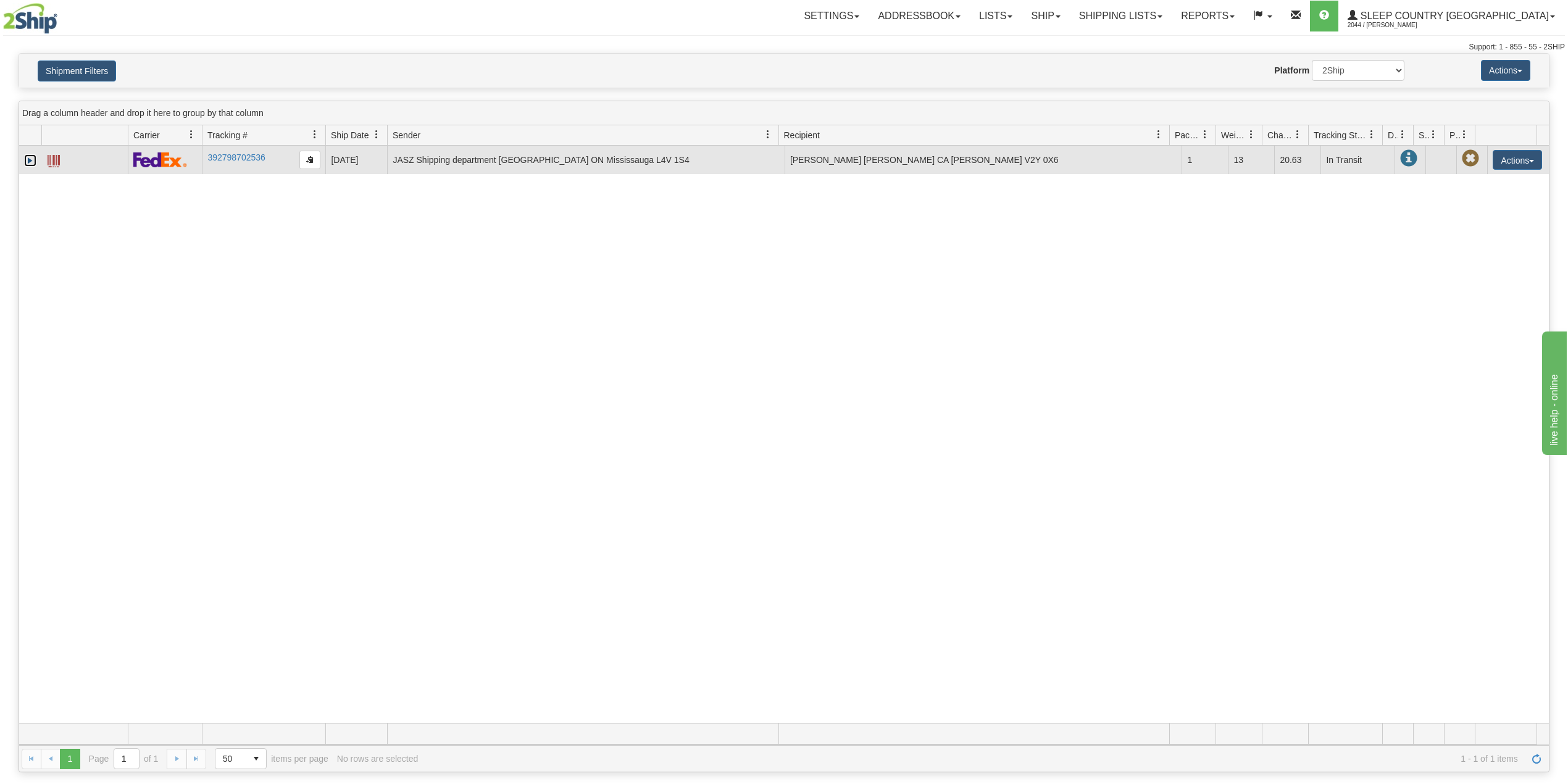
click at [30, 164] on link "Expand" at bounding box center [30, 160] width 12 height 12
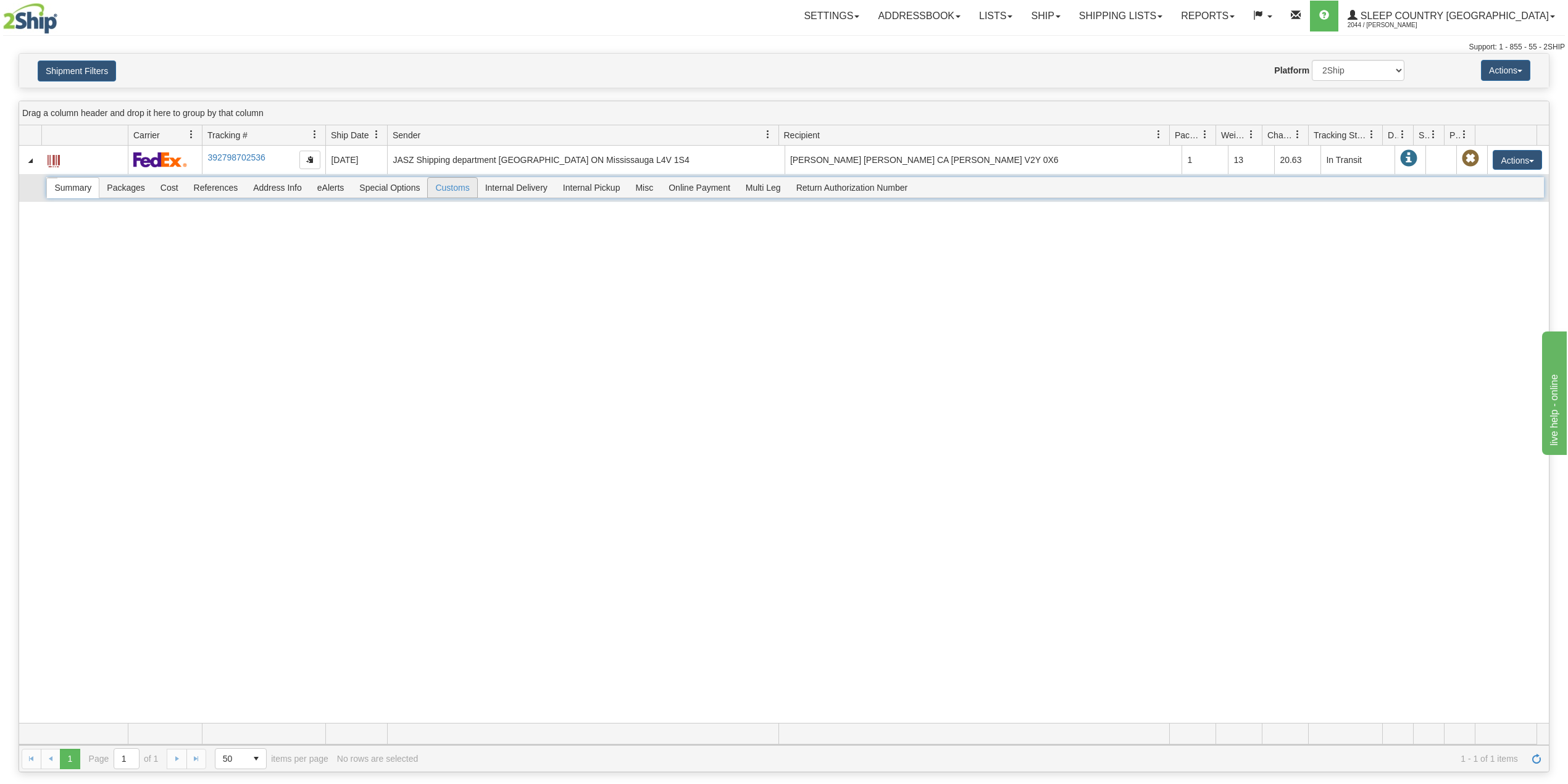
click at [463, 189] on span "Customs" at bounding box center [452, 187] width 49 height 20
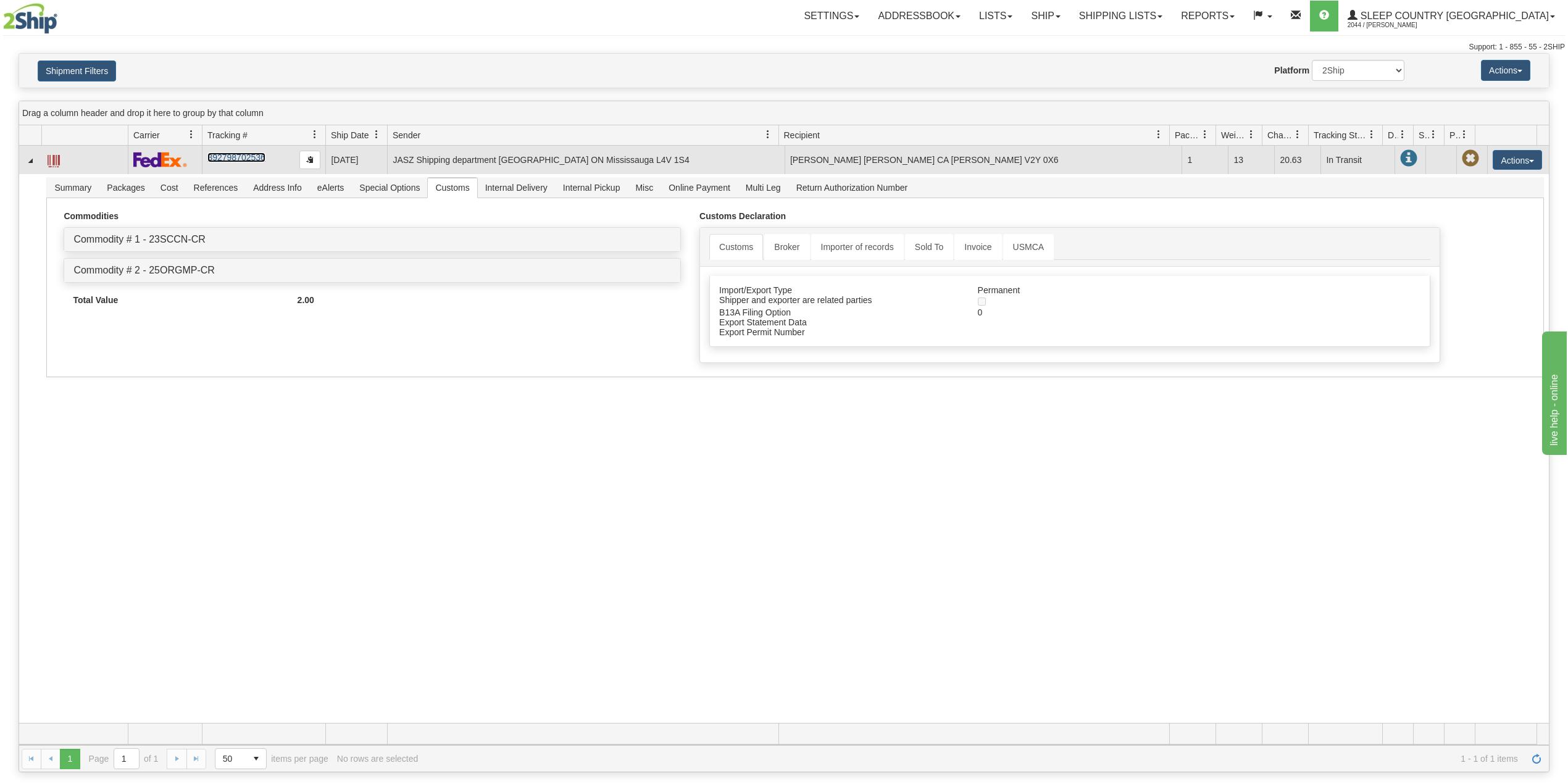
click at [243, 157] on link "392798702536" at bounding box center [235, 157] width 57 height 10
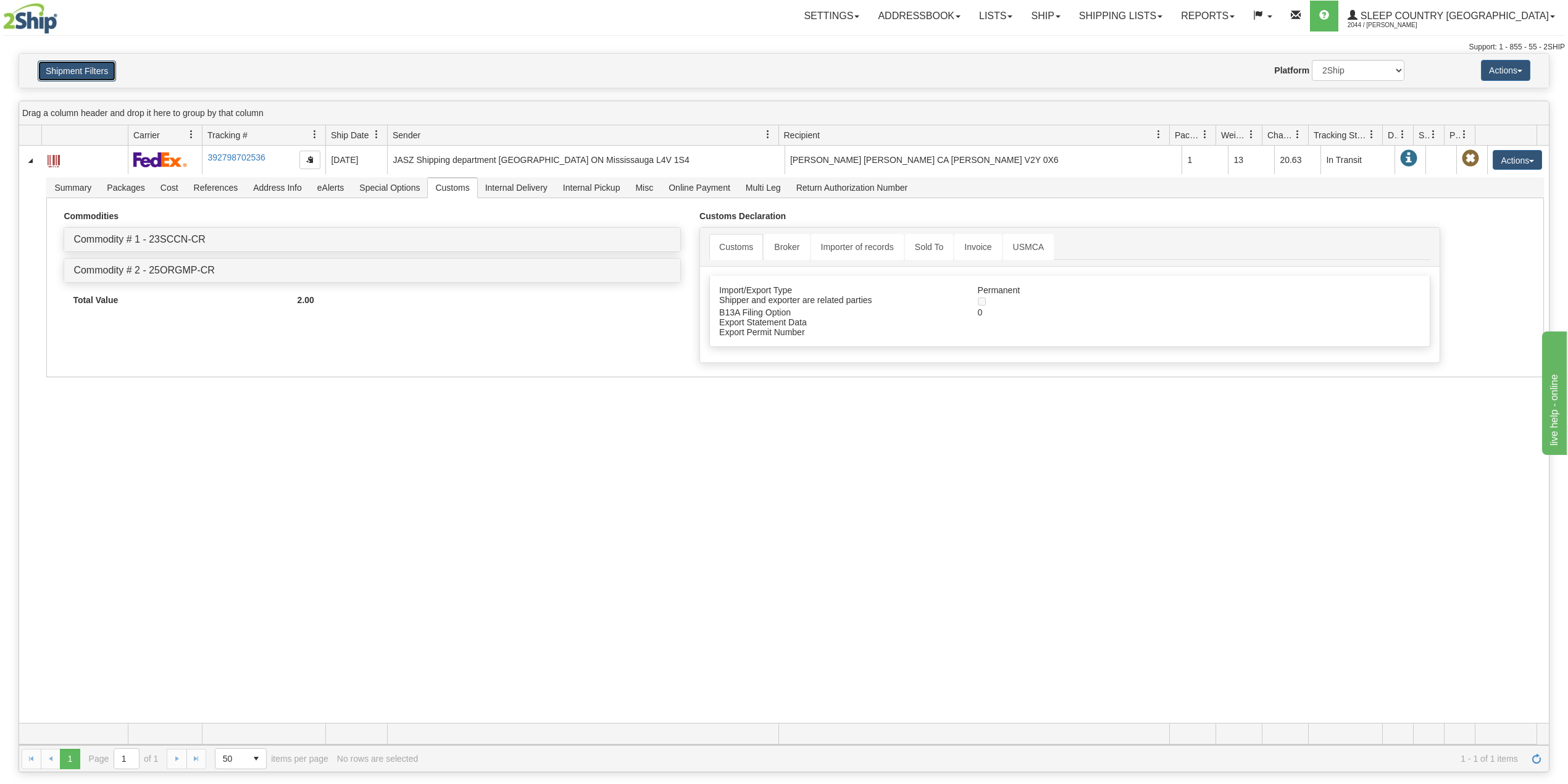
click at [96, 70] on button "Shipment Filters" at bounding box center [77, 71] width 78 height 21
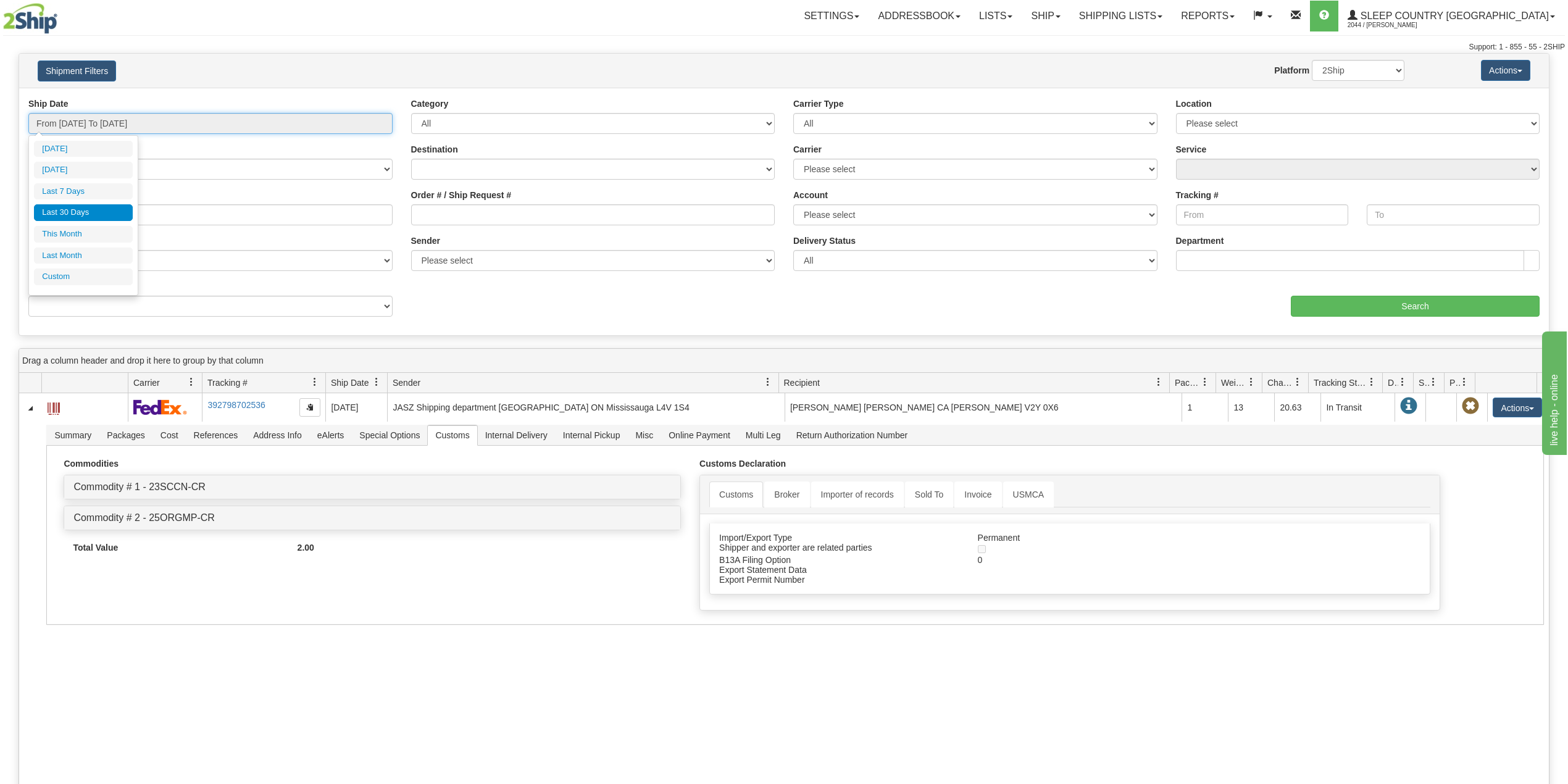
click at [90, 126] on input "From 08/10/2025 To 09/08/2025" at bounding box center [210, 123] width 364 height 21
click at [79, 215] on li "Last 30 Days" at bounding box center [83, 213] width 99 height 17
click at [72, 213] on input "9000I041082" at bounding box center [210, 215] width 364 height 21
click at [72, 212] on input "9000I041082" at bounding box center [210, 215] width 364 height 21
paste input "7H990186"
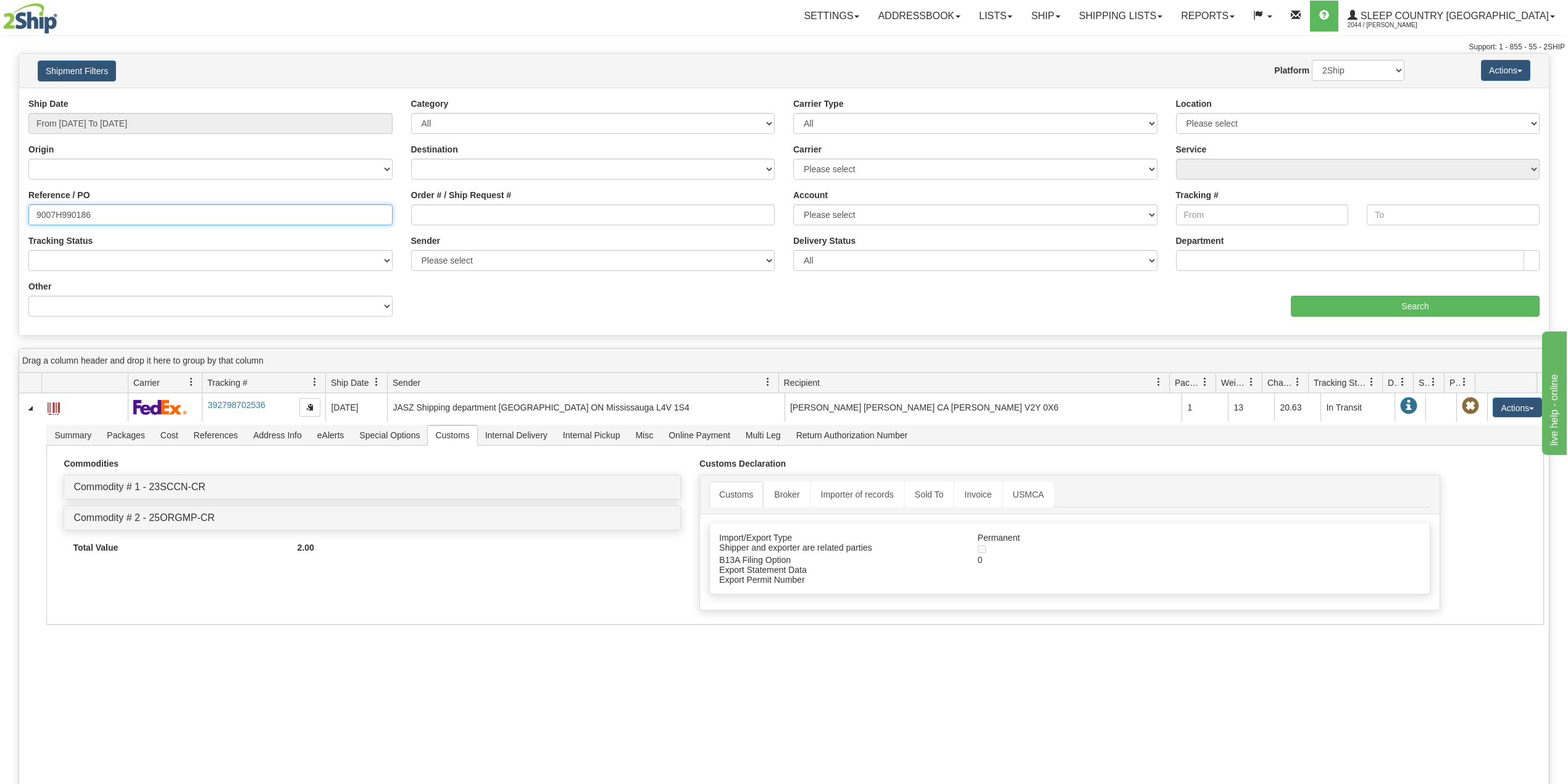
type input "9007H990186"
click at [1360, 70] on select "2Ship Imported" at bounding box center [1358, 70] width 93 height 21
select select "1"
click at [1312, 60] on select "2Ship Imported" at bounding box center [1358, 70] width 93 height 21
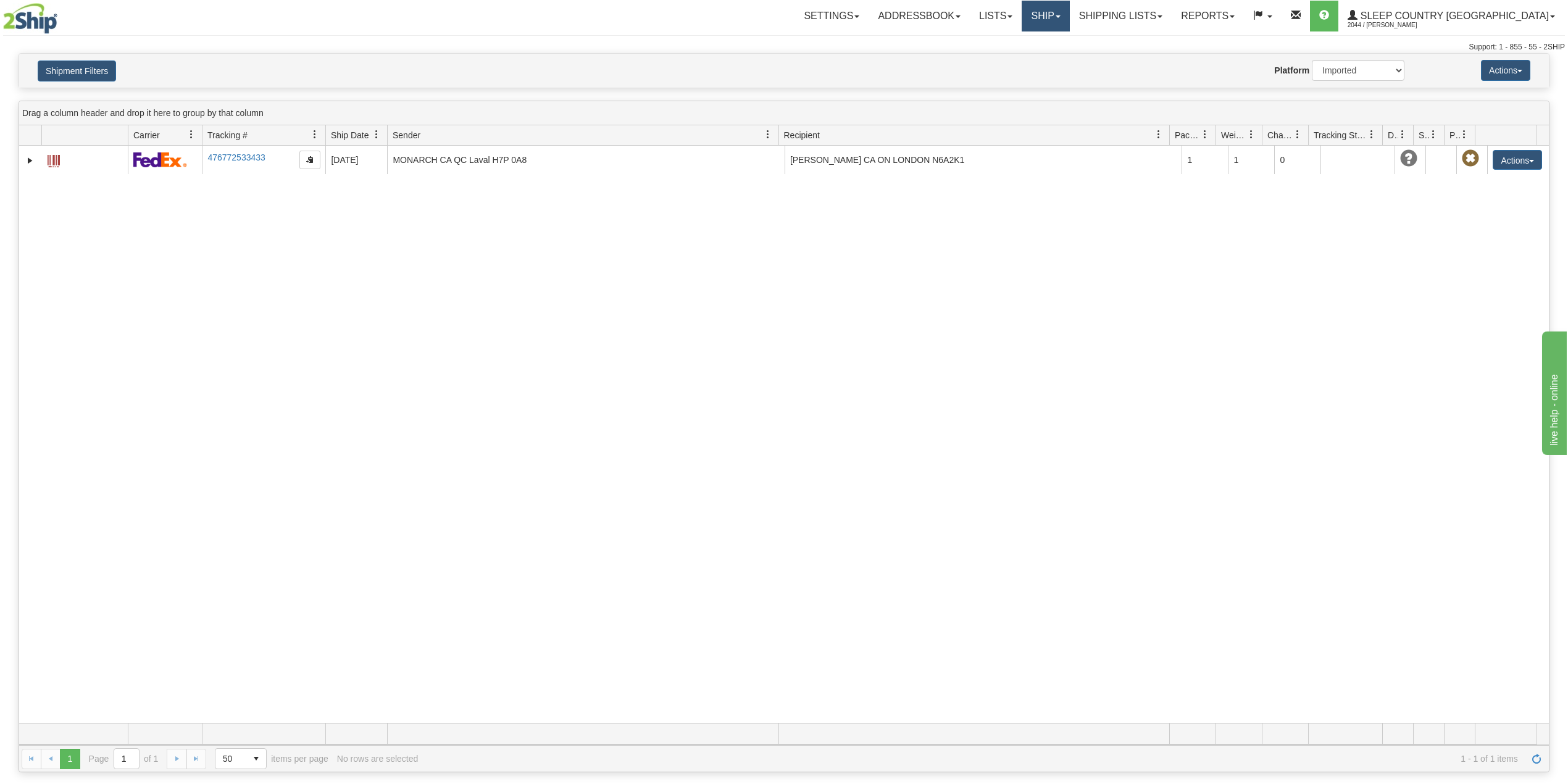
click at [1069, 12] on link "Ship" at bounding box center [1046, 16] width 48 height 31
click at [1057, 57] on span "OnHold / Order Queue" at bounding box center [1013, 59] width 87 height 10
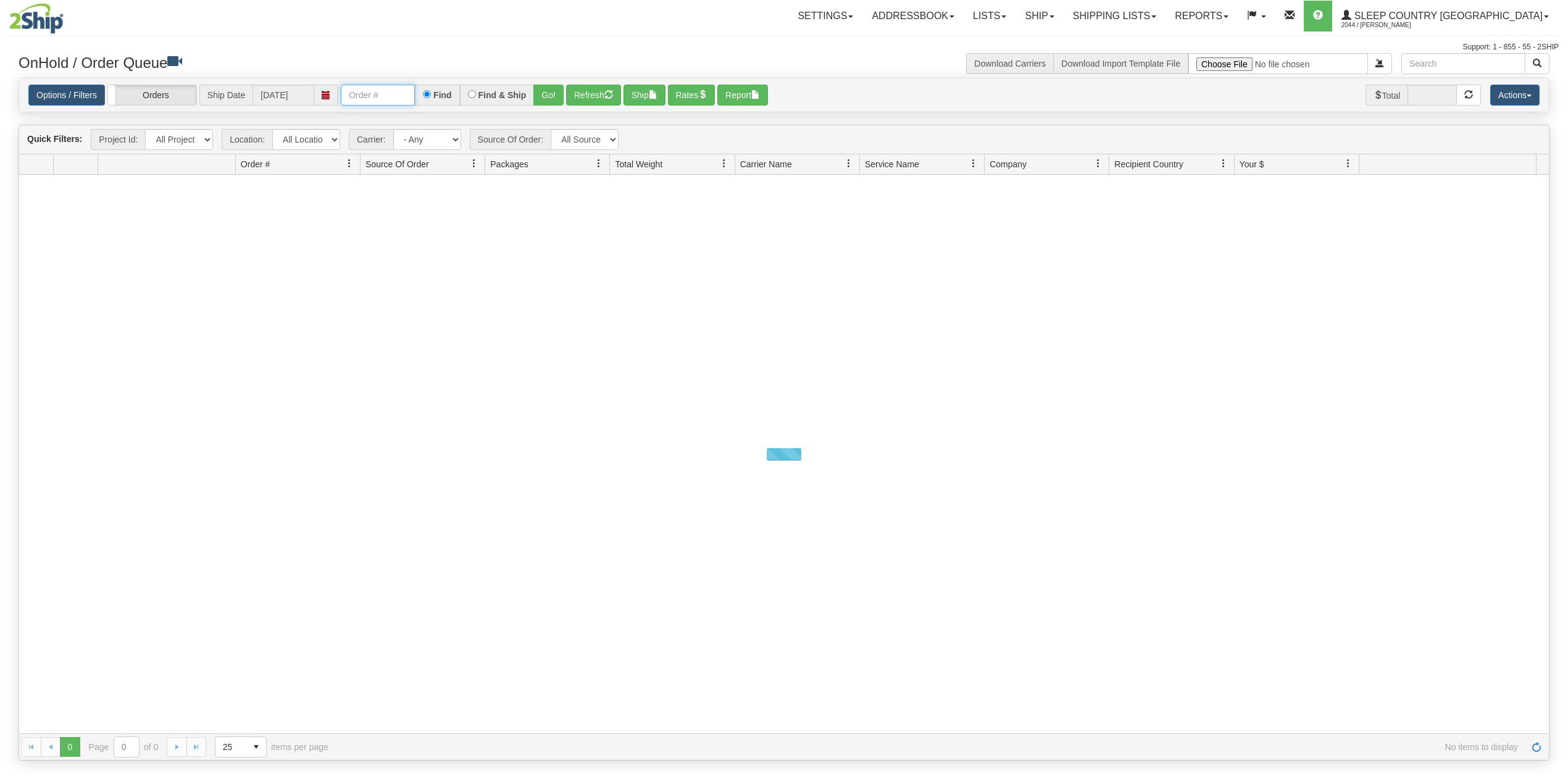
drag, startPoint x: 0, startPoint y: 0, endPoint x: 393, endPoint y: 103, distance: 406.3
click at [372, 90] on input "text" at bounding box center [378, 95] width 74 height 21
paste input "9007I042269"
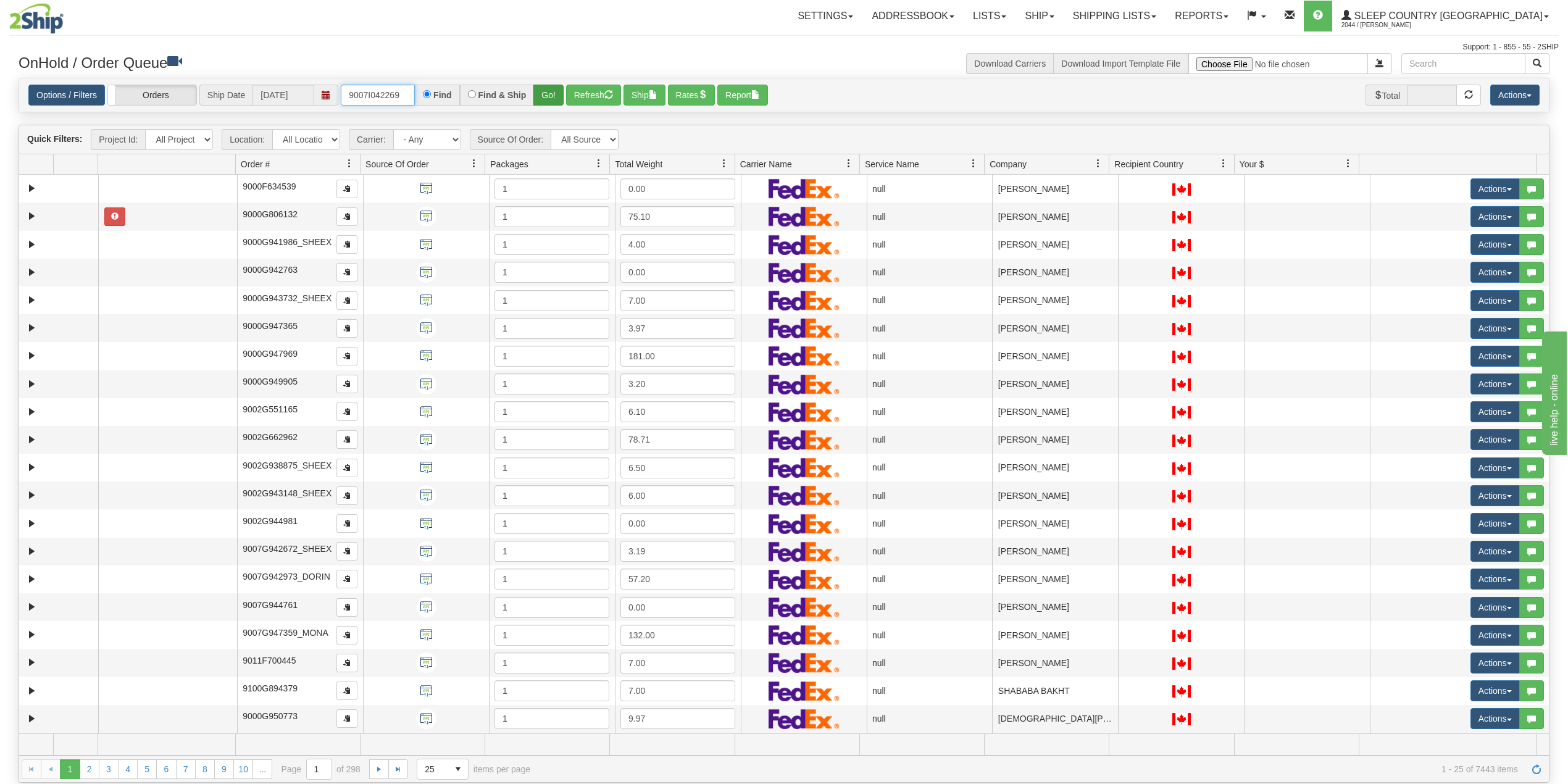
type input "9007I042269"
click at [552, 89] on button "Go!" at bounding box center [549, 95] width 30 height 21
